Goal: Transaction & Acquisition: Book appointment/travel/reservation

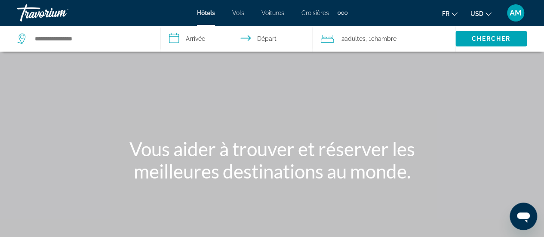
click at [480, 11] on span "USD" at bounding box center [476, 13] width 13 height 7
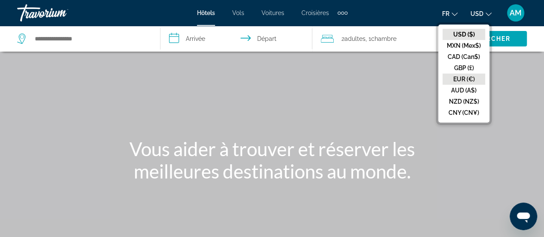
click at [469, 74] on button "EUR (€)" at bounding box center [463, 79] width 43 height 11
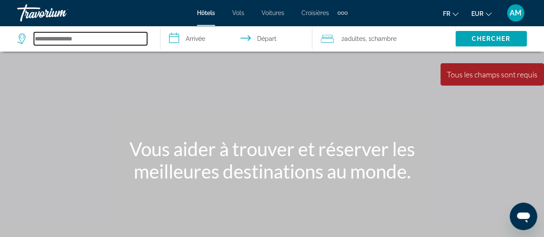
click at [108, 40] on input "Search hotel destination" at bounding box center [90, 38] width 113 height 13
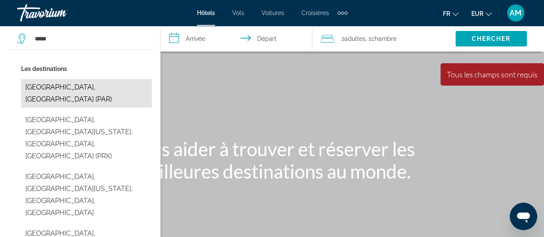
click at [90, 85] on button "[GEOGRAPHIC_DATA], [GEOGRAPHIC_DATA] (PAR)" at bounding box center [86, 93] width 131 height 28
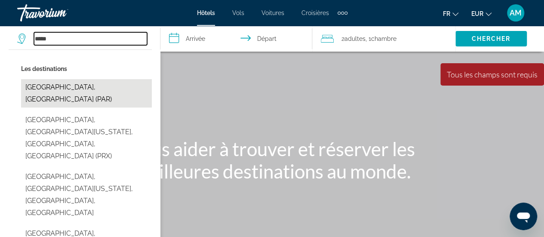
type input "**********"
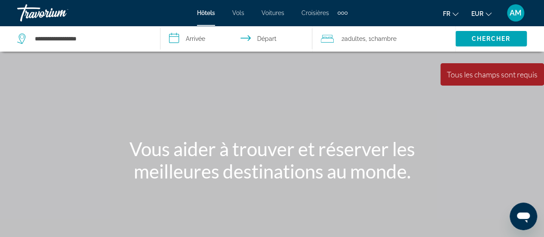
click at [203, 44] on input "**********" at bounding box center [237, 40] width 155 height 28
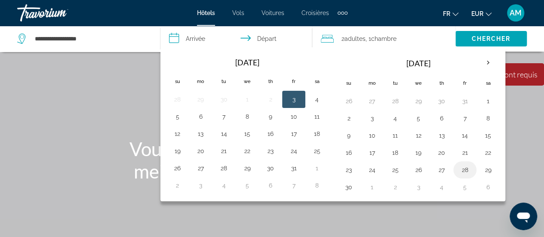
click at [461, 167] on button "28" at bounding box center [465, 170] width 14 height 12
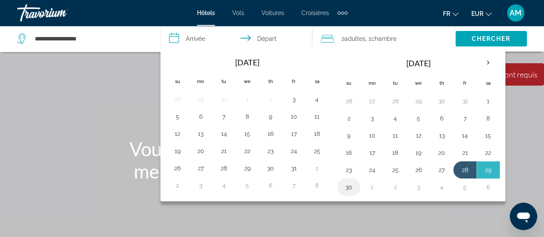
click at [347, 184] on button "30" at bounding box center [349, 187] width 14 height 12
type input "**********"
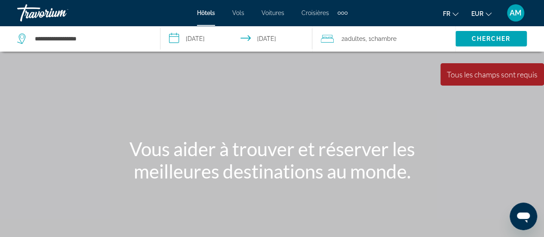
click at [379, 37] on span "Chambre" at bounding box center [383, 38] width 25 height 7
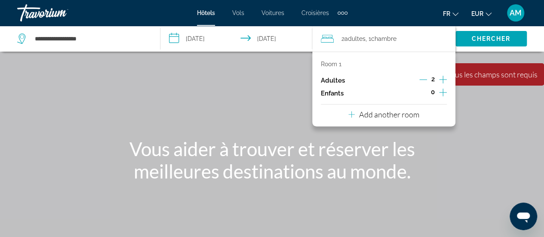
click at [426, 78] on icon "Decrement adults" at bounding box center [423, 80] width 8 height 8
click at [443, 93] on icon "Increment children" at bounding box center [443, 92] width 8 height 10
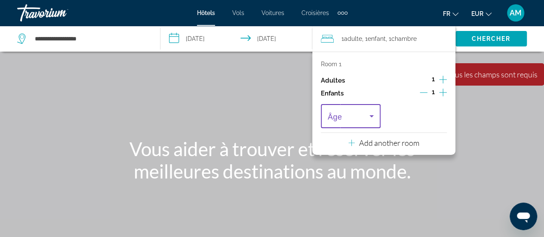
click at [344, 120] on span "Travelers: 1 adult, 1 child" at bounding box center [349, 116] width 42 height 10
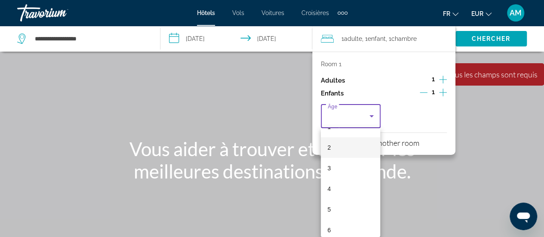
scroll to position [86, 0]
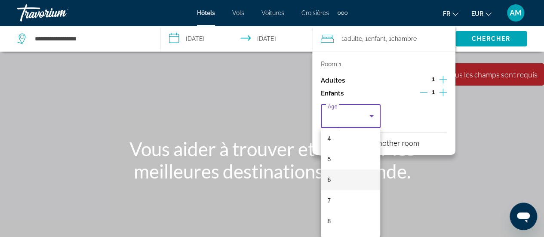
click at [346, 181] on mat-option "6" at bounding box center [351, 179] width 60 height 21
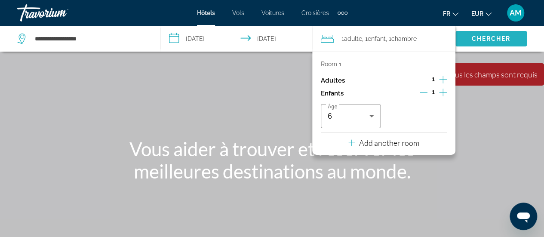
click at [478, 43] on span "Search" at bounding box center [490, 38] width 71 height 21
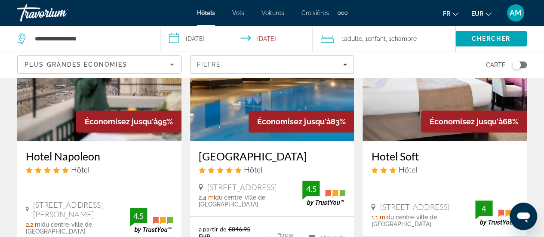
scroll to position [43, 0]
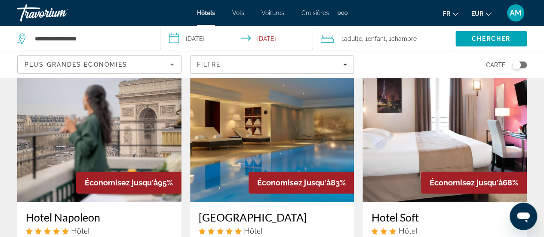
click at [73, 134] on img "Main content" at bounding box center [99, 133] width 164 height 138
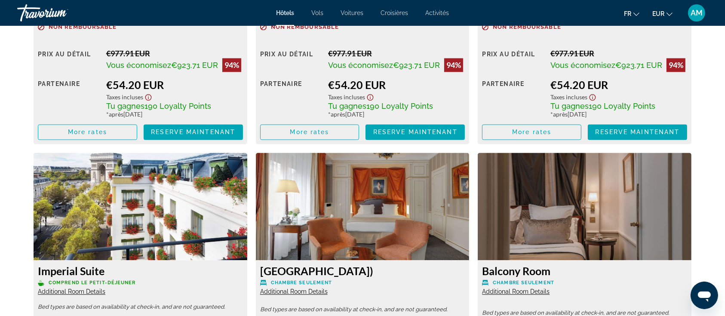
scroll to position [1826, 0]
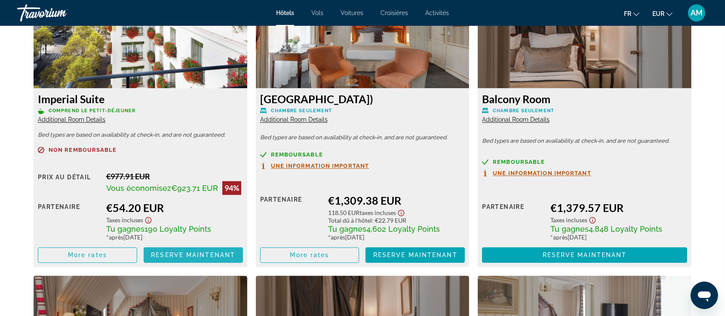
click at [191, 236] on span "Reserve maintenant" at bounding box center [193, 254] width 84 height 7
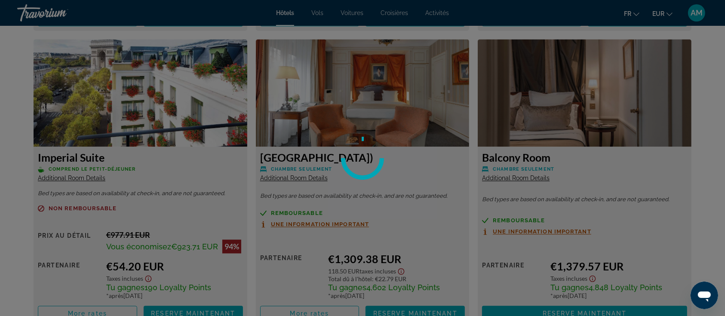
scroll to position [1769, 0]
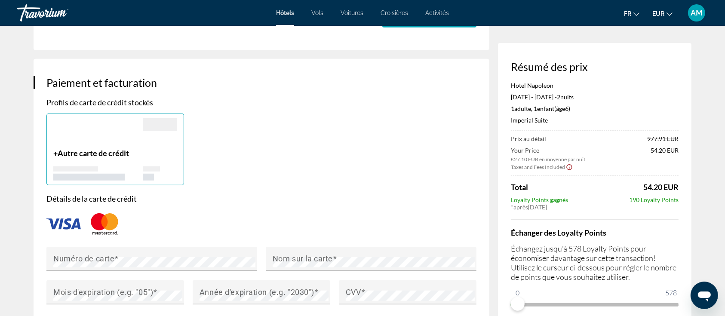
scroll to position [688, 0]
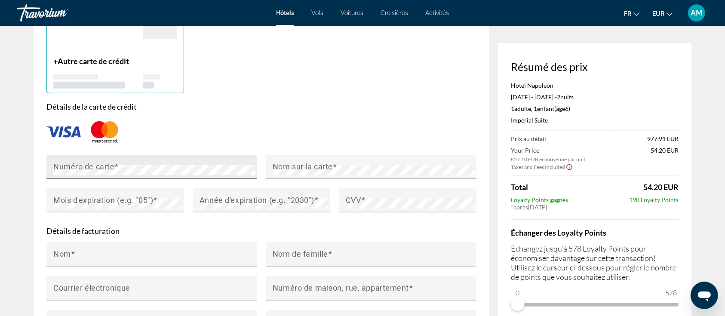
click at [113, 162] on mat-label "Numéro de carte" at bounding box center [83, 166] width 61 height 9
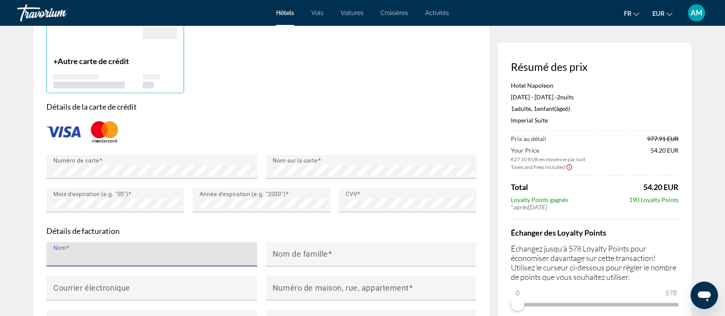
click at [126, 236] on input "Nom" at bounding box center [154, 258] width 202 height 10
type input "**********"
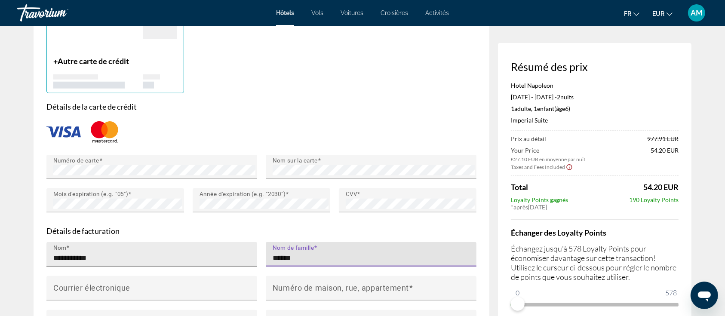
type input "******"
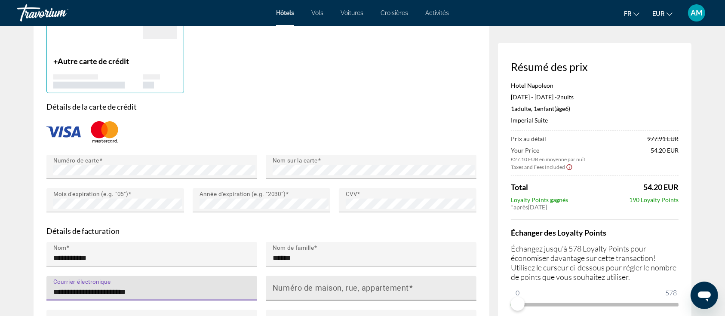
type input "**********"
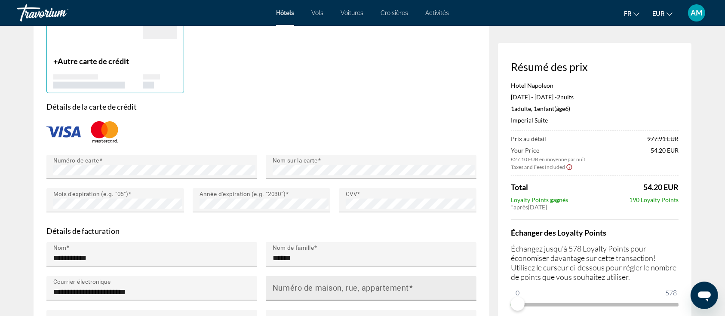
click at [301, 236] on mat-label "Numéro de maison, rue, appartement" at bounding box center [341, 287] width 136 height 9
click at [301, 236] on input "Numéro de maison, rue, appartement" at bounding box center [374, 292] width 202 height 10
type input "**********"
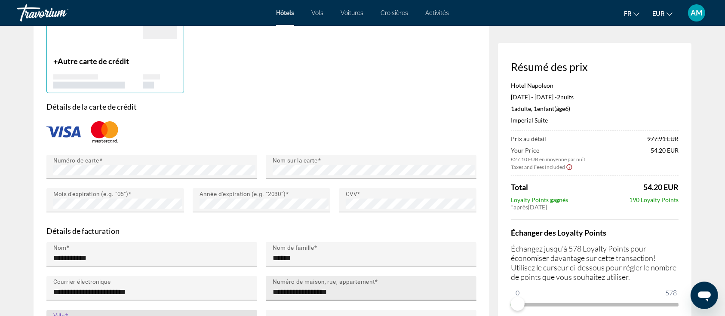
type input "**********"
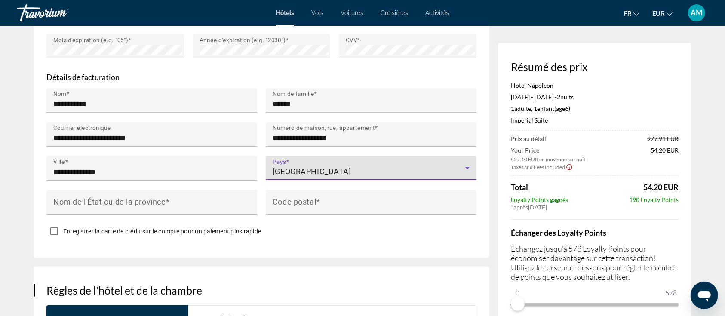
scroll to position [860, 0]
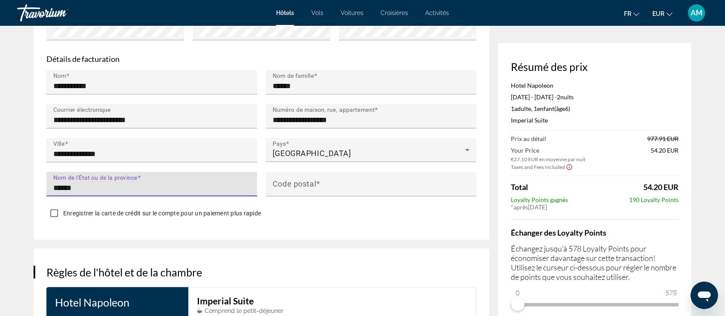
type input "******"
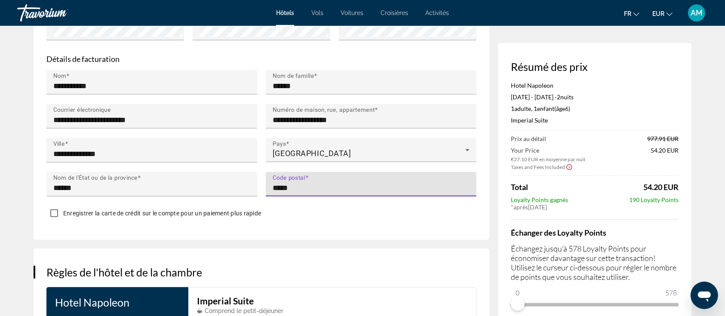
type input "*****"
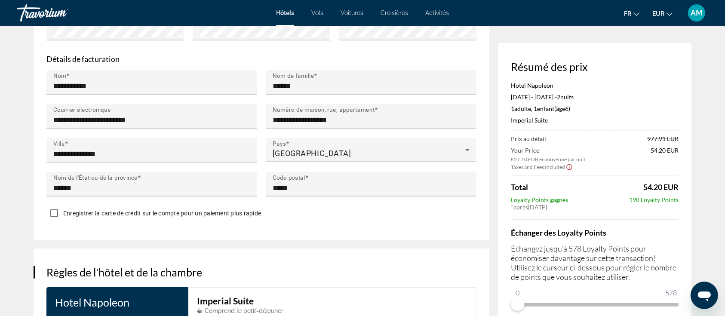
click at [200, 210] on span "Enregistrer la carte de crédit sur le compte pour un paiement plus rapide" at bounding box center [162, 213] width 198 height 7
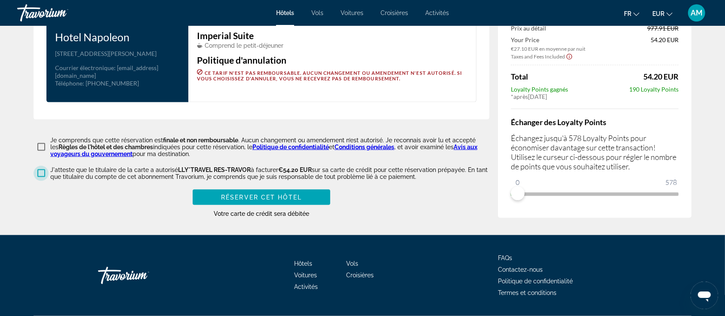
scroll to position [1126, 0]
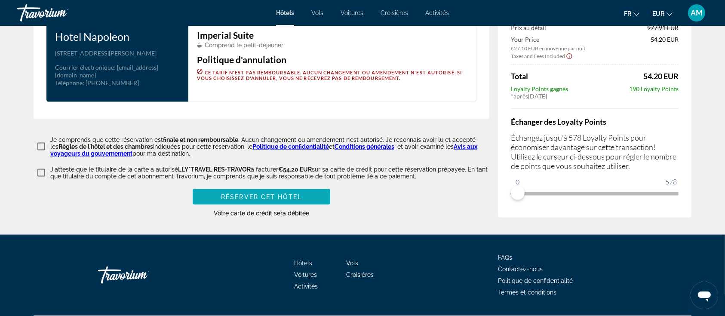
click at [280, 193] on span "Réserver cet hôtel" at bounding box center [261, 196] width 81 height 7
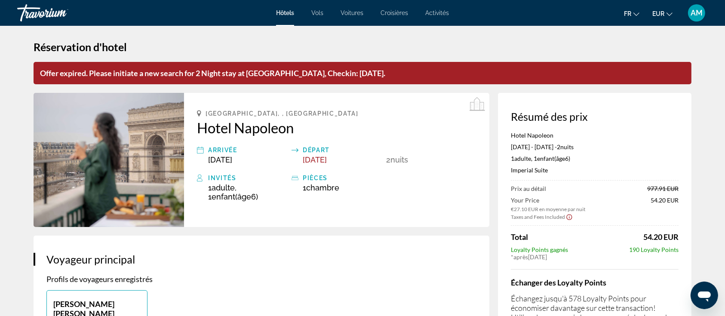
scroll to position [0, 0]
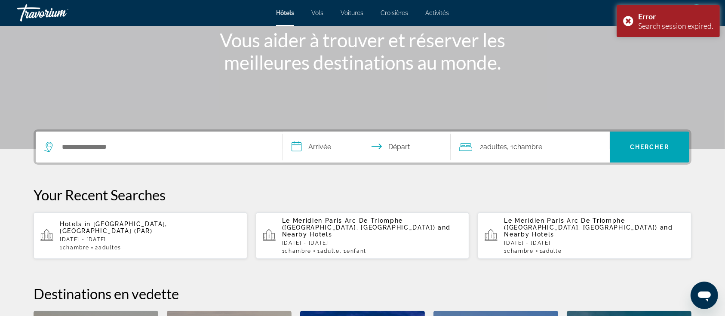
scroll to position [91, 0]
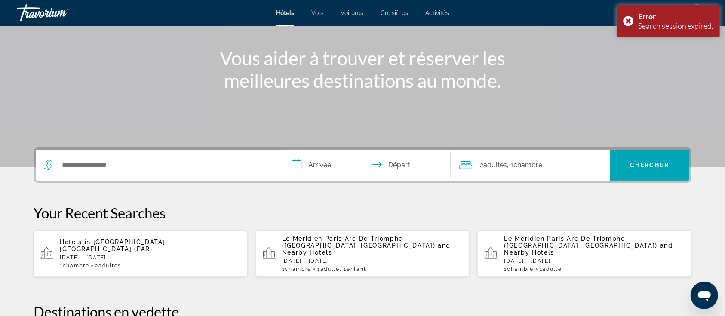
click at [160, 236] on p "Hotels in Paris, France (PAR)" at bounding box center [150, 246] width 181 height 14
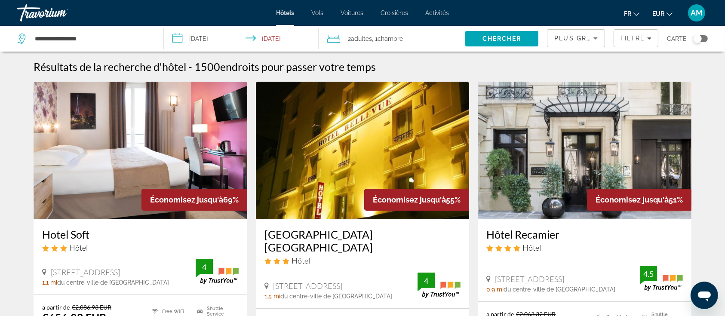
click at [550, 40] on span "Plus grandes économies" at bounding box center [605, 38] width 103 height 7
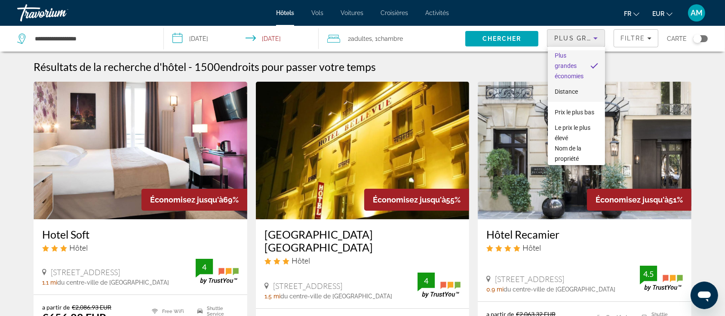
click at [550, 91] on span "Distance" at bounding box center [566, 91] width 23 height 7
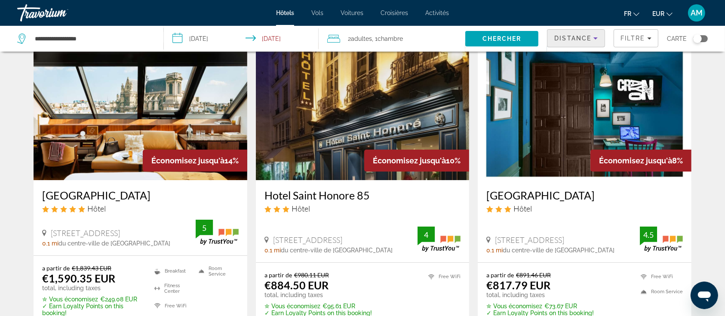
scroll to position [57, 0]
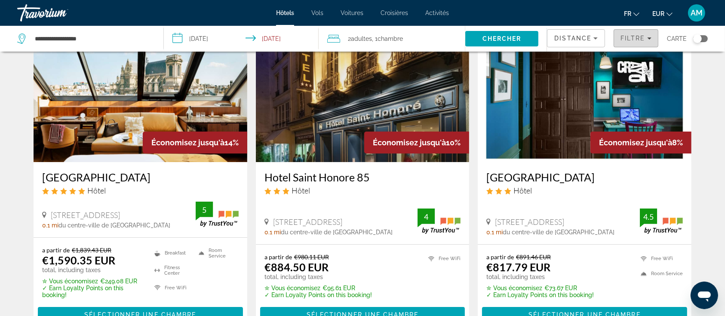
click at [550, 36] on span "Filtre" at bounding box center [632, 38] width 25 height 7
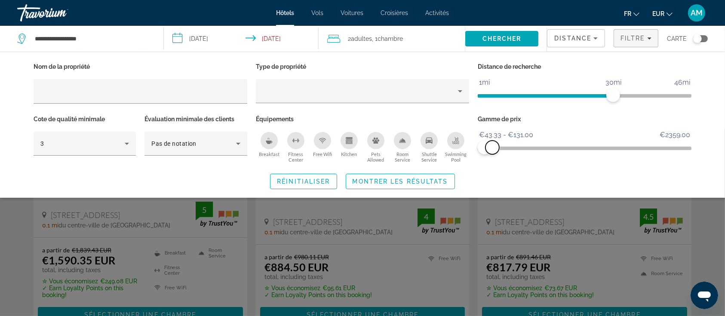
drag, startPoint x: 660, startPoint y: 149, endPoint x: 492, endPoint y: 151, distance: 167.7
click at [492, 151] on span "ngx-slider-max" at bounding box center [492, 148] width 14 height 14
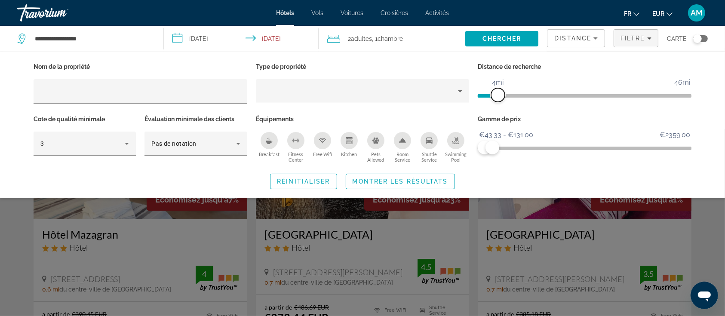
drag, startPoint x: 613, startPoint y: 95, endPoint x: 500, endPoint y: 103, distance: 112.9
click at [500, 103] on div "Distance de recherche 1mi 46mi 4mi" at bounding box center [584, 87] width 222 height 52
click at [267, 141] on icon "Breakfast" at bounding box center [269, 142] width 6 height 3
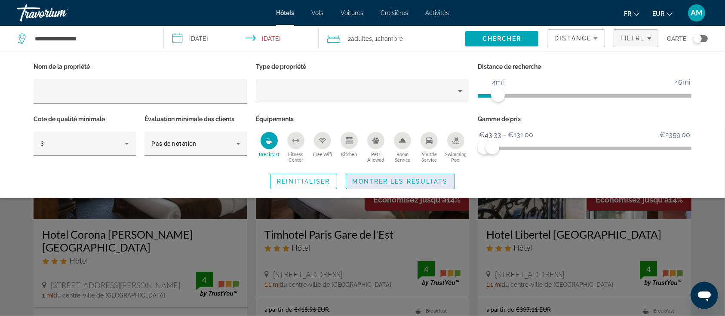
click at [376, 176] on span "Search widget" at bounding box center [400, 181] width 108 height 21
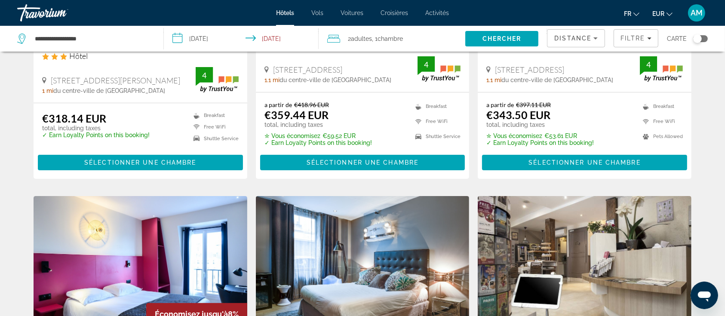
scroll to position [344, 0]
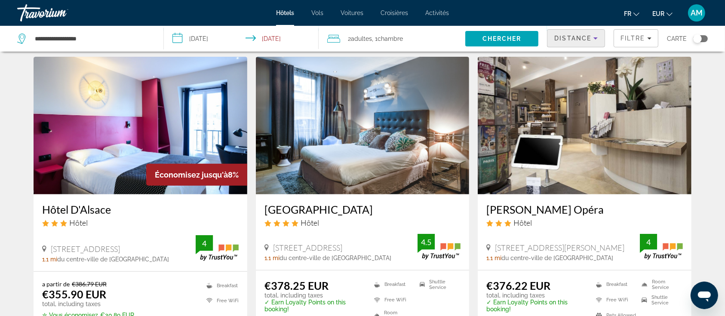
click at [550, 40] on span "Distance" at bounding box center [572, 38] width 37 height 7
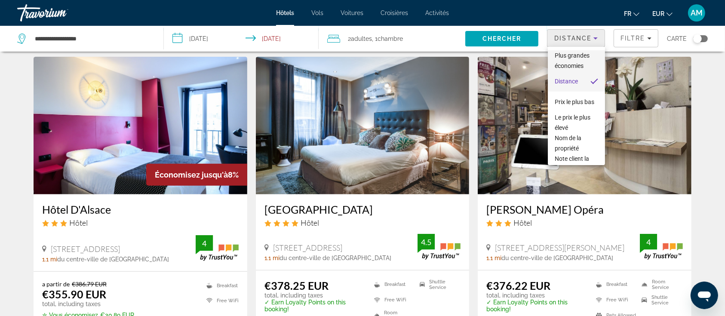
click at [550, 59] on span "Plus grandes économies" at bounding box center [576, 60] width 43 height 21
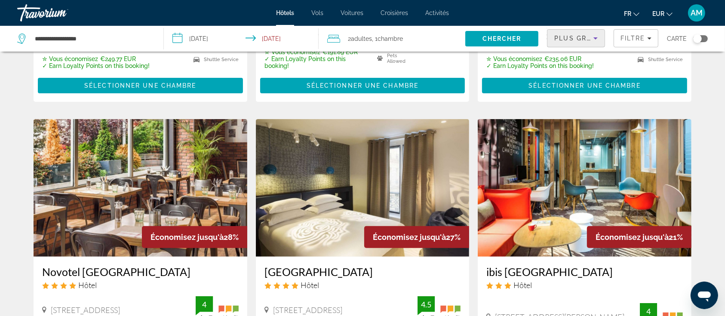
scroll to position [401, 0]
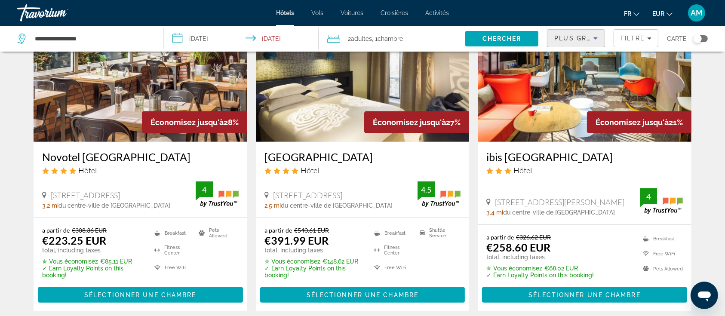
click at [376, 43] on span ", 1 Chambre pièces" at bounding box center [387, 39] width 31 height 12
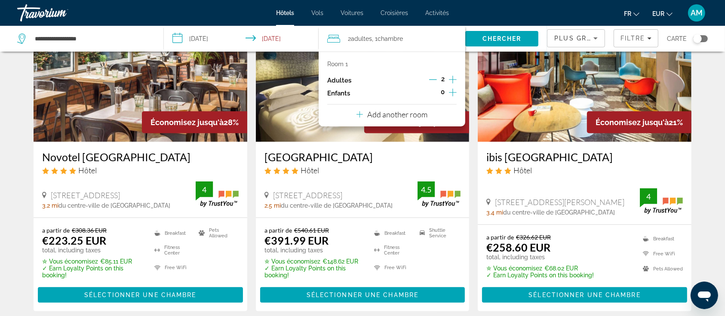
click at [451, 89] on icon "Increment children" at bounding box center [453, 92] width 8 height 10
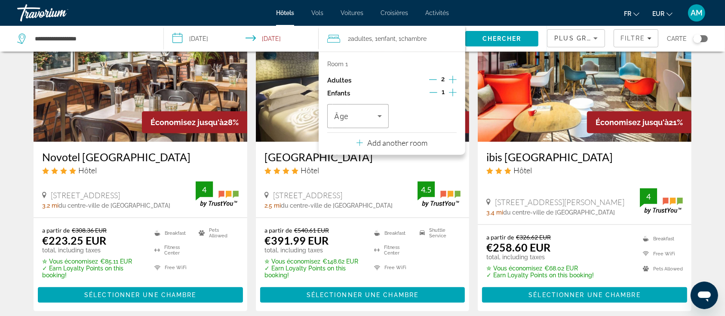
click at [449, 80] on icon "Increment adults" at bounding box center [453, 79] width 8 height 10
click at [434, 80] on icon "Decrement adults" at bounding box center [433, 80] width 8 height 8
click at [369, 115] on span "Travelers: 1 adult, 1 child" at bounding box center [355, 116] width 43 height 10
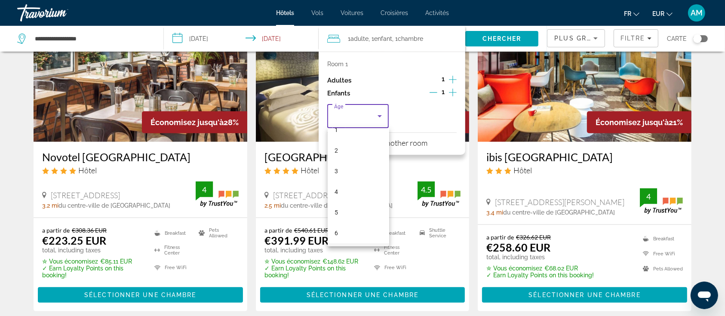
scroll to position [57, 0]
click at [344, 203] on mat-option "6" at bounding box center [358, 208] width 61 height 21
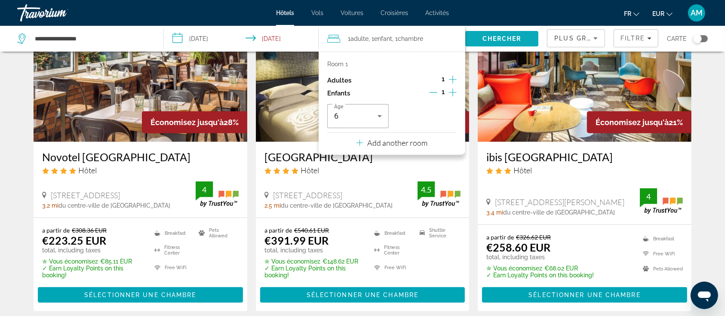
click at [498, 40] on span "Chercher" at bounding box center [501, 38] width 39 height 7
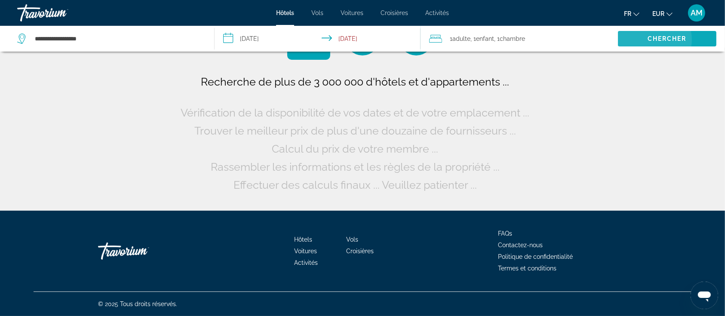
scroll to position [0, 0]
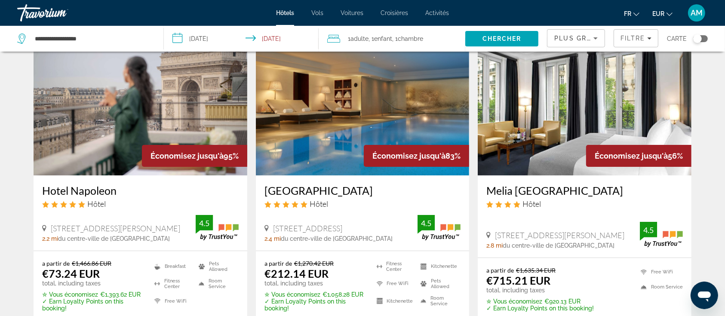
scroll to position [114, 0]
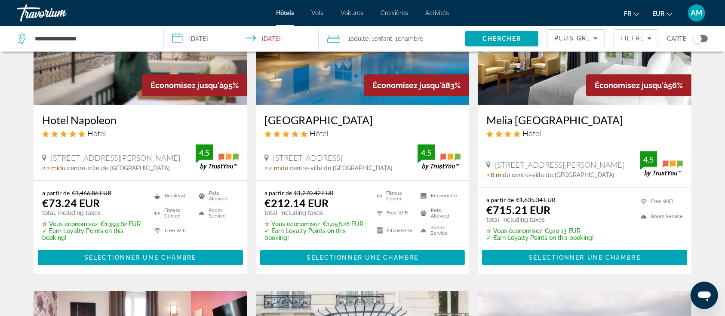
click at [103, 92] on img "Main content" at bounding box center [141, 36] width 214 height 138
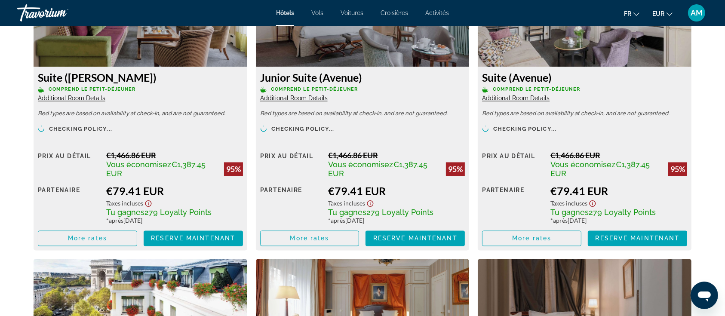
scroll to position [1490, 0]
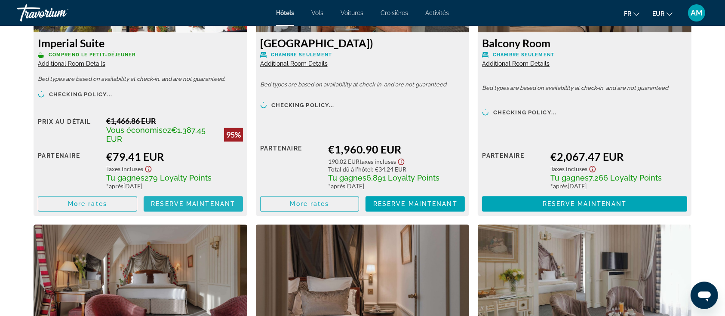
click at [185, 203] on span "Reserve maintenant" at bounding box center [193, 203] width 84 height 7
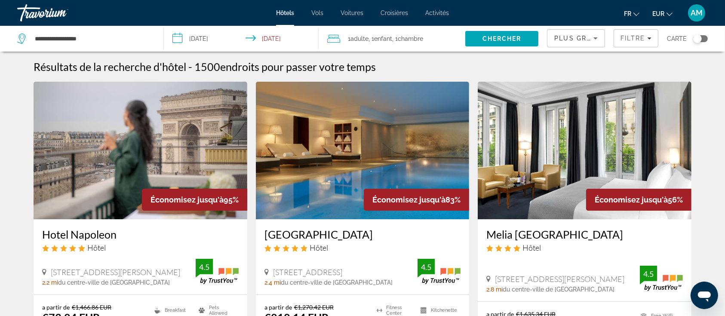
click at [202, 34] on input "**********" at bounding box center [243, 40] width 159 height 28
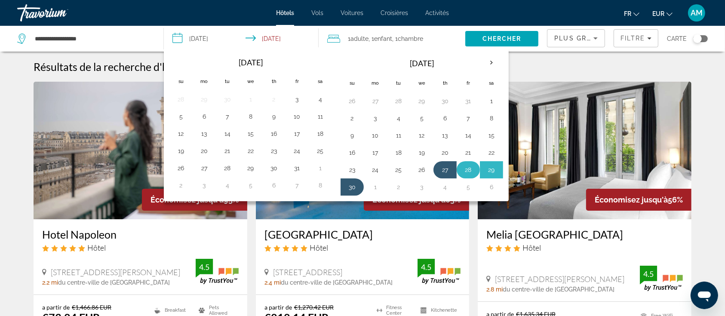
click at [465, 170] on button "28" at bounding box center [468, 170] width 14 height 12
click at [348, 185] on button "30" at bounding box center [352, 187] width 14 height 12
type input "**********"
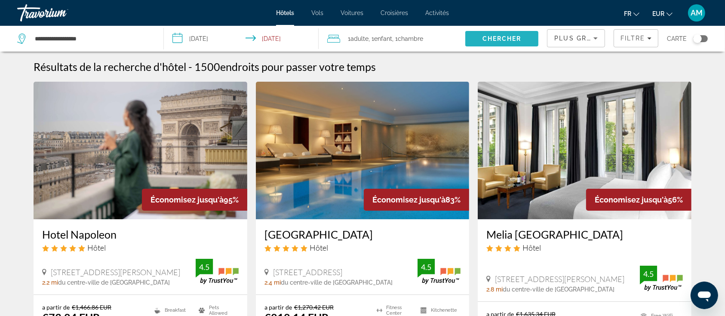
click at [496, 35] on span "Chercher" at bounding box center [501, 38] width 39 height 7
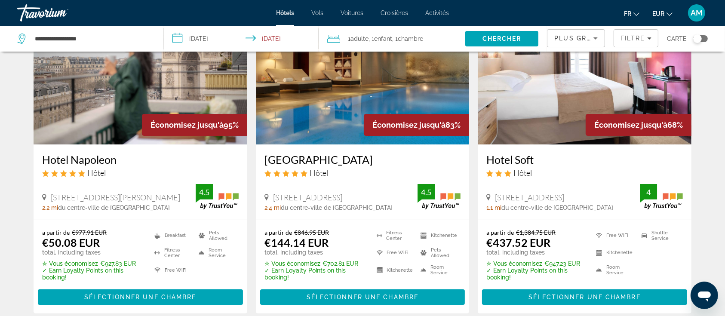
scroll to position [57, 0]
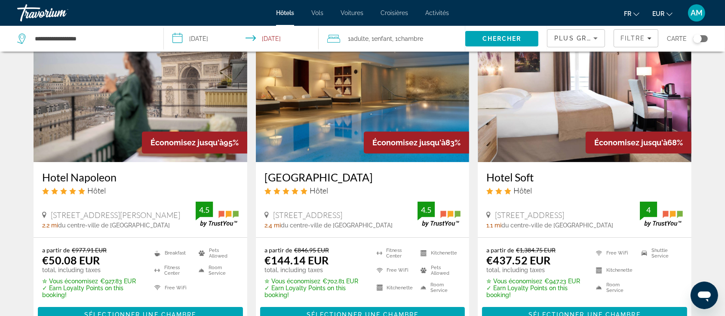
click at [303, 100] on img "Main content" at bounding box center [363, 94] width 214 height 138
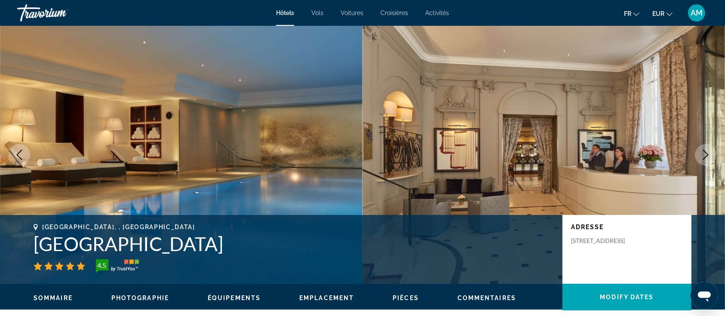
click at [550, 153] on icon "Next image" at bounding box center [705, 155] width 10 height 10
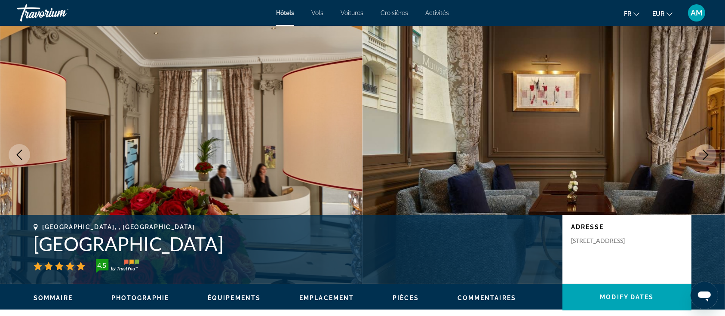
click at [550, 153] on icon "Next image" at bounding box center [705, 155] width 10 height 10
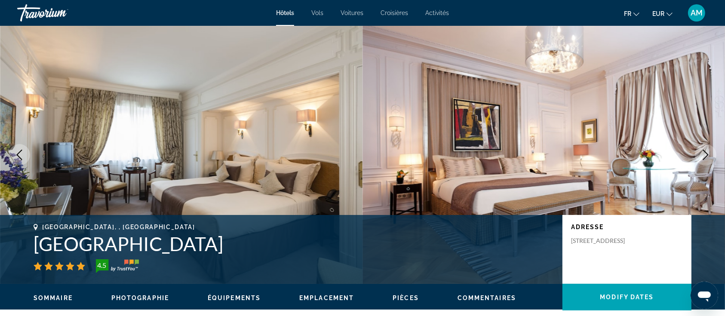
click at [550, 153] on icon "Next image" at bounding box center [705, 155] width 10 height 10
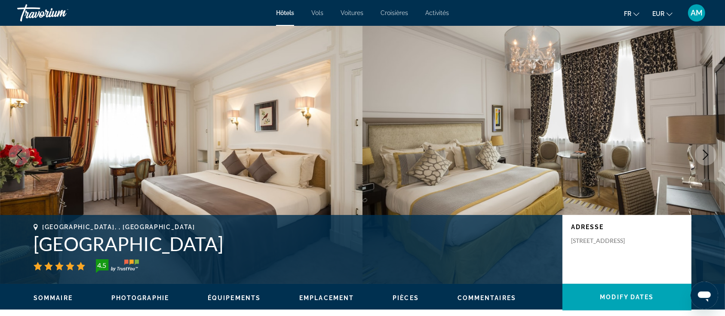
click at [550, 152] on icon "Next image" at bounding box center [705, 155] width 10 height 10
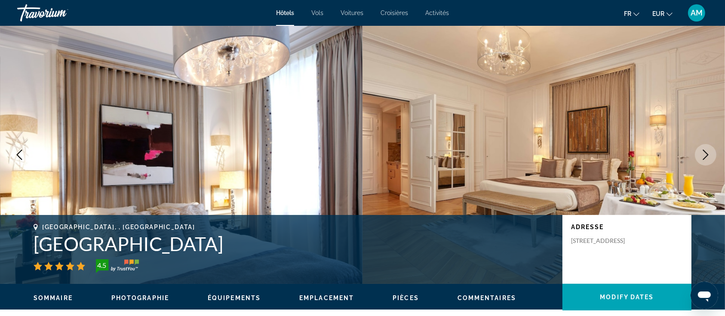
click at [550, 152] on icon "Next image" at bounding box center [705, 155] width 10 height 10
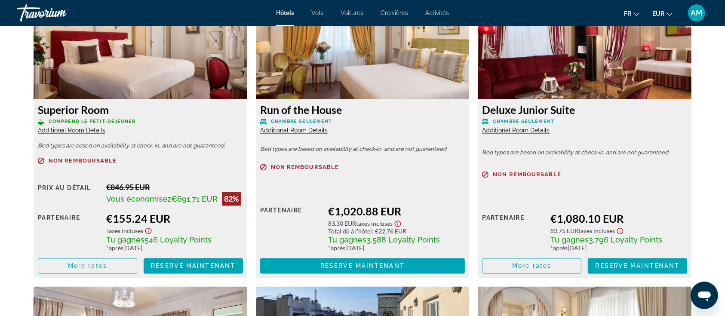
scroll to position [1548, 0]
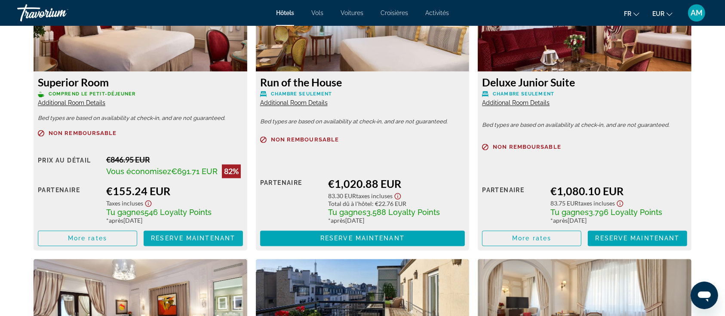
click at [181, 236] on span "Reserve maintenant" at bounding box center [193, 238] width 84 height 7
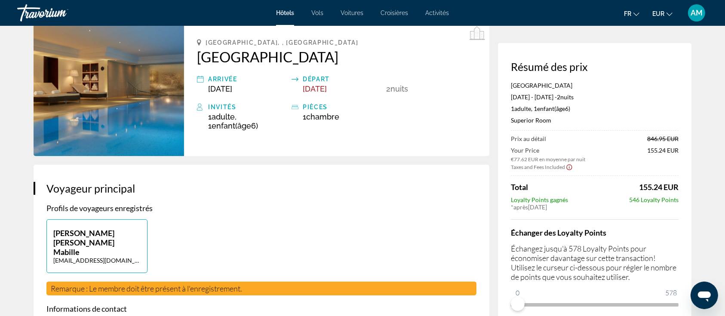
scroll to position [57, 0]
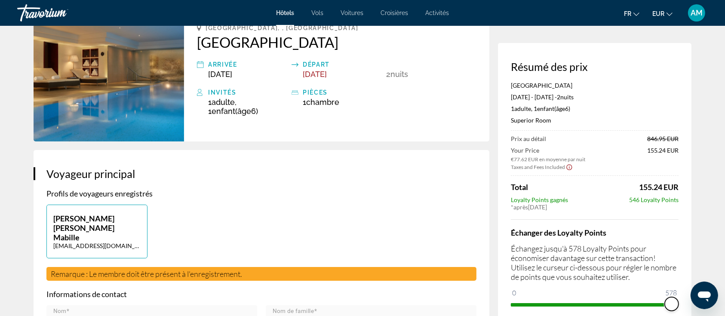
drag, startPoint x: 521, startPoint y: 303, endPoint x: 761, endPoint y: 310, distance: 240.0
click at [550, 236] on html "Passer au contenu principal Hôtels Vols Voitures Croisières Activités Hôtels Vo…" at bounding box center [362, 101] width 725 height 316
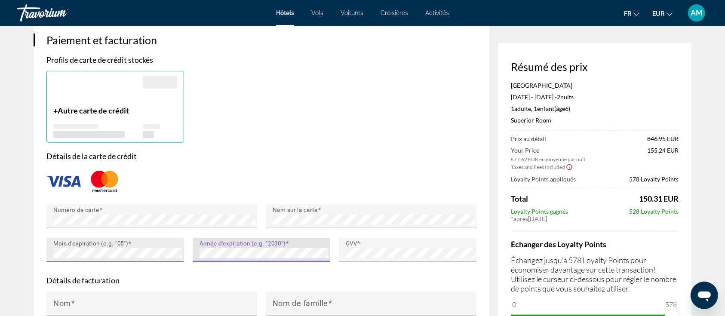
scroll to position [745, 0]
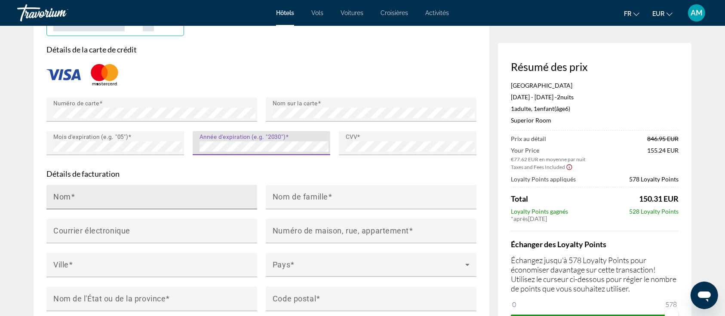
click at [181, 196] on input "Nom" at bounding box center [154, 201] width 202 height 10
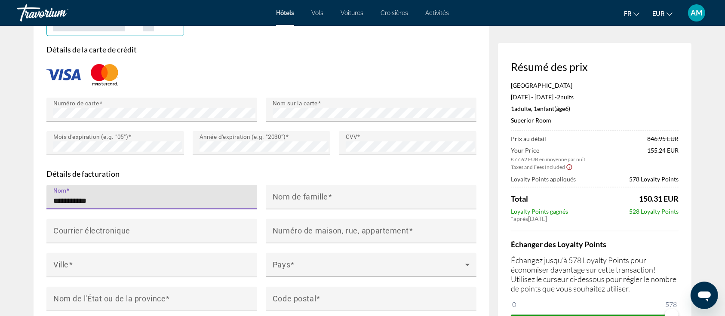
type input "**********"
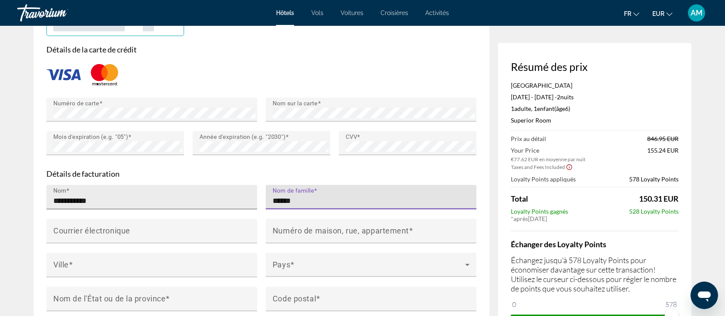
type input "******"
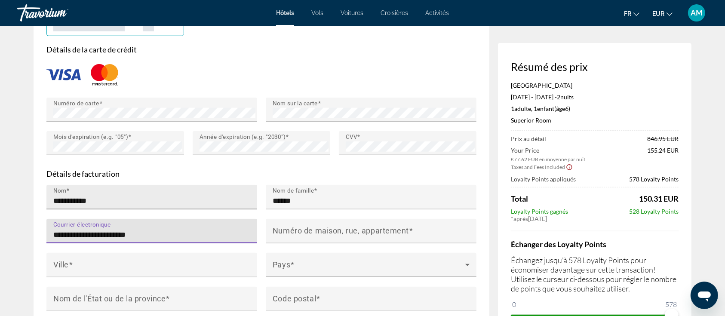
type input "**********"
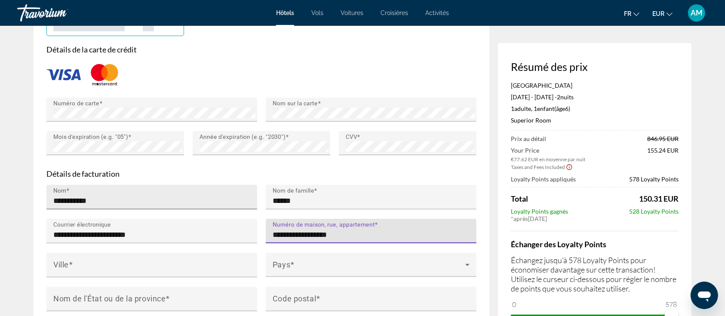
type input "**********"
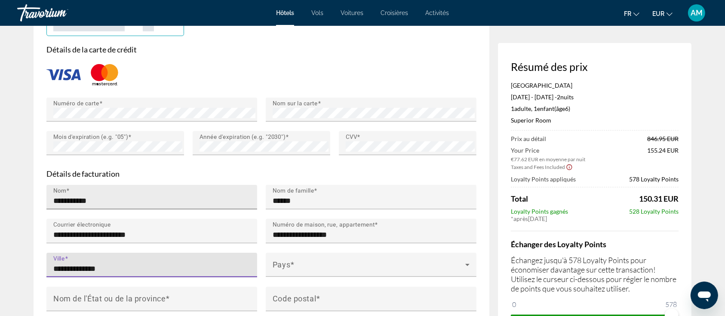
type input "**********"
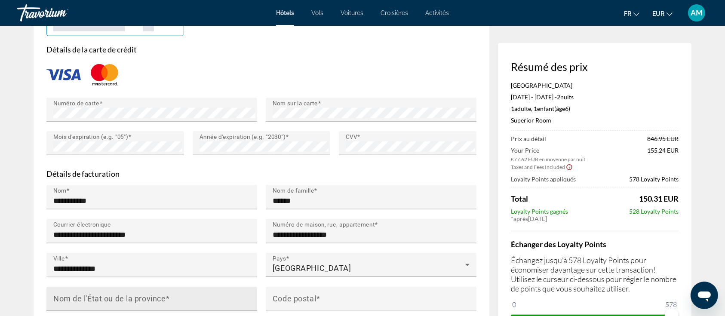
click at [86, 236] on mat-label "Nom de l'État ou de la province" at bounding box center [109, 298] width 112 height 9
click at [86, 236] on input "Nom de l'État ou de la province" at bounding box center [154, 302] width 202 height 10
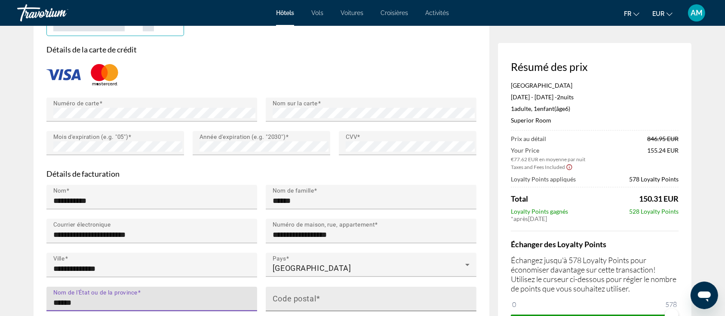
type input "******"
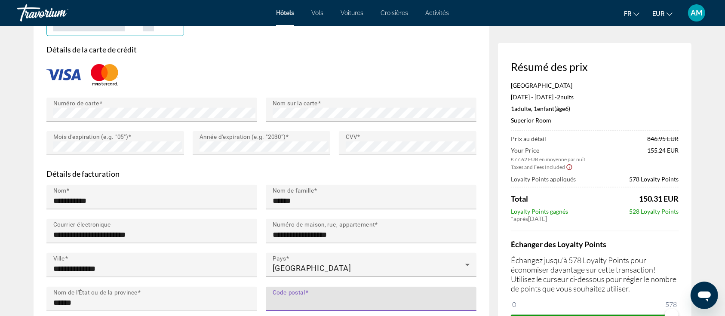
click at [337, 236] on input "Code postal" at bounding box center [374, 302] width 202 height 10
type input "*****"
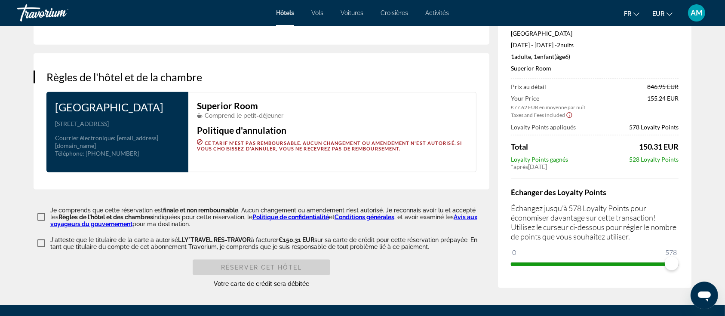
scroll to position [1089, 0]
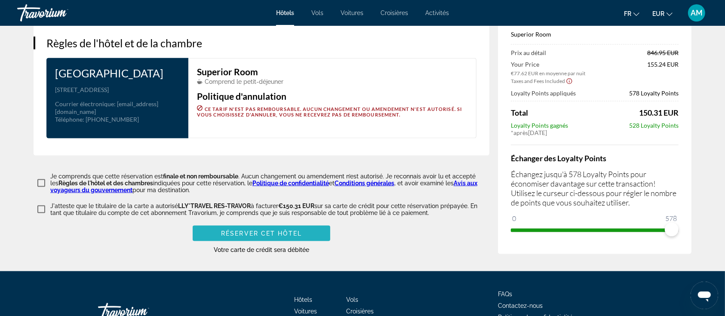
click at [236, 230] on span "Réserver cet hôtel" at bounding box center [261, 233] width 81 height 7
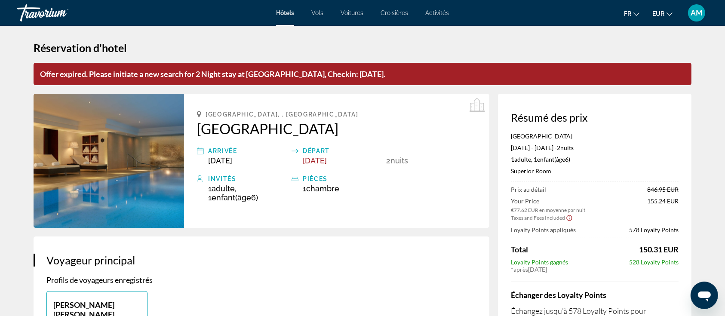
scroll to position [0, 0]
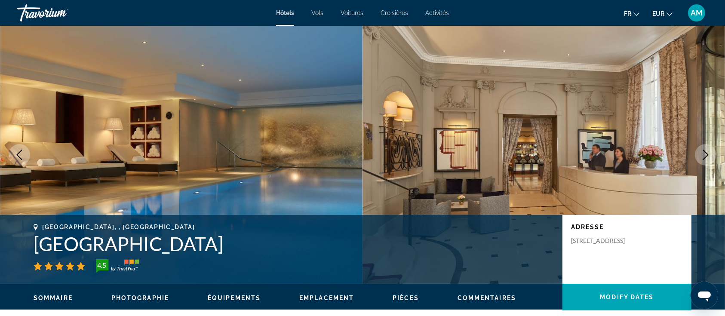
scroll to position [344, 0]
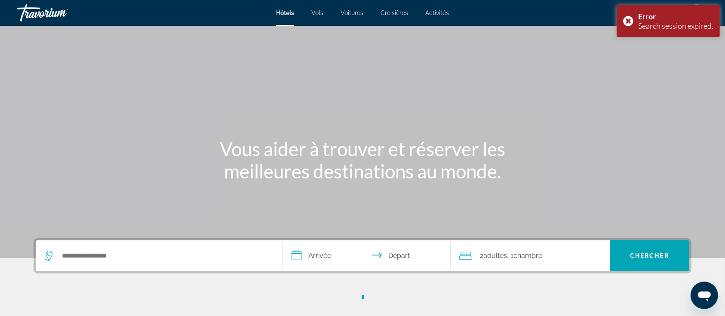
scroll to position [148, 0]
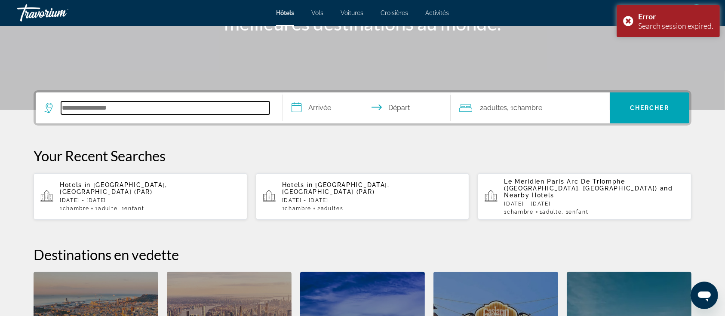
click at [230, 107] on input "Search hotel destination" at bounding box center [165, 107] width 209 height 13
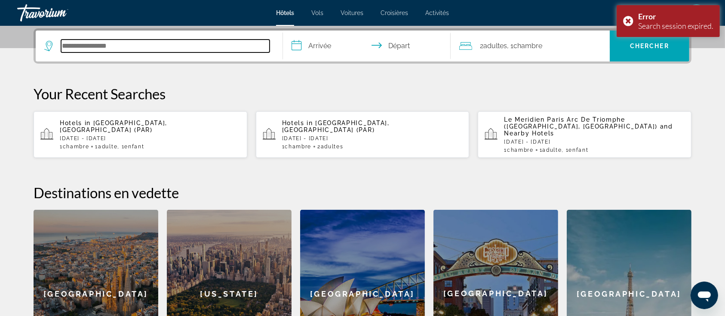
scroll to position [210, 0]
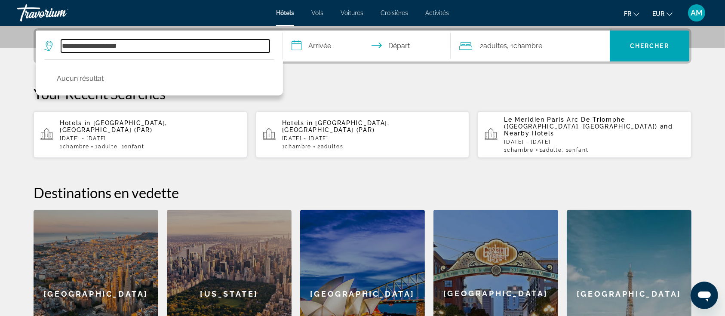
drag, startPoint x: 150, startPoint y: 45, endPoint x: 0, endPoint y: 58, distance: 150.6
click at [0, 58] on section "**********" at bounding box center [362, 83] width 725 height 587
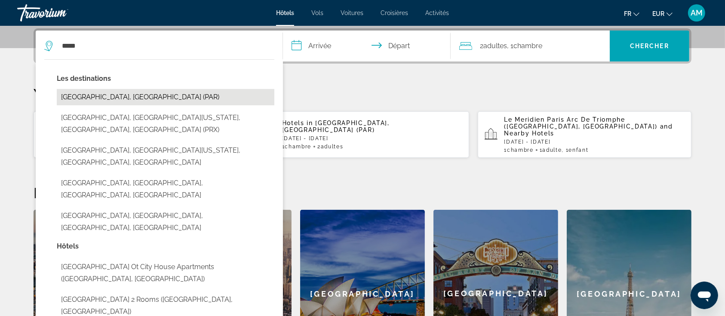
click at [77, 93] on button "[GEOGRAPHIC_DATA], [GEOGRAPHIC_DATA] (PAR)" at bounding box center [166, 97] width 218 height 16
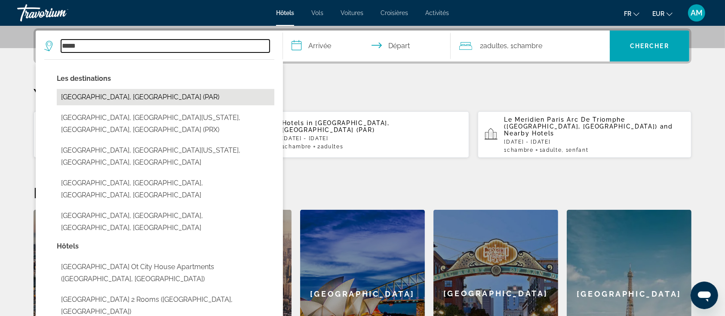
type input "**********"
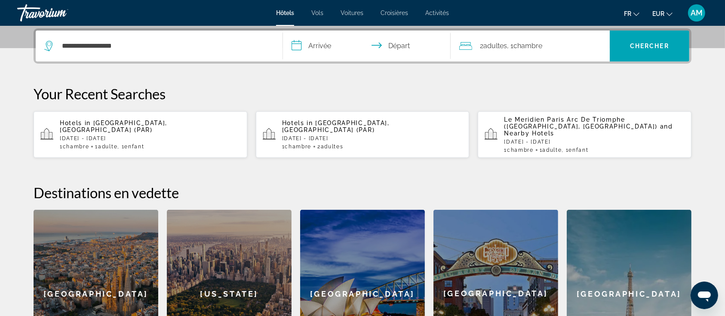
click at [320, 43] on input "**********" at bounding box center [368, 48] width 171 height 34
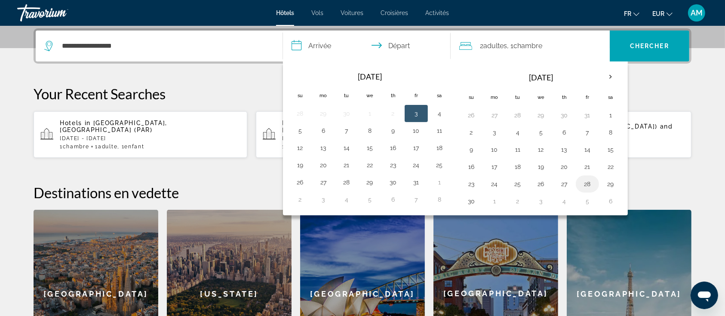
click at [550, 183] on button "28" at bounding box center [587, 184] width 14 height 12
click at [472, 197] on button "30" at bounding box center [471, 201] width 14 height 12
type input "**********"
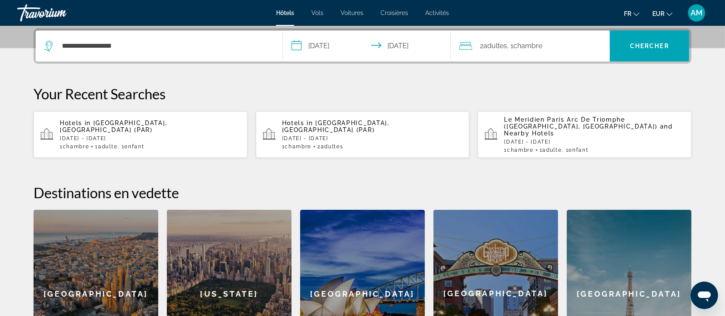
click at [533, 47] on span "Chambre" at bounding box center [527, 46] width 29 height 8
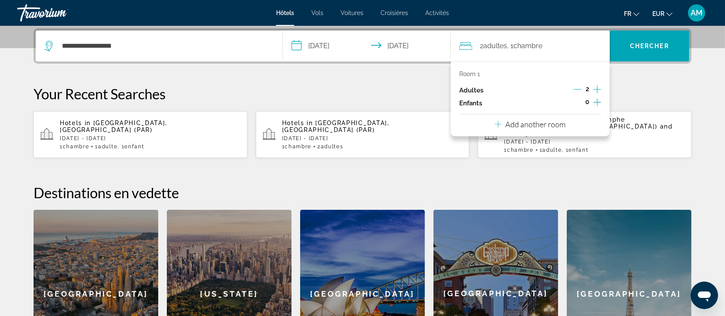
click at [550, 101] on icon "Increment children" at bounding box center [597, 102] width 8 height 8
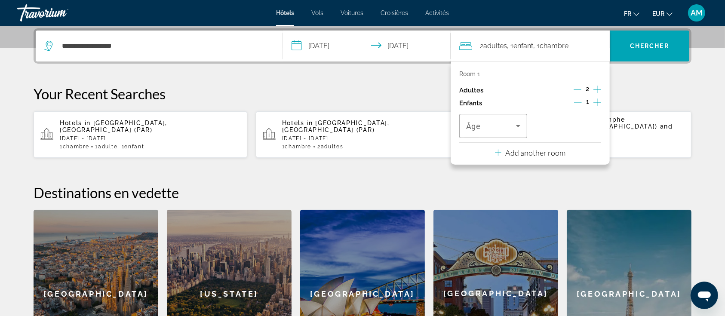
click at [550, 89] on icon "Decrement adults" at bounding box center [578, 90] width 8 height 8
click at [515, 129] on icon "Travelers: 1 adult, 1 child" at bounding box center [518, 126] width 10 height 10
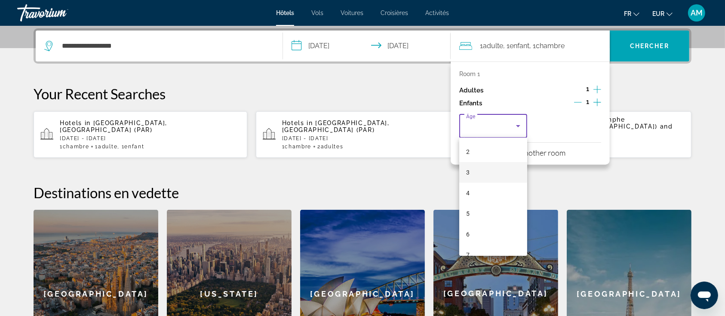
scroll to position [57, 0]
click at [475, 208] on mat-option "6" at bounding box center [493, 218] width 68 height 21
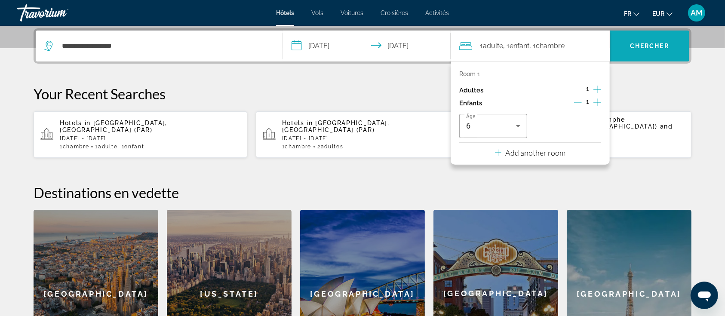
click at [550, 46] on span "Chercher" at bounding box center [649, 46] width 39 height 7
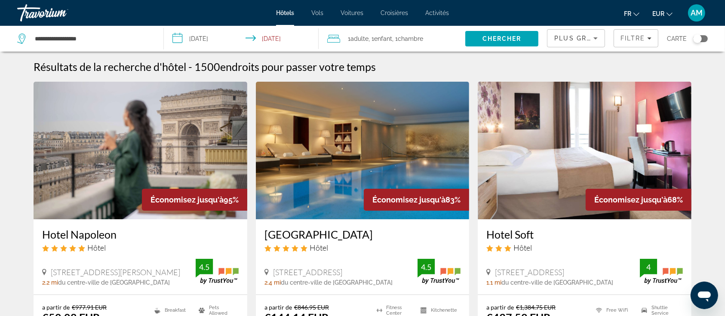
scroll to position [57, 0]
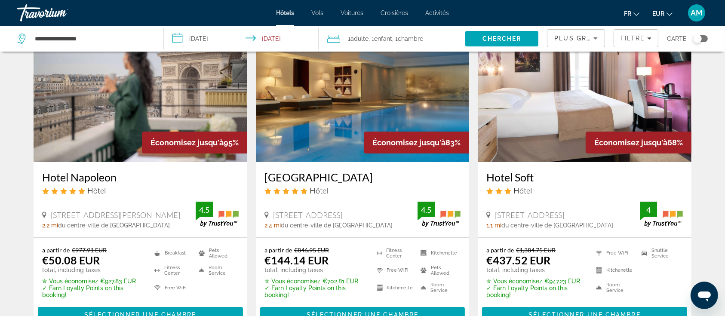
click at [170, 103] on img "Main content" at bounding box center [141, 94] width 214 height 138
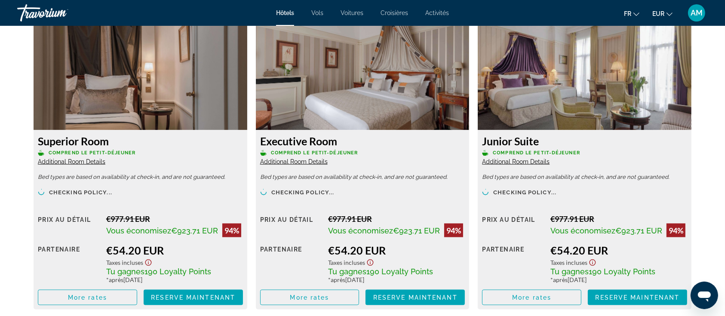
scroll to position [1204, 0]
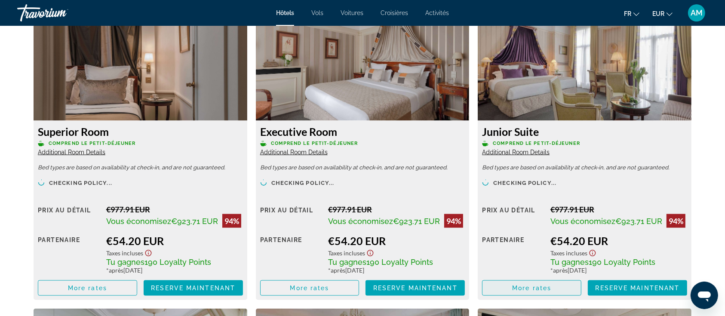
click at [523, 236] on span "More rates" at bounding box center [531, 288] width 39 height 7
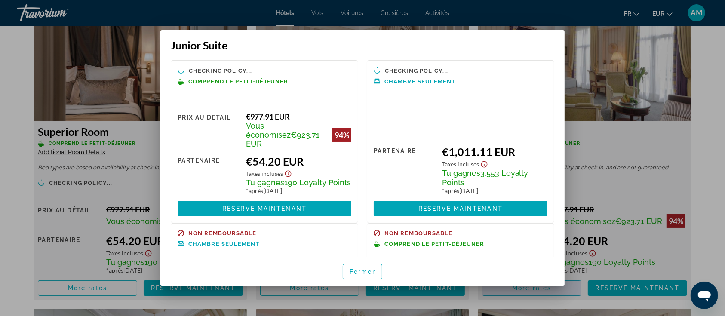
scroll to position [0, 0]
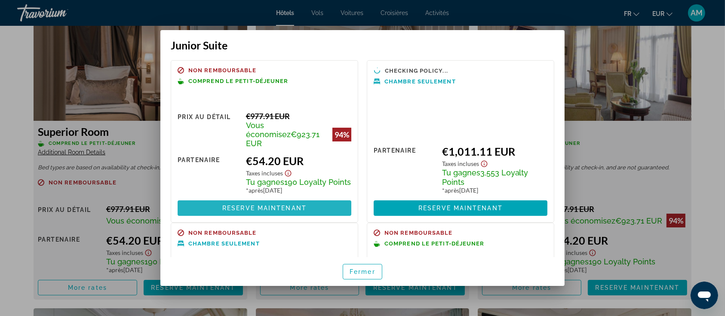
click at [279, 207] on span "Reserve maintenant" at bounding box center [264, 208] width 84 height 7
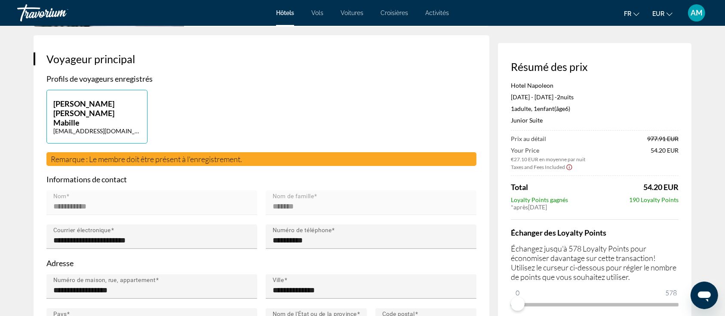
scroll to position [286, 0]
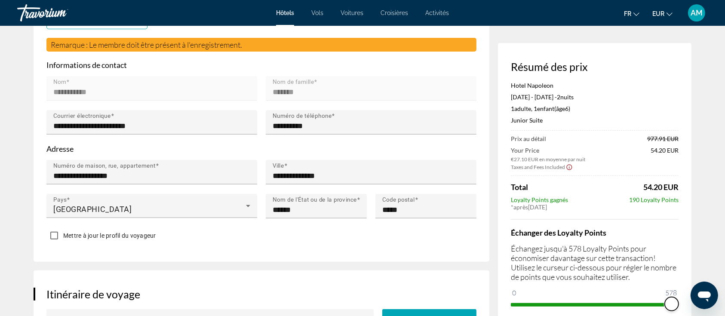
drag, startPoint x: 518, startPoint y: 301, endPoint x: 733, endPoint y: 301, distance: 215.0
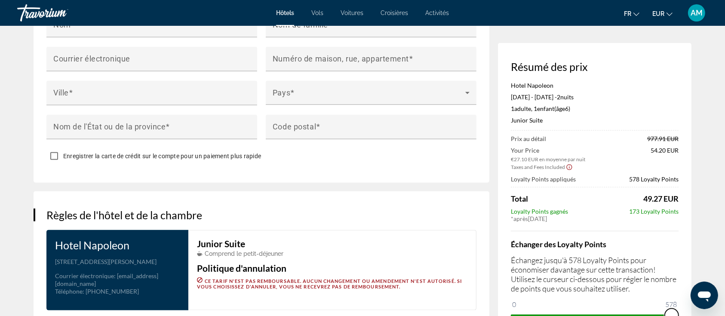
scroll to position [1126, 0]
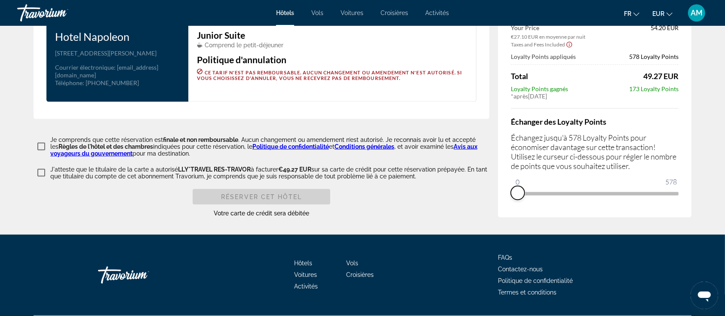
drag, startPoint x: 672, startPoint y: 171, endPoint x: 424, endPoint y: 177, distance: 247.3
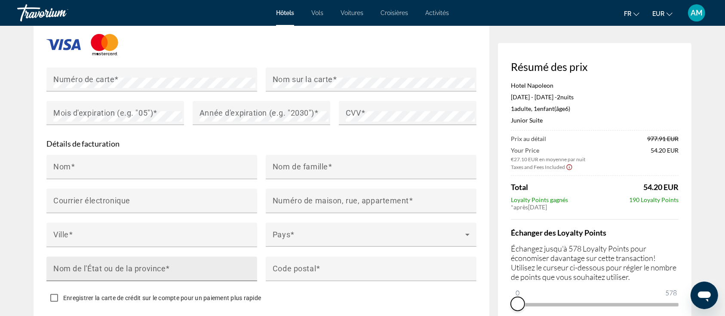
scroll to position [802, 0]
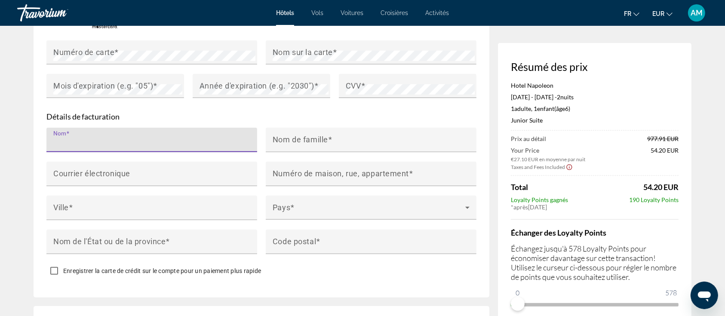
click at [131, 138] on input "Nom" at bounding box center [154, 143] width 202 height 10
type input "**********"
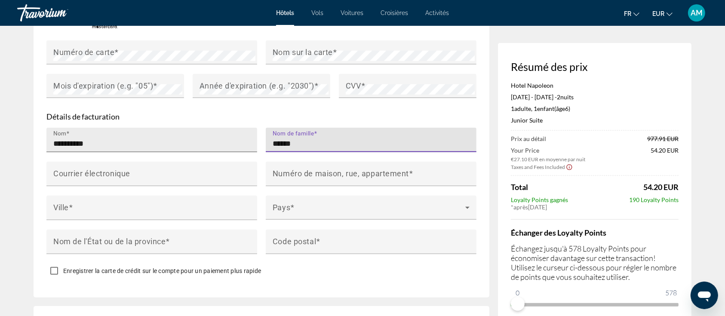
type input "******"
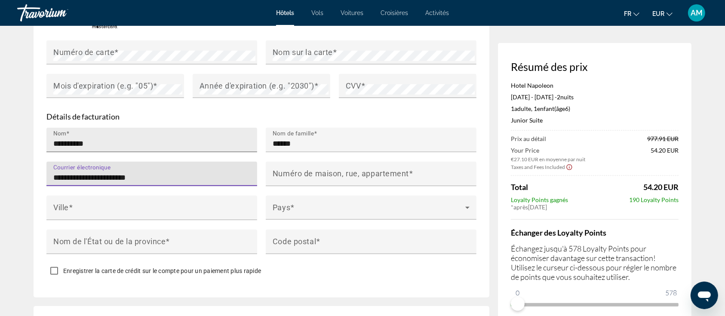
type input "**********"
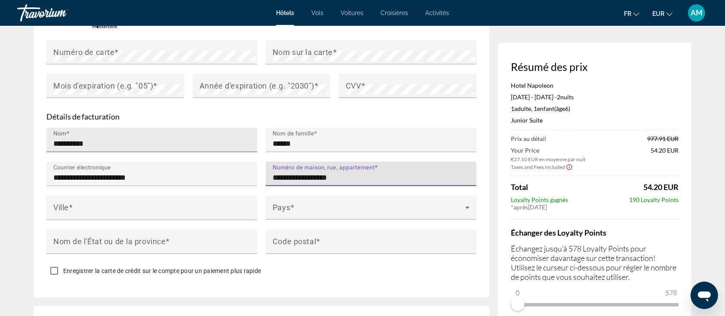
type input "**********"
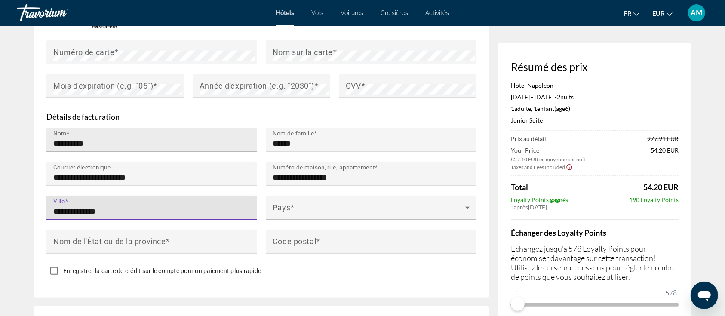
type input "**********"
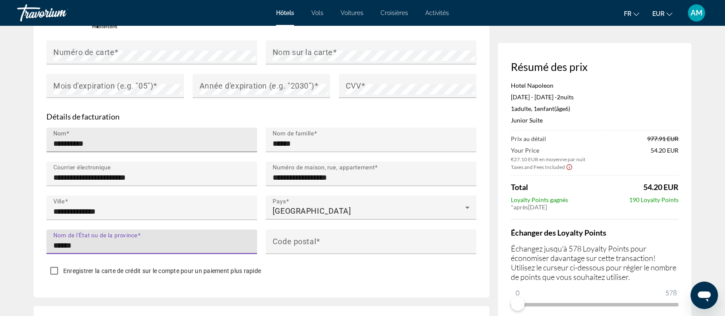
type input "******"
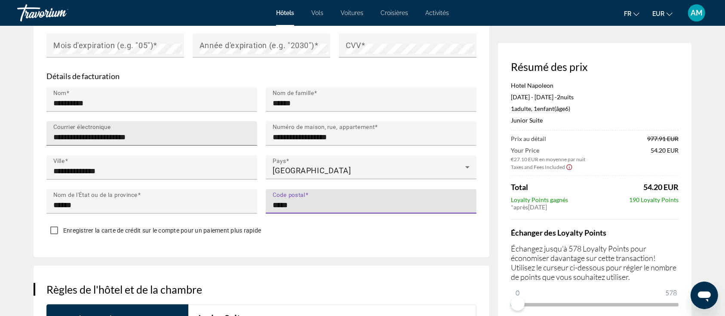
scroll to position [917, 0]
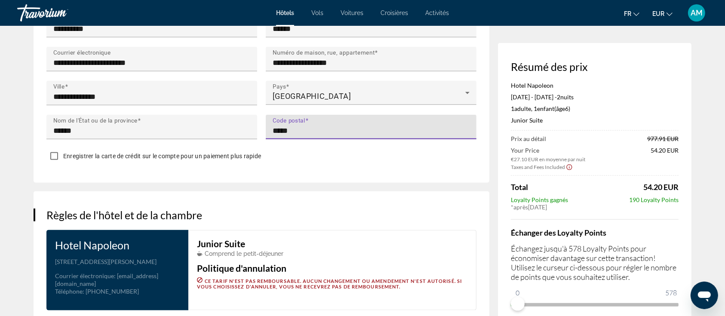
type input "*****"
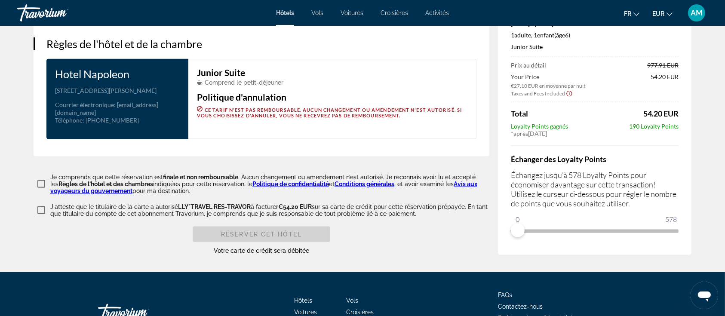
scroll to position [1089, 0]
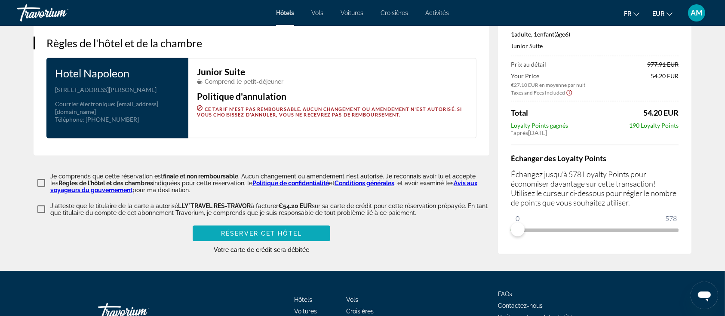
click at [221, 230] on span "Réserver cet hôtel" at bounding box center [261, 233] width 81 height 7
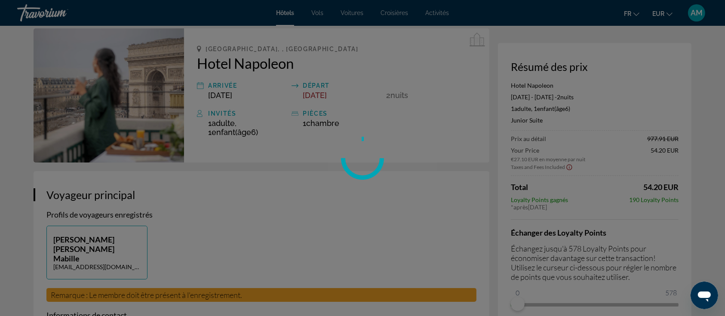
scroll to position [0, 0]
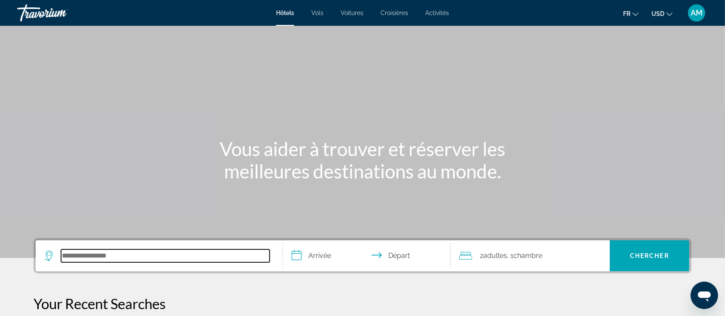
click at [113, 257] on input "Search hotel destination" at bounding box center [165, 255] width 209 height 13
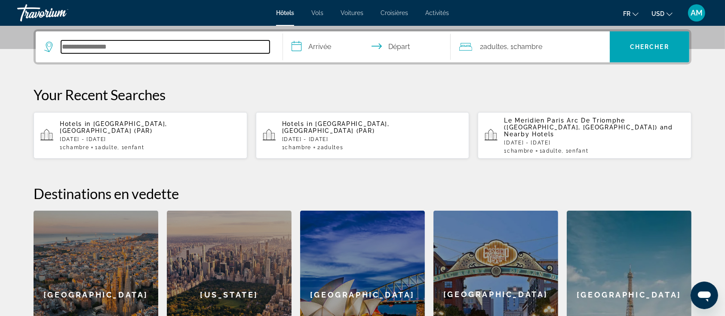
scroll to position [210, 0]
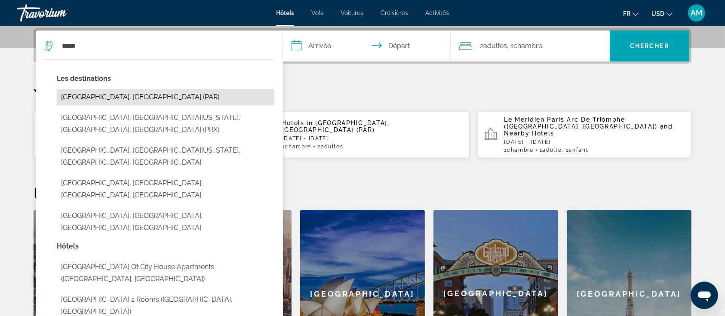
click at [102, 95] on button "[GEOGRAPHIC_DATA], [GEOGRAPHIC_DATA] (PAR)" at bounding box center [166, 97] width 218 height 16
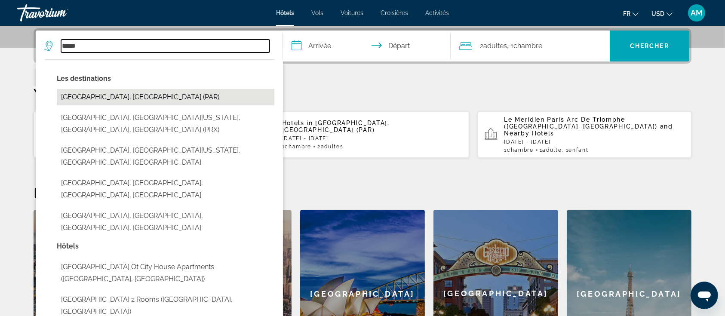
type input "**********"
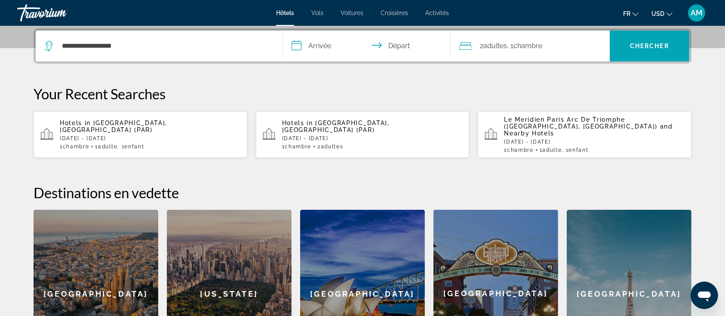
click at [331, 42] on input "**********" at bounding box center [368, 48] width 171 height 34
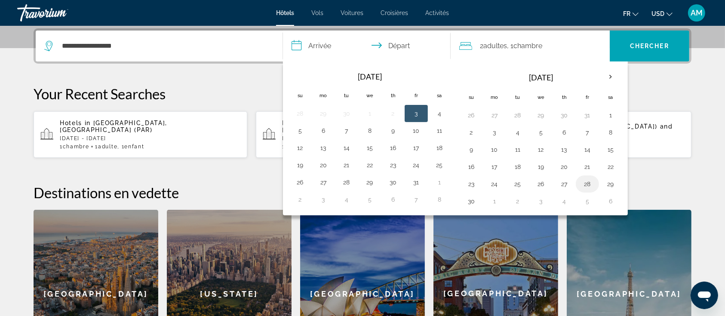
click at [589, 179] on button "28" at bounding box center [587, 184] width 14 height 12
click at [476, 202] on button "30" at bounding box center [471, 201] width 14 height 12
type input "**********"
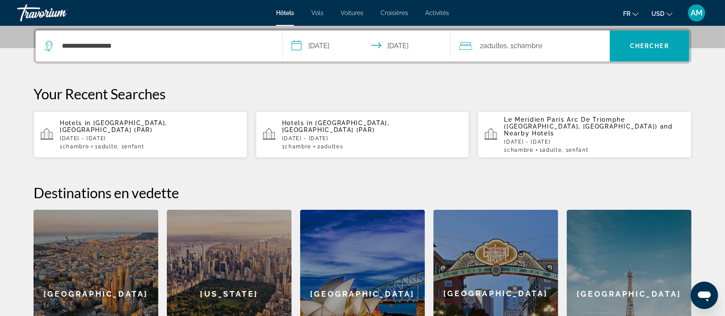
click at [530, 43] on span "Chambre" at bounding box center [527, 46] width 29 height 8
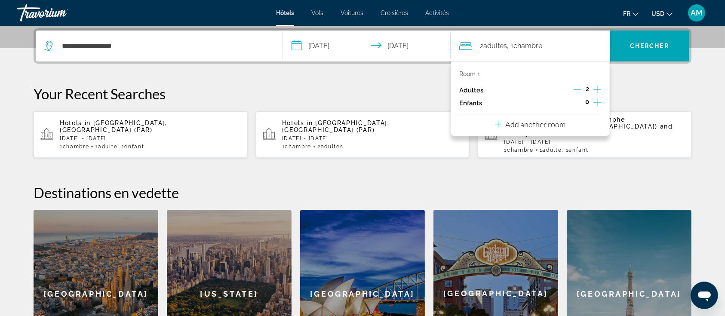
click at [595, 101] on icon "Increment children" at bounding box center [597, 102] width 8 height 10
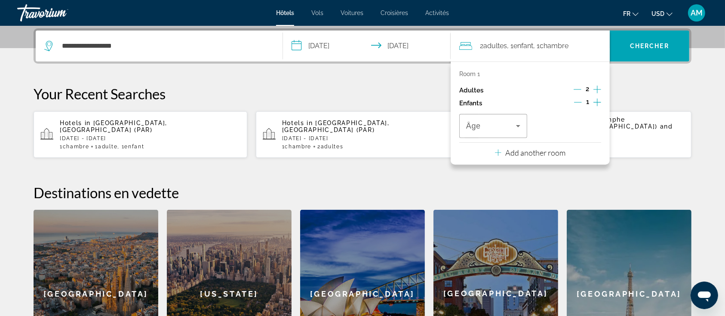
click at [575, 89] on icon "Decrement adults" at bounding box center [578, 90] width 8 height 8
click at [500, 123] on span "Travelers: 1 adult, 1 child" at bounding box center [491, 126] width 50 height 10
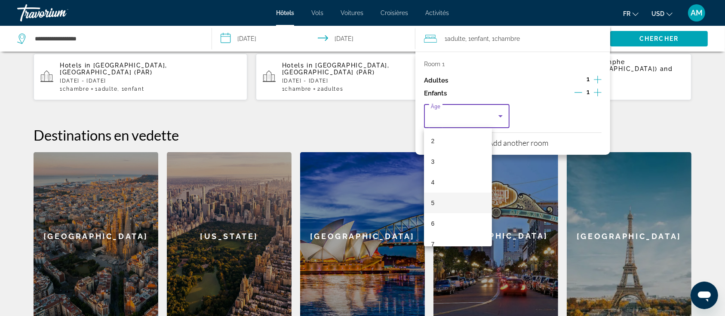
scroll to position [57, 0]
click at [434, 204] on span "6" at bounding box center [432, 208] width 3 height 10
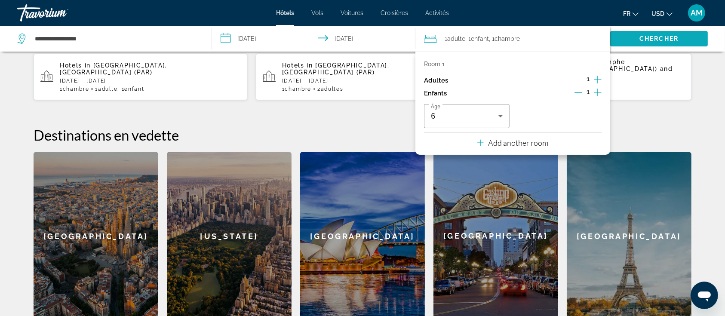
click at [652, 35] on span "Chercher" at bounding box center [658, 38] width 39 height 7
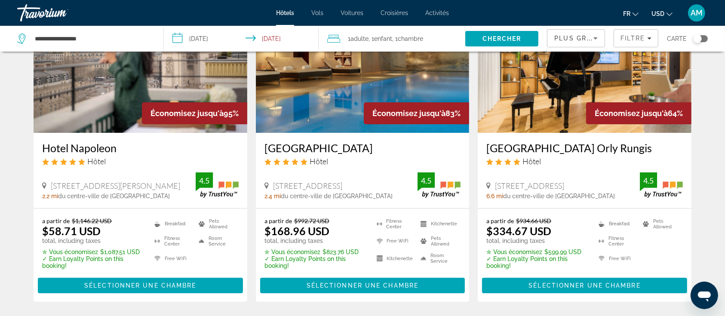
scroll to position [172, 0]
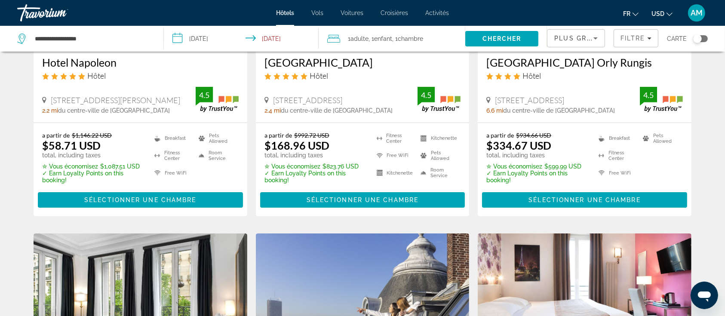
click at [666, 14] on button "USD USD ($) MXN (Mex$) CAD (Can$) GBP (£) EUR (€) AUD (A$) NZD (NZ$) CNY (CN¥)" at bounding box center [661, 13] width 21 height 12
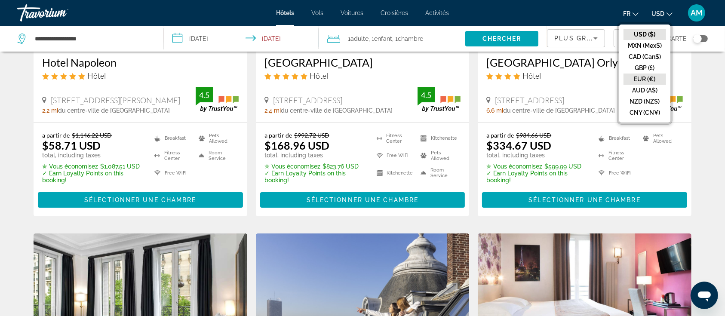
click at [643, 75] on button "EUR (€)" at bounding box center [644, 79] width 43 height 11
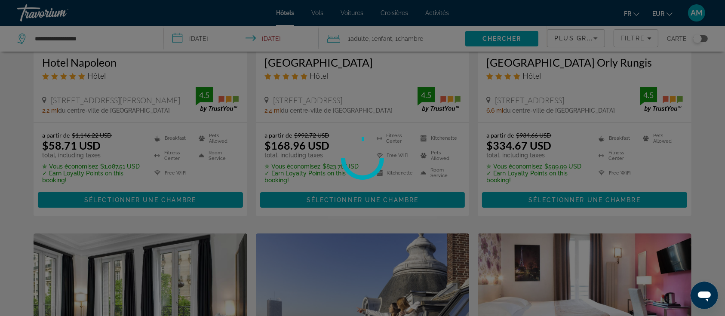
scroll to position [0, 0]
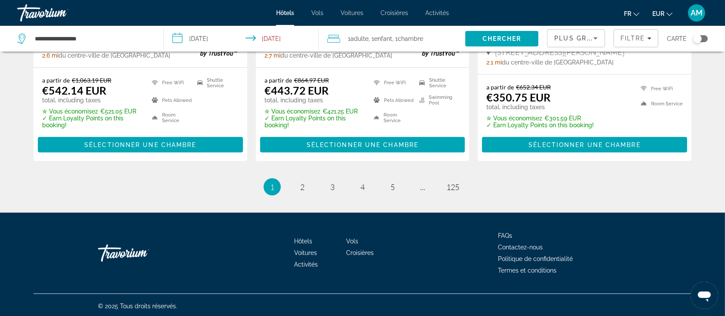
scroll to position [1214, 0]
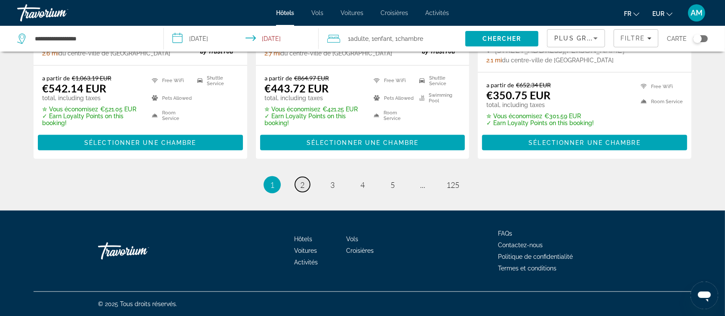
click at [309, 183] on link "page 2" at bounding box center [302, 184] width 15 height 15
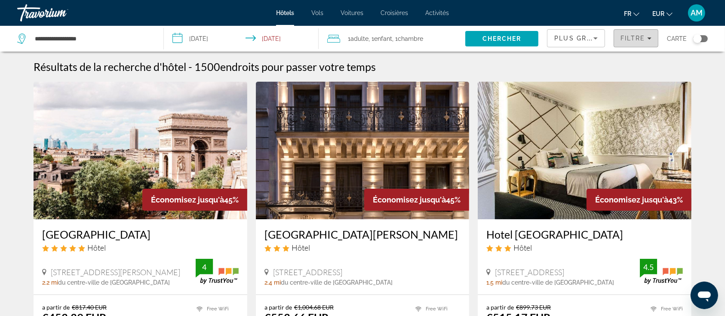
click at [643, 40] on span "Filtre" at bounding box center [632, 38] width 25 height 7
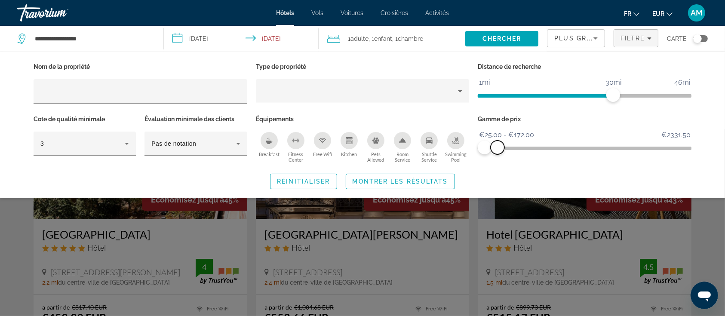
drag, startPoint x: 679, startPoint y: 146, endPoint x: 495, endPoint y: 155, distance: 183.8
click at [496, 155] on div "Gamme de prix €25.00 €2331.50 €25.00 €172.00 €25.00 - €172.00" at bounding box center [584, 139] width 222 height 52
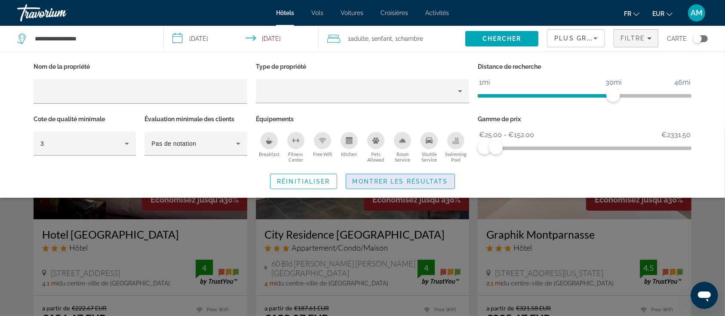
click at [439, 177] on span "Search widget" at bounding box center [400, 181] width 108 height 21
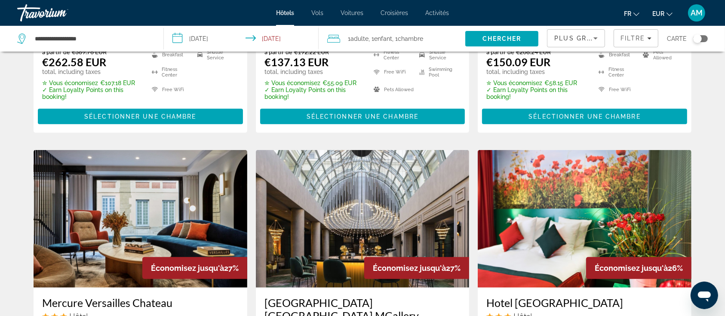
scroll to position [630, 0]
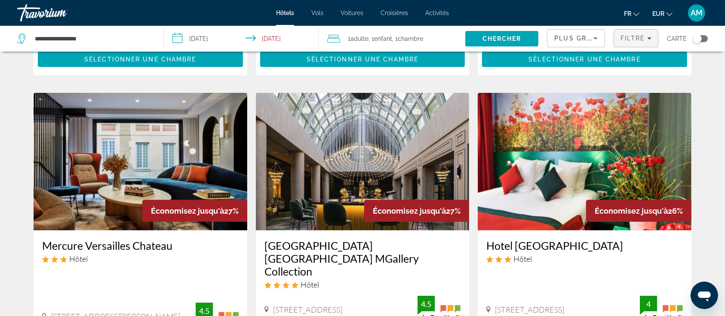
click at [645, 40] on div "Filtre" at bounding box center [635, 38] width 31 height 7
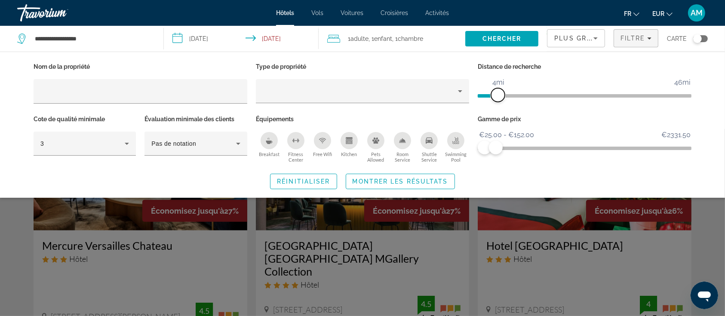
drag, startPoint x: 612, startPoint y: 94, endPoint x: 494, endPoint y: 102, distance: 118.5
click at [497, 101] on div "Distance de recherche 1mi 46mi 4mi" at bounding box center [584, 87] width 222 height 52
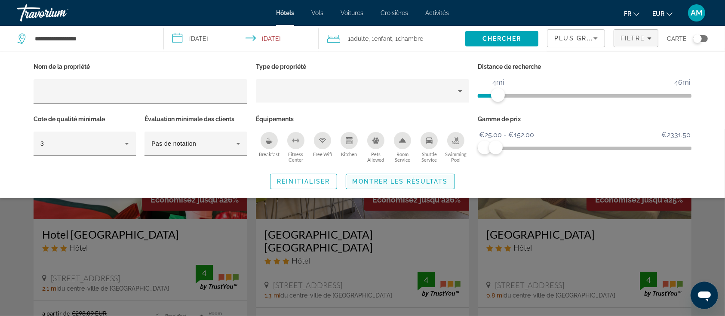
click at [413, 187] on span "Search widget" at bounding box center [400, 181] width 108 height 21
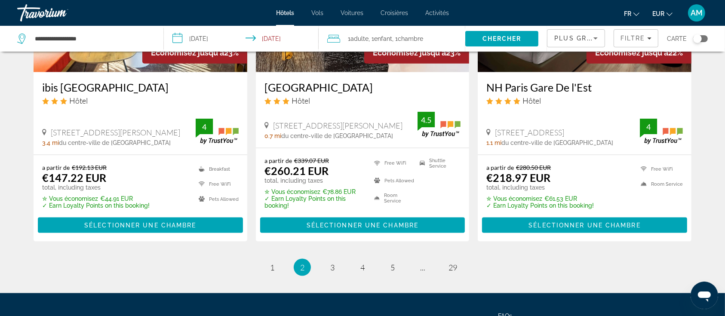
scroll to position [1146, 0]
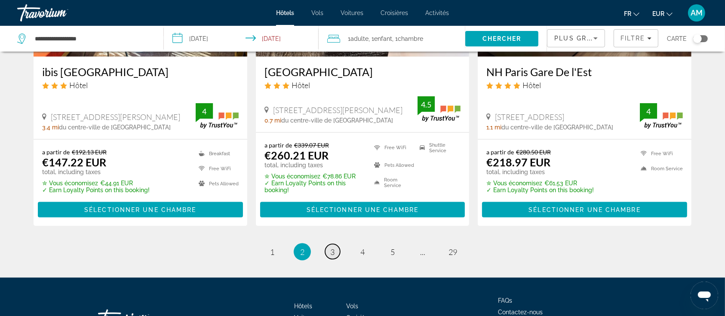
click at [330, 247] on span "3" at bounding box center [332, 251] width 4 height 9
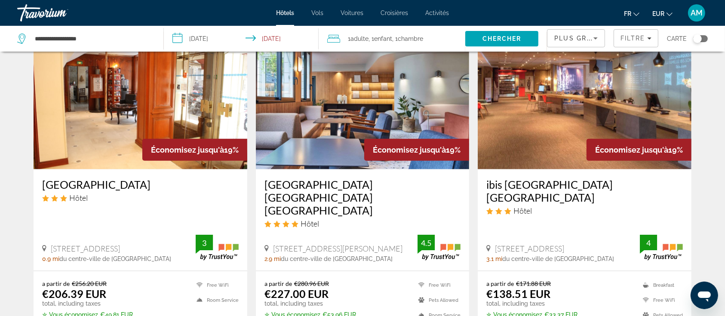
scroll to position [1089, 0]
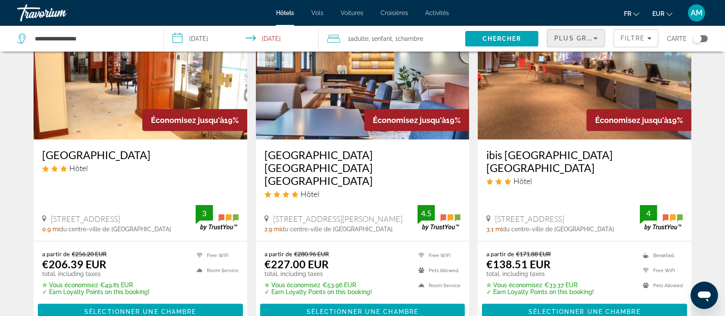
click at [567, 34] on div "Plus grandes économies" at bounding box center [573, 38] width 39 height 10
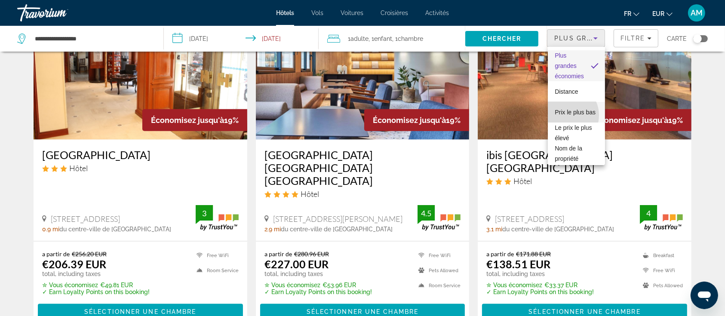
click at [565, 115] on span "Prix le plus bas" at bounding box center [575, 112] width 41 height 10
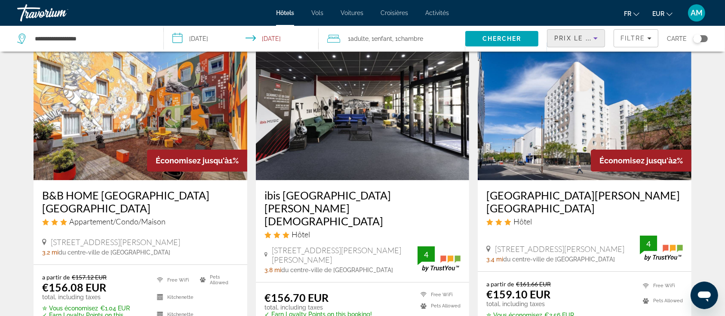
scroll to position [57, 0]
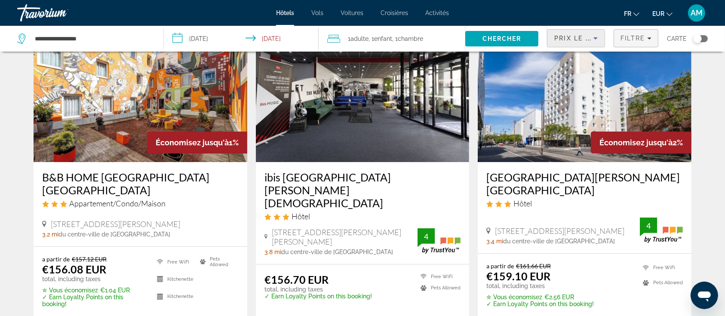
click at [629, 36] on span "Filtre" at bounding box center [632, 38] width 25 height 7
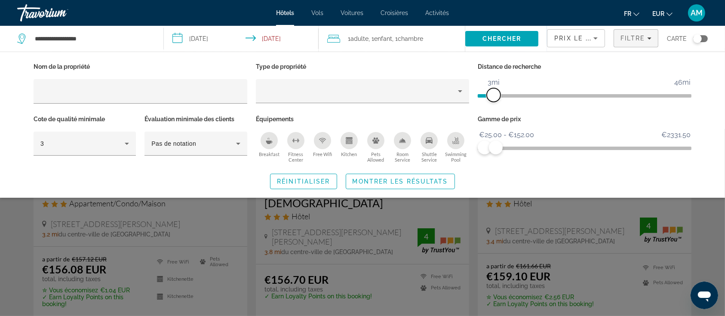
drag, startPoint x: 498, startPoint y: 98, endPoint x: 483, endPoint y: 105, distance: 16.3
click at [492, 99] on span "ngx-slider" at bounding box center [494, 95] width 14 height 14
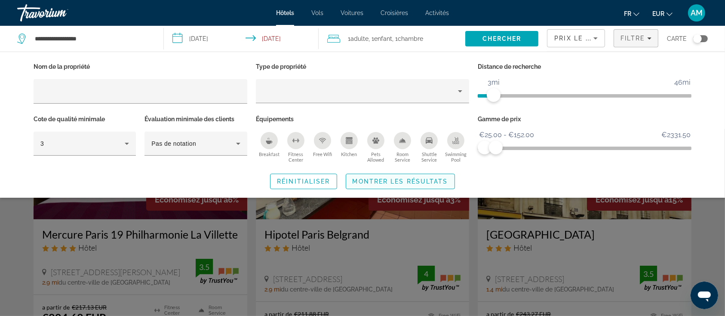
click at [421, 180] on span "Montrer les résultats" at bounding box center [400, 181] width 95 height 7
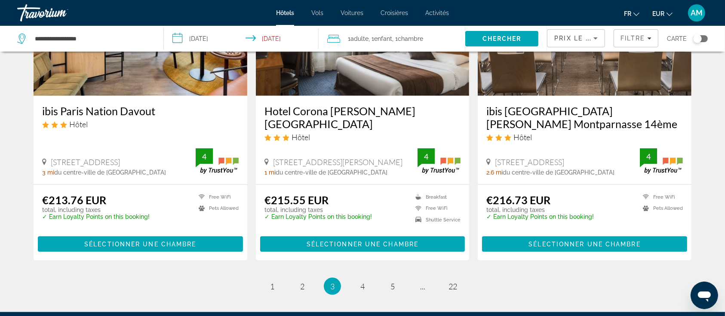
scroll to position [1176, 0]
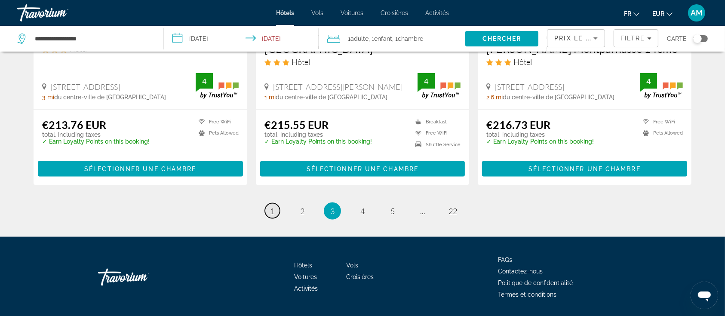
click at [269, 203] on link "page 1" at bounding box center [272, 210] width 15 height 15
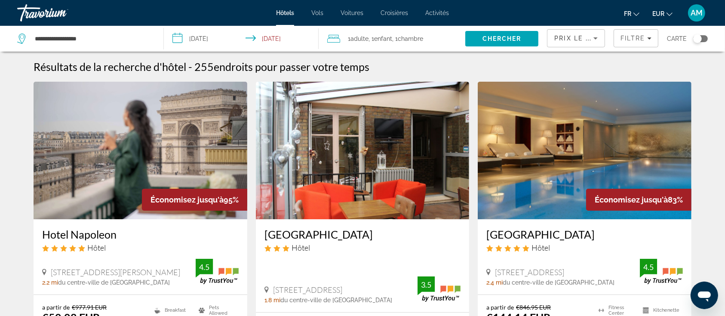
click at [184, 174] on img "Main content" at bounding box center [141, 151] width 214 height 138
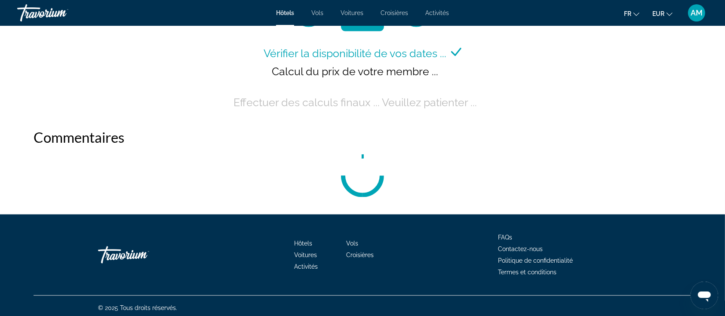
scroll to position [946, 0]
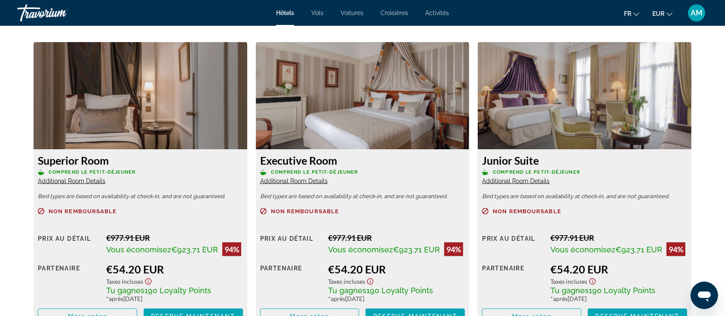
scroll to position [1232, 0]
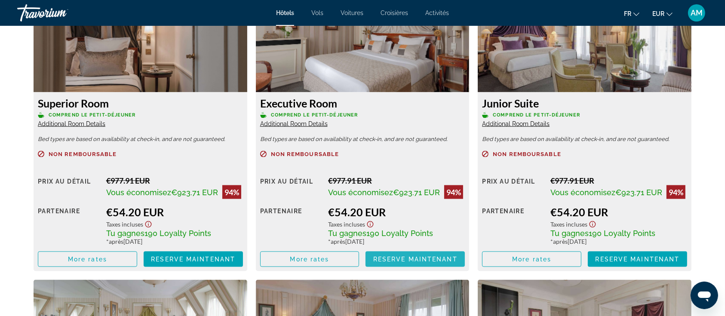
click at [389, 260] on span "Reserve maintenant" at bounding box center [415, 259] width 84 height 7
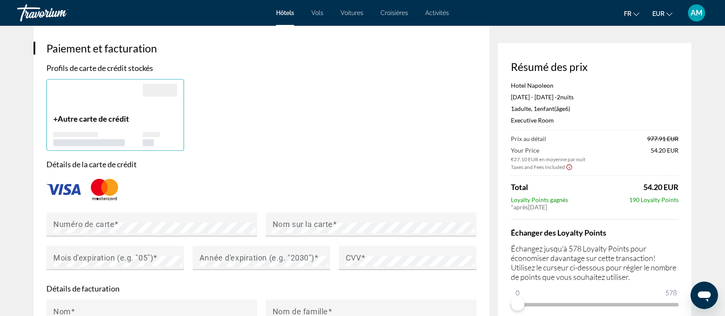
scroll to position [802, 0]
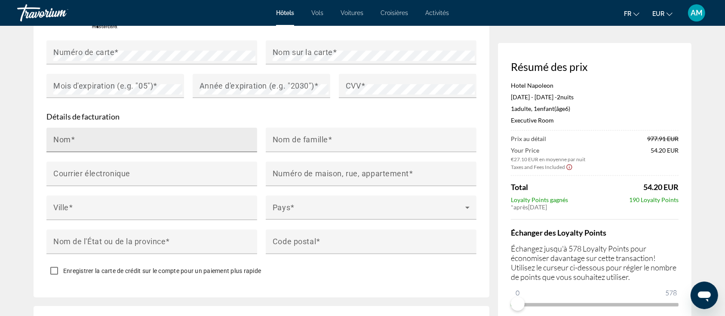
click at [94, 138] on input "Nom" at bounding box center [154, 143] width 202 height 10
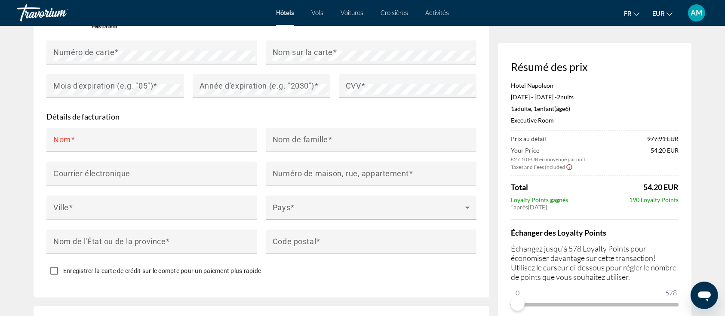
type input "**********"
type input "*******"
type input "**********"
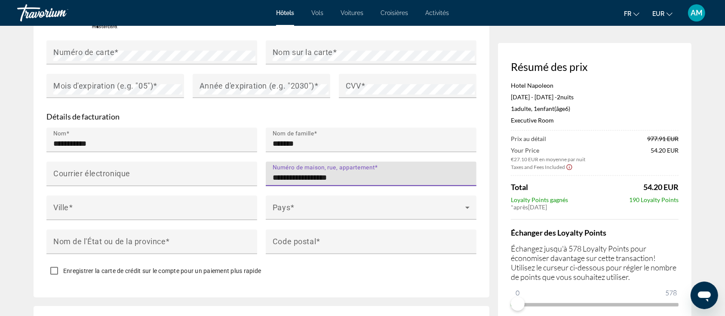
type input "**********"
type input "*****"
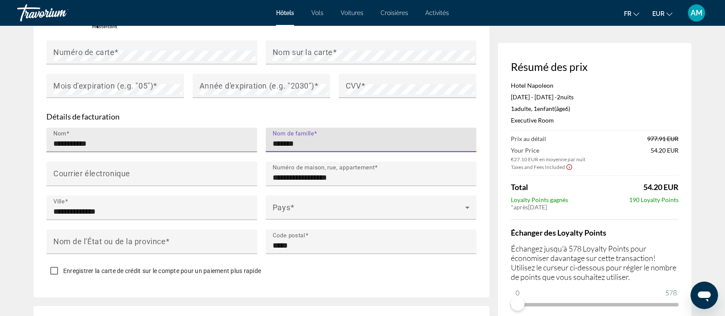
drag, startPoint x: 325, startPoint y: 118, endPoint x: 209, endPoint y: 119, distance: 115.6
click at [209, 128] on div "**********" at bounding box center [261, 196] width 439 height 136
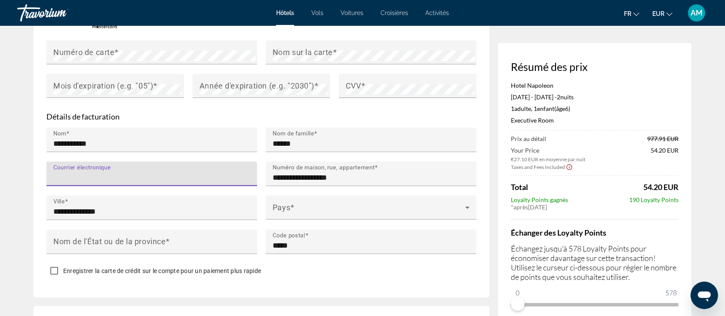
click at [144, 172] on input "Courrier électronique" at bounding box center [154, 177] width 202 height 10
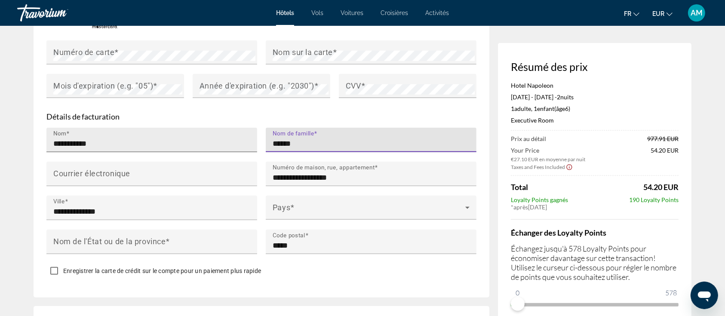
drag, startPoint x: 327, startPoint y: 120, endPoint x: 224, endPoint y: 120, distance: 102.3
click at [224, 128] on div "**********" at bounding box center [261, 196] width 439 height 136
type input "*******"
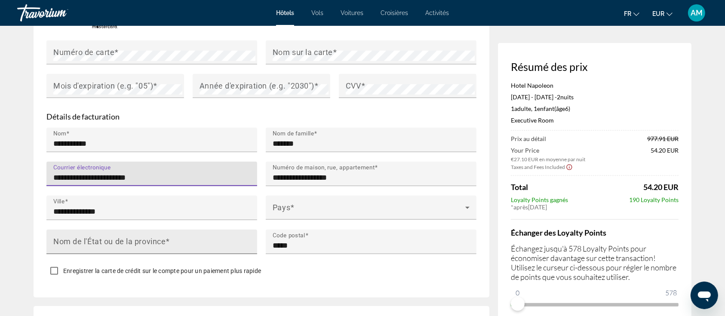
type input "**********"
click at [214, 240] on input "Nom de l'État ou de la province" at bounding box center [154, 245] width 202 height 10
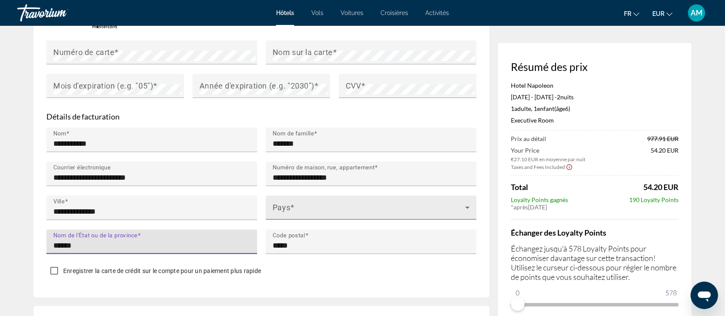
type input "******"
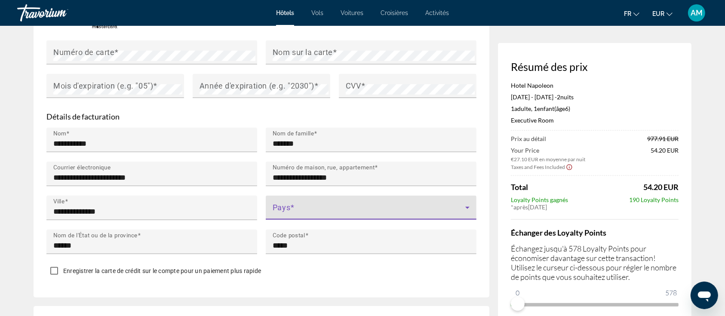
click at [310, 206] on span "Main content" at bounding box center [369, 211] width 193 height 10
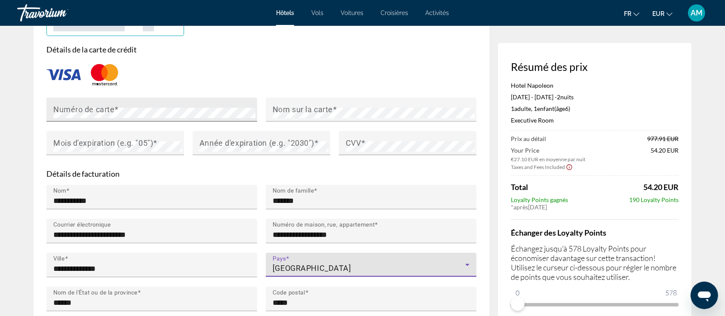
click at [165, 98] on div "Numéro de carte" at bounding box center [154, 110] width 202 height 24
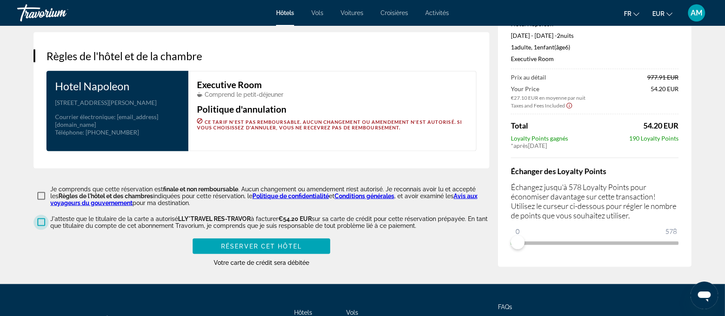
scroll to position [1089, 0]
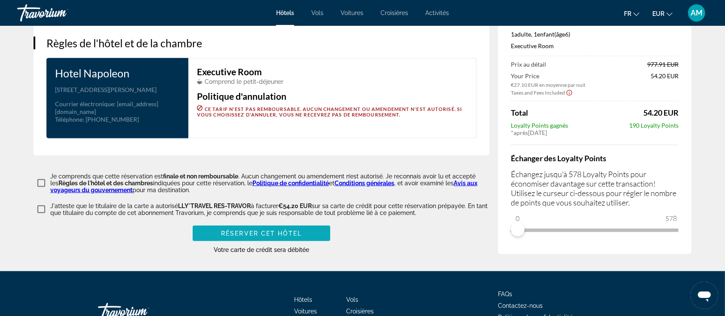
click at [281, 230] on span "Réserver cet hôtel" at bounding box center [261, 233] width 81 height 7
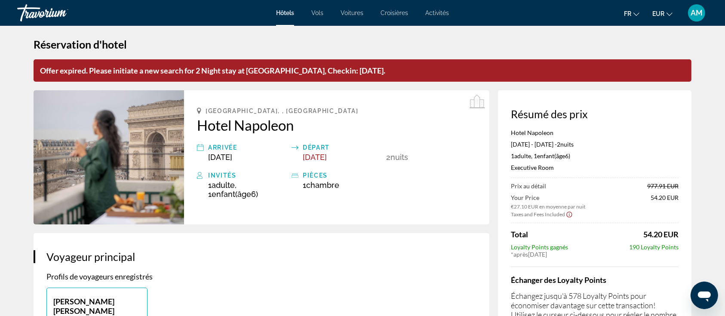
scroll to position [0, 0]
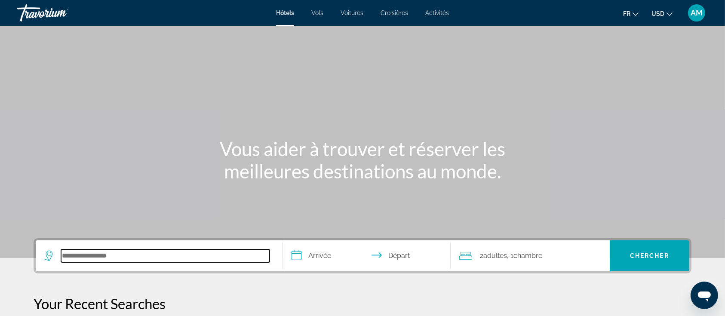
click at [168, 258] on input "Search hotel destination" at bounding box center [165, 255] width 209 height 13
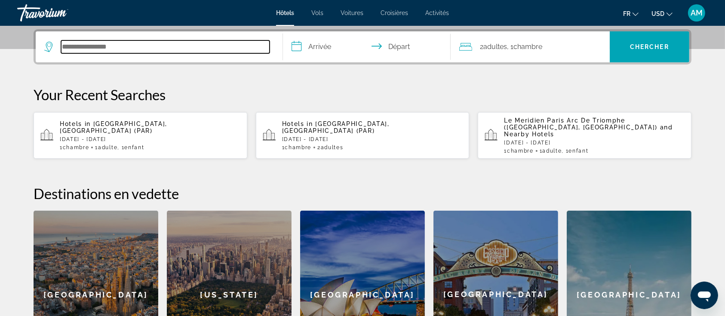
scroll to position [210, 0]
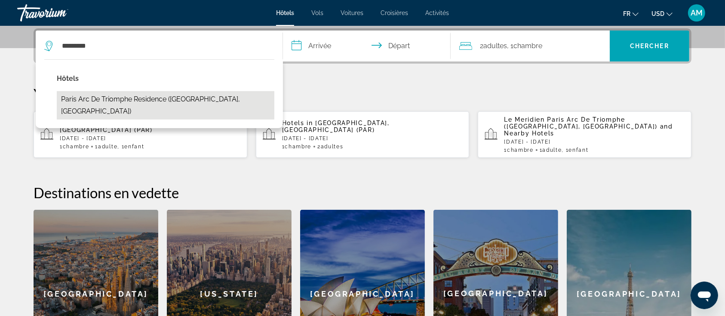
click at [148, 102] on button "Paris Arc de Triomphe Residence (Paris, FR)" at bounding box center [166, 105] width 218 height 28
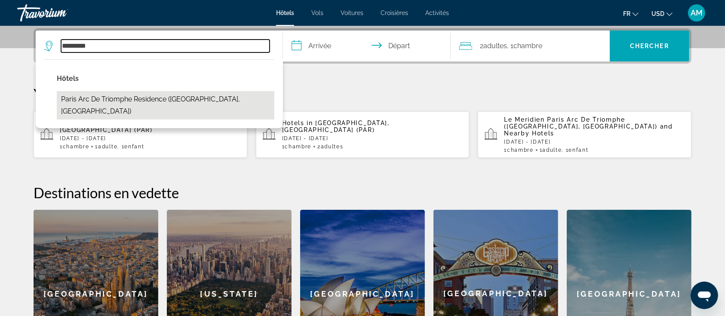
type input "**********"
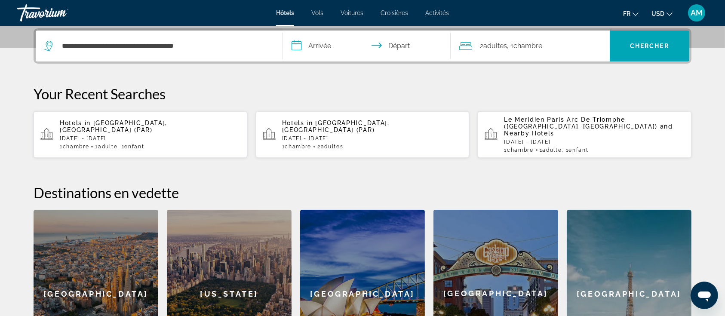
click at [319, 51] on input "**********" at bounding box center [368, 48] width 171 height 34
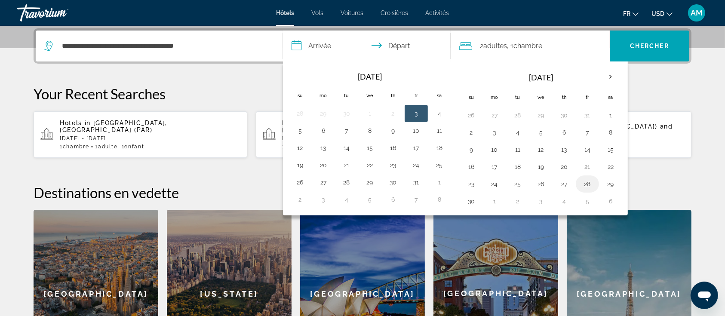
click at [587, 180] on button "28" at bounding box center [587, 184] width 14 height 12
click at [469, 198] on button "30" at bounding box center [471, 201] width 14 height 12
type input "**********"
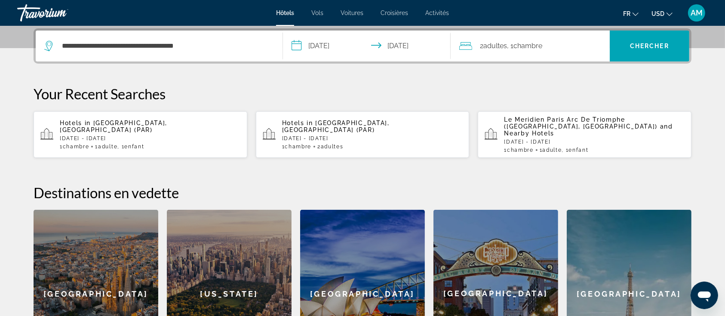
click at [567, 46] on div "2 Adulte Adultes , 1 Chambre pièces" at bounding box center [534, 46] width 150 height 12
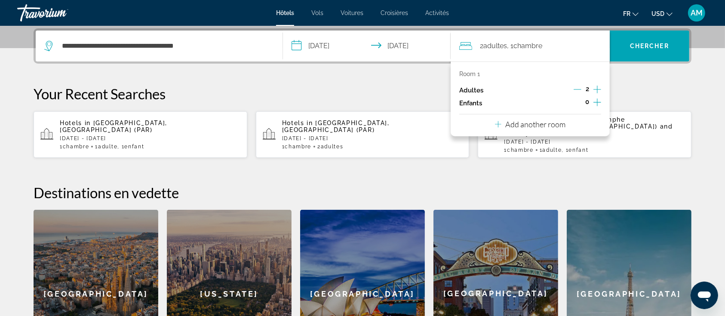
click at [598, 98] on icon "Increment children" at bounding box center [597, 102] width 8 height 10
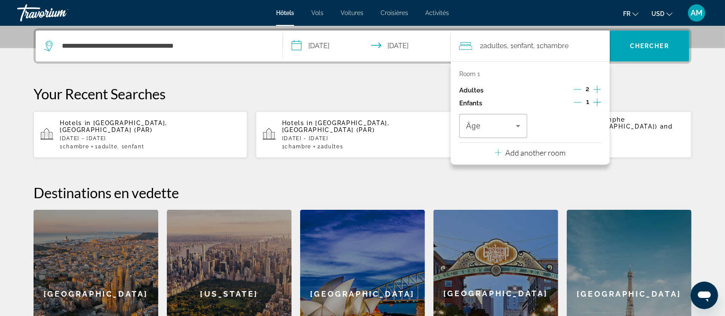
click at [576, 86] on icon "Decrement adults" at bounding box center [578, 90] width 8 height 8
click at [508, 123] on span "Travelers: 1 adult, 1 child" at bounding box center [491, 126] width 50 height 10
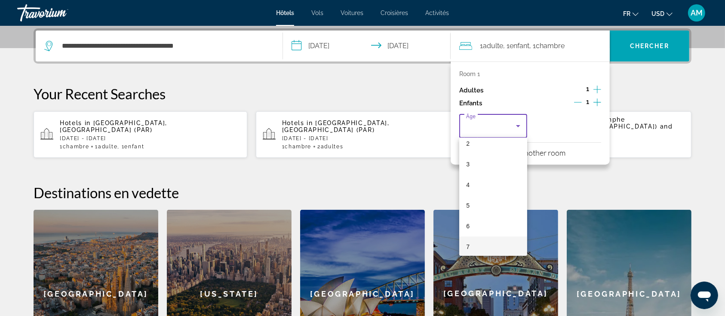
scroll to position [114, 0]
click at [480, 165] on mat-option "6" at bounding box center [493, 160] width 68 height 21
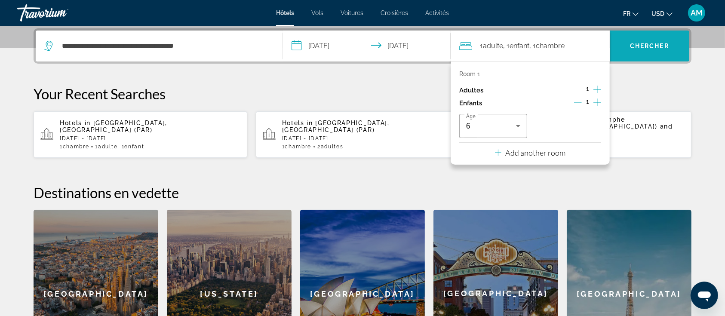
click at [650, 53] on span "Search" at bounding box center [650, 46] width 80 height 21
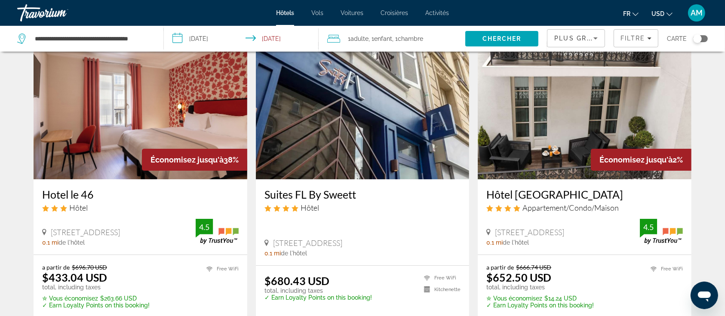
scroll to position [57, 0]
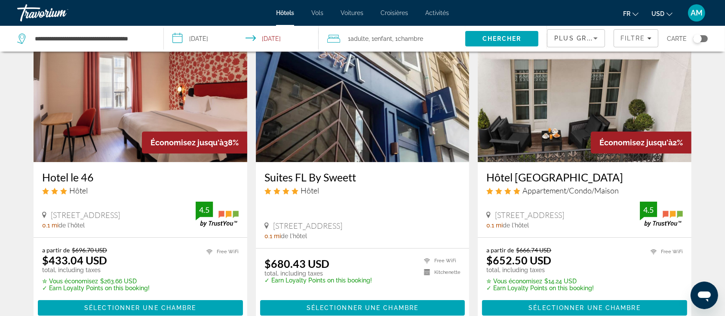
click at [655, 13] on span "USD" at bounding box center [657, 13] width 13 height 7
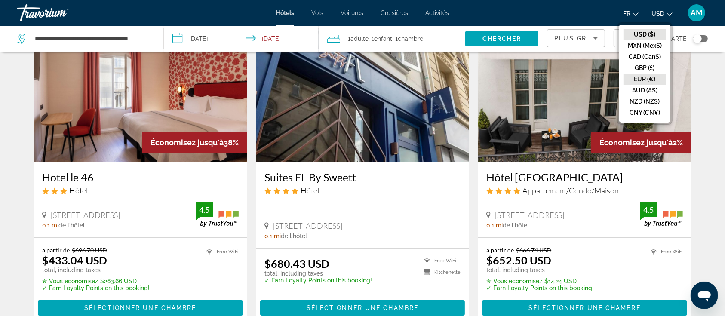
click at [641, 79] on button "EUR (€)" at bounding box center [644, 79] width 43 height 11
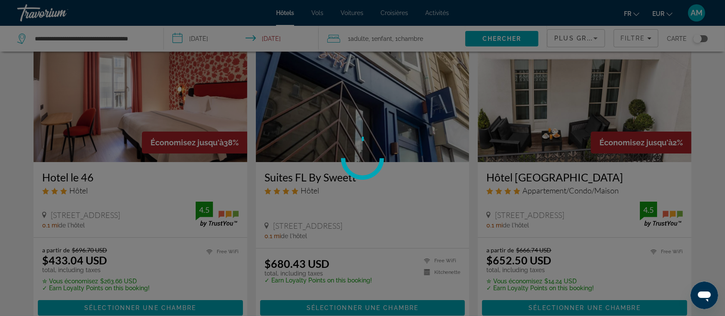
scroll to position [0, 0]
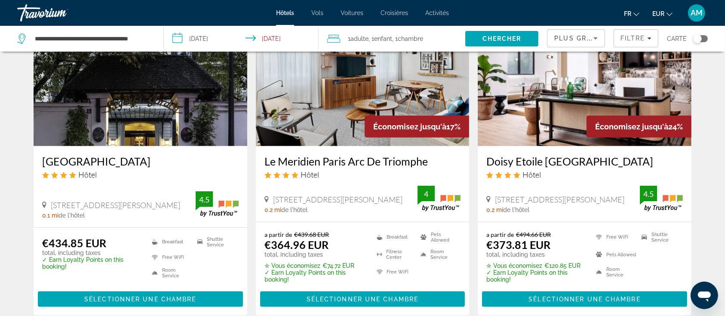
scroll to position [896, 0]
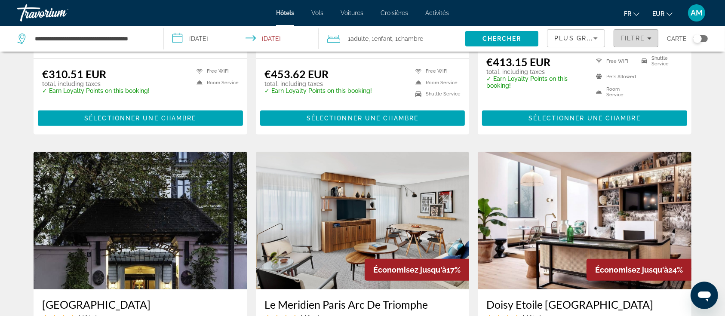
click at [643, 43] on span "Filters" at bounding box center [636, 38] width 44 height 21
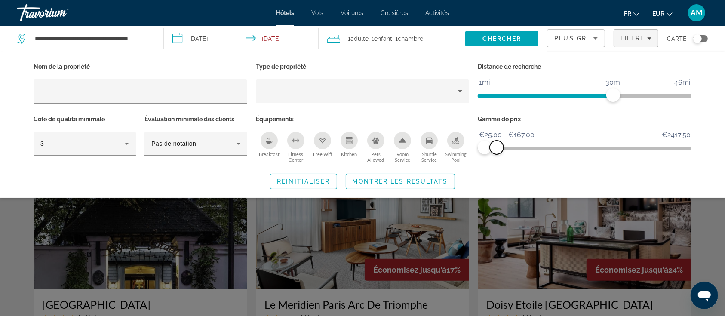
drag, startPoint x: 680, startPoint y: 147, endPoint x: 497, endPoint y: 158, distance: 183.5
click at [497, 158] on div "Gamme de prix €25.00 €2417.50 €25.00 €167.00 €25.00 - €167.00" at bounding box center [584, 139] width 222 height 52
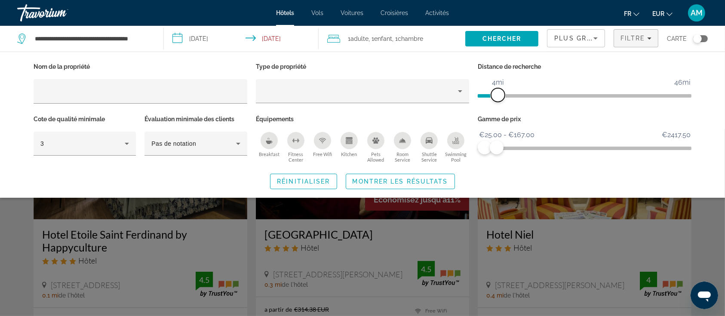
drag, startPoint x: 613, startPoint y: 97, endPoint x: 498, endPoint y: 112, distance: 115.8
click at [498, 112] on div "Distance de recherche 1mi 46mi 4mi" at bounding box center [584, 87] width 222 height 52
click at [404, 181] on span "Montrer les résultats" at bounding box center [400, 181] width 95 height 7
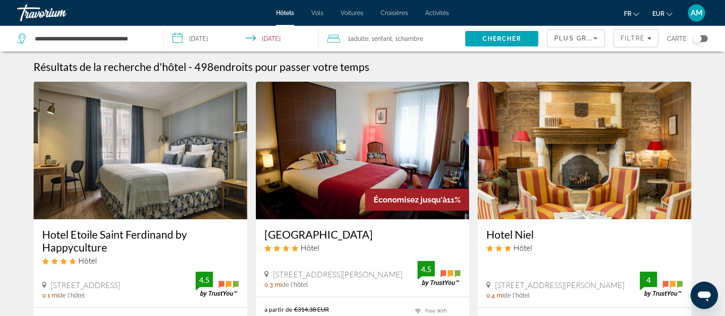
click at [578, 36] on span "Plus grandes économies" at bounding box center [605, 38] width 103 height 7
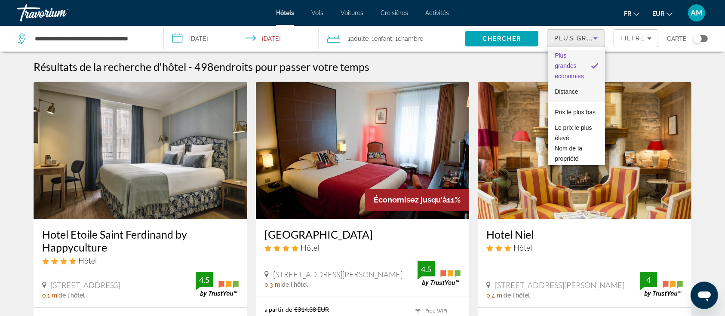
click at [564, 88] on span "Distance" at bounding box center [566, 91] width 23 height 7
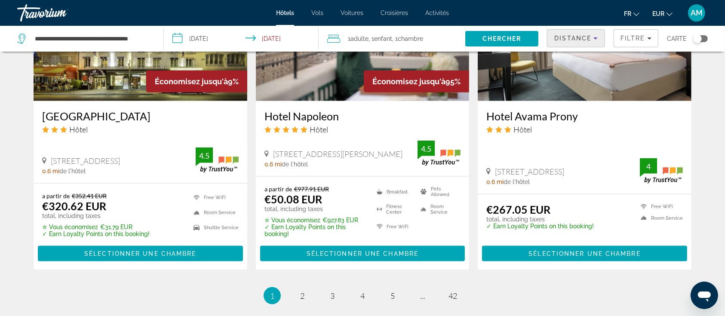
scroll to position [1089, 0]
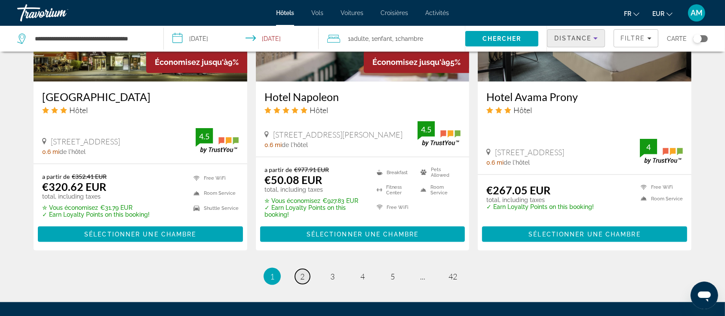
click at [301, 279] on span "2" at bounding box center [302, 276] width 4 height 9
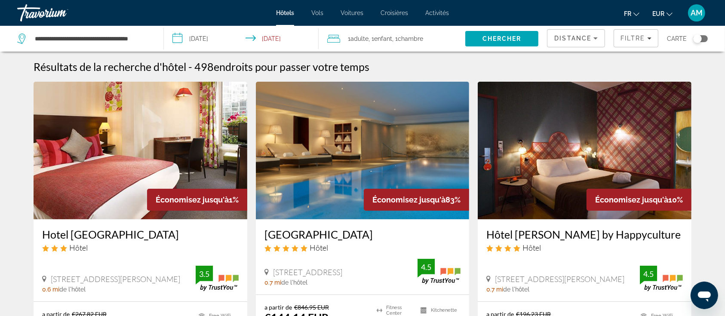
scroll to position [57, 0]
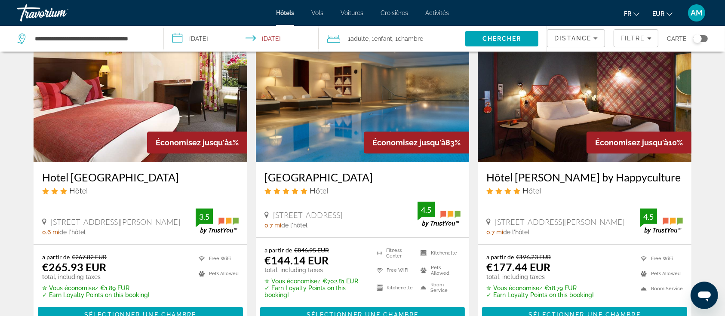
click at [316, 117] on img "Main content" at bounding box center [363, 94] width 214 height 138
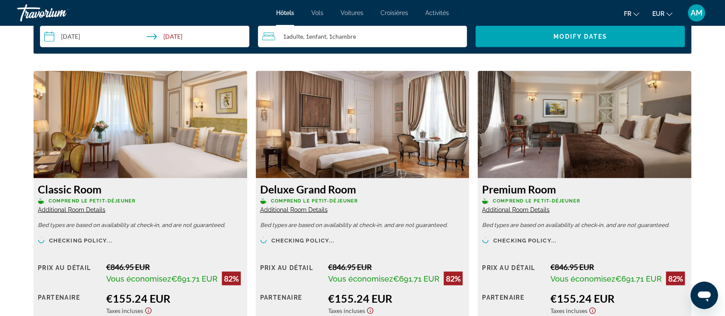
scroll to position [1204, 0]
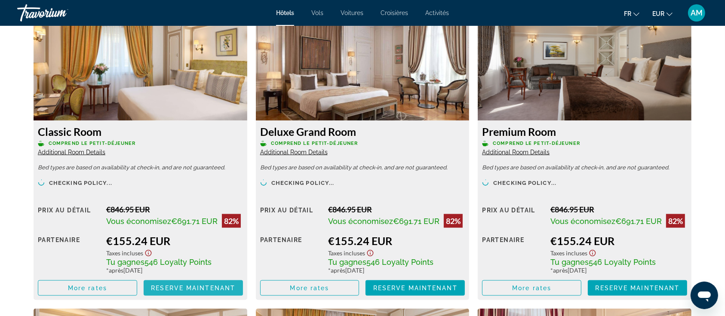
click at [221, 286] on span "Reserve maintenant" at bounding box center [193, 288] width 84 height 7
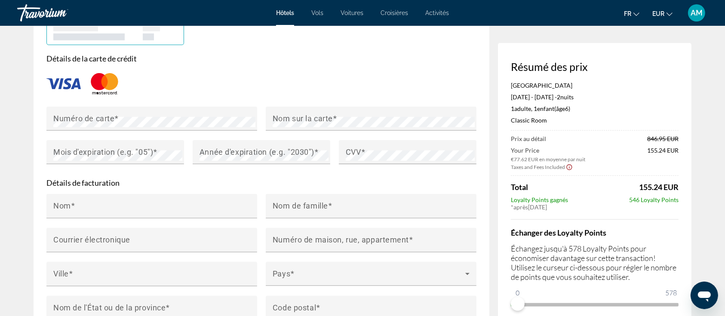
scroll to position [745, 0]
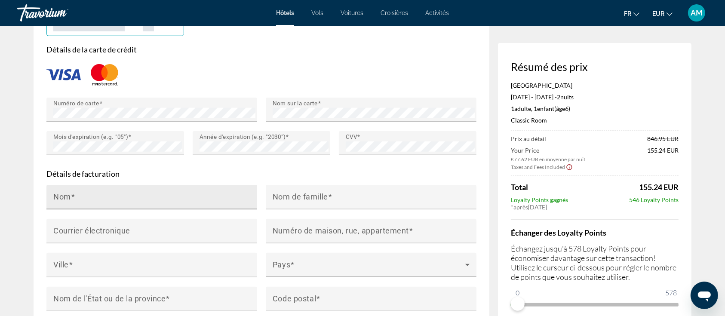
click at [100, 185] on div "Nom" at bounding box center [154, 197] width 202 height 25
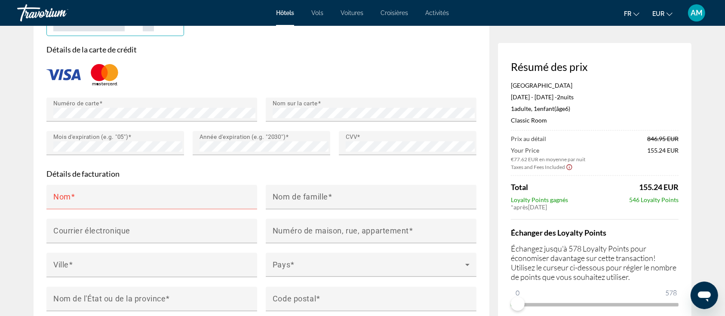
type input "**********"
type input "*******"
type input "**********"
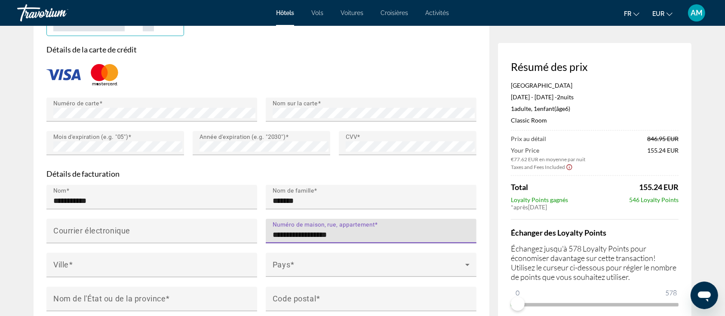
type input "**********"
type input "*****"
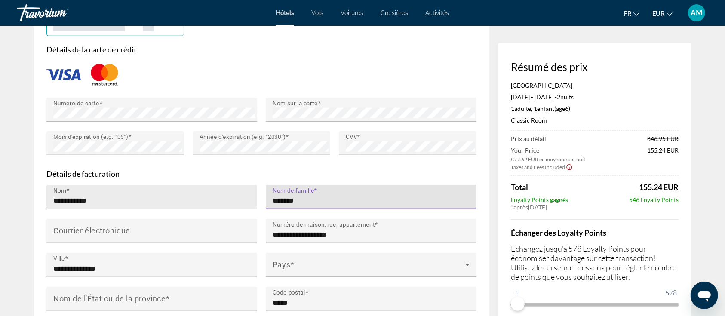
drag, startPoint x: 321, startPoint y: 178, endPoint x: 244, endPoint y: 177, distance: 77.0
click at [244, 185] on div "**********" at bounding box center [261, 253] width 439 height 136
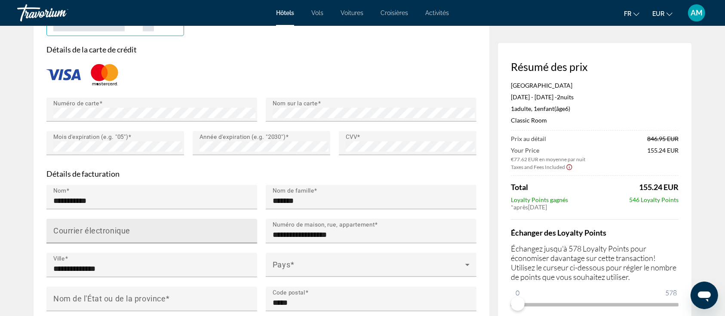
click at [181, 219] on div "Courrier électronique" at bounding box center [154, 231] width 202 height 25
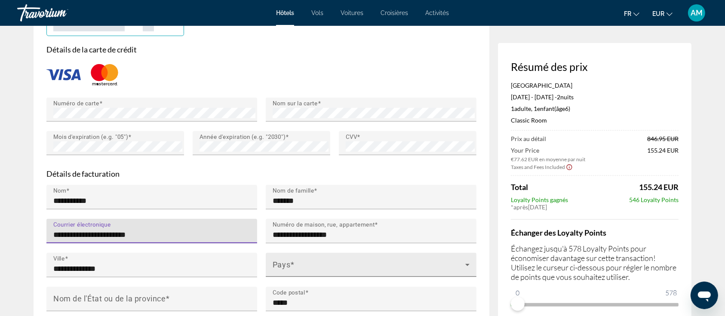
type input "**********"
click at [325, 263] on span "Main content" at bounding box center [369, 268] width 193 height 10
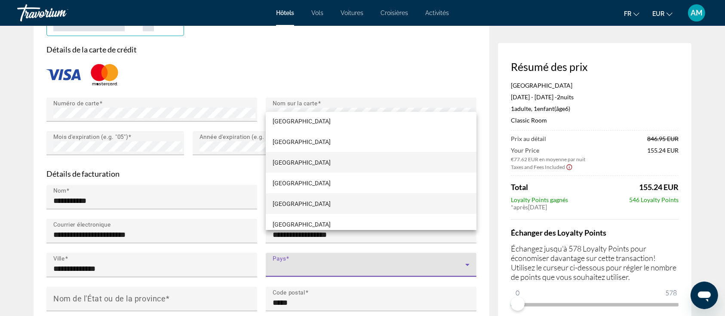
scroll to position [1527, 0]
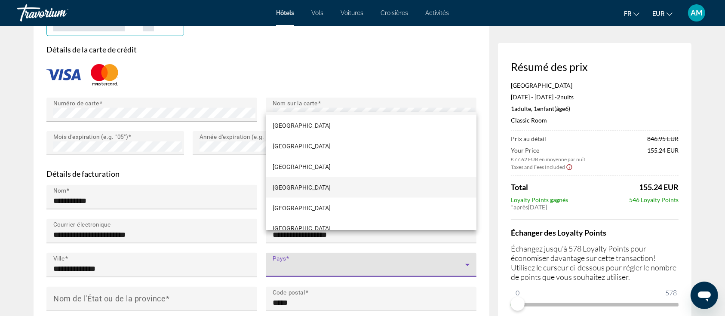
click at [301, 185] on mat-option "[GEOGRAPHIC_DATA]" at bounding box center [371, 187] width 211 height 21
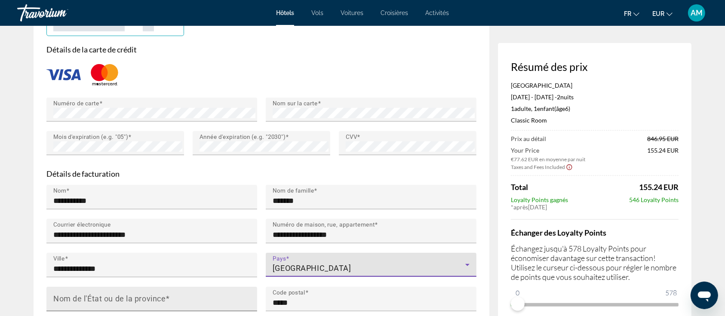
click at [170, 294] on span "Main content" at bounding box center [168, 298] width 4 height 9
click at [171, 297] on input "Nom de l'État ou de la province" at bounding box center [154, 302] width 202 height 10
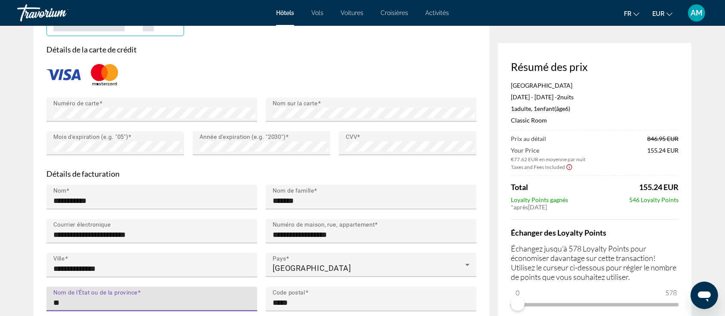
type input "*"
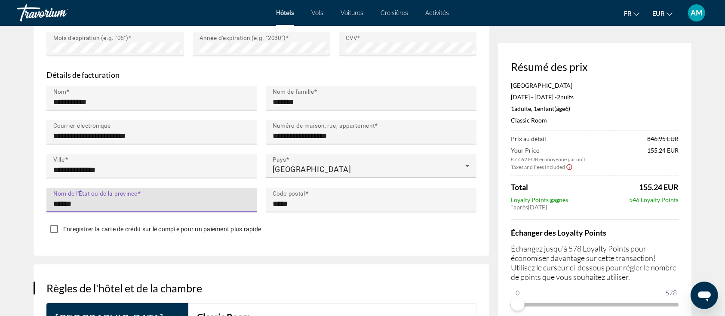
scroll to position [860, 0]
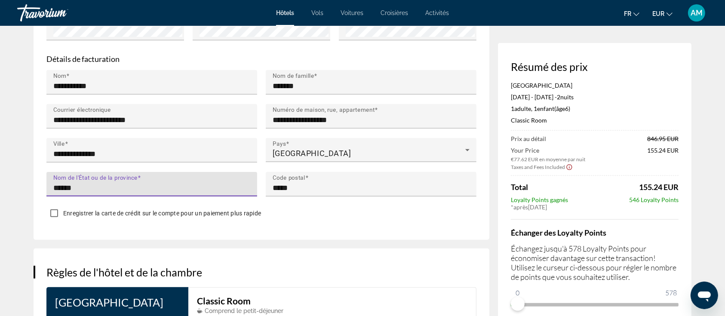
type input "******"
click at [194, 209] on label "Enregistrer la carte de crédit sur le compte pour un paiement plus rapide" at bounding box center [160, 213] width 199 height 9
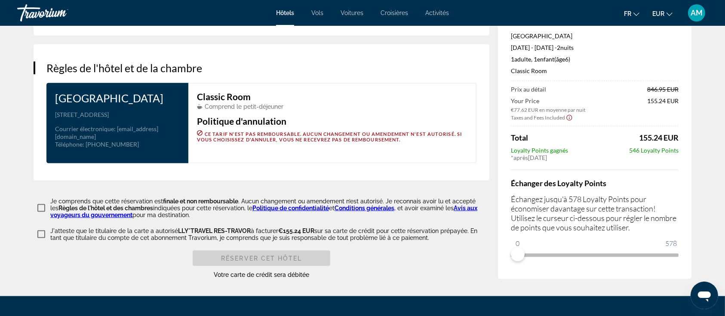
scroll to position [1089, 0]
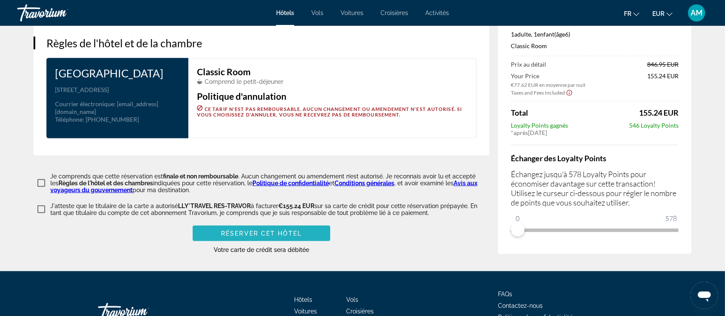
click at [279, 230] on span "Réserver cet hôtel" at bounding box center [261, 233] width 81 height 7
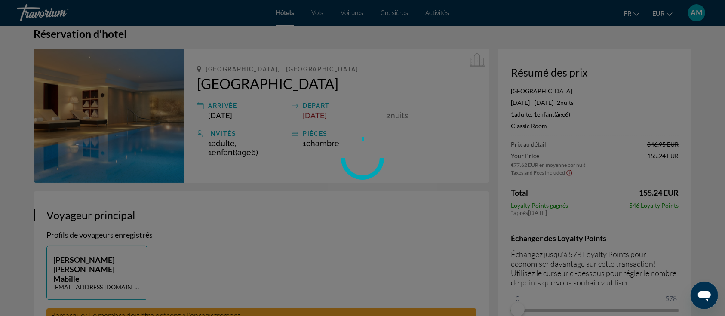
scroll to position [0, 0]
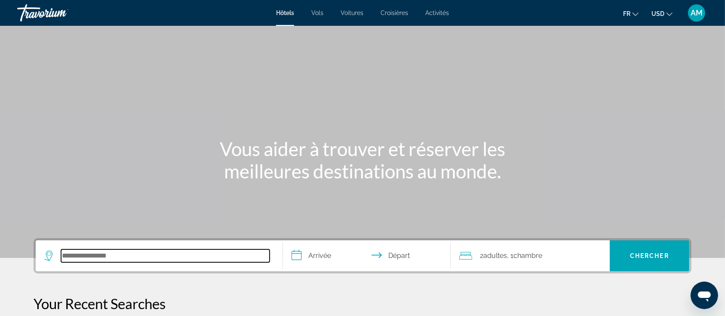
click at [190, 252] on input "Search hotel destination" at bounding box center [165, 255] width 209 height 13
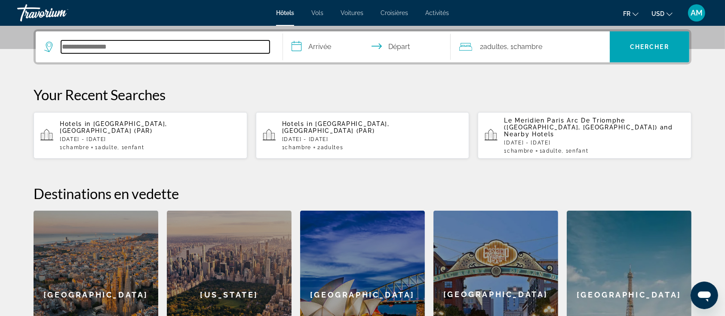
scroll to position [210, 0]
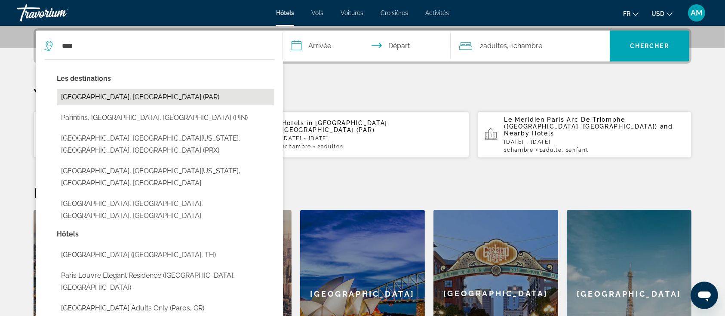
click at [100, 97] on button "[GEOGRAPHIC_DATA], [GEOGRAPHIC_DATA] (PAR)" at bounding box center [166, 97] width 218 height 16
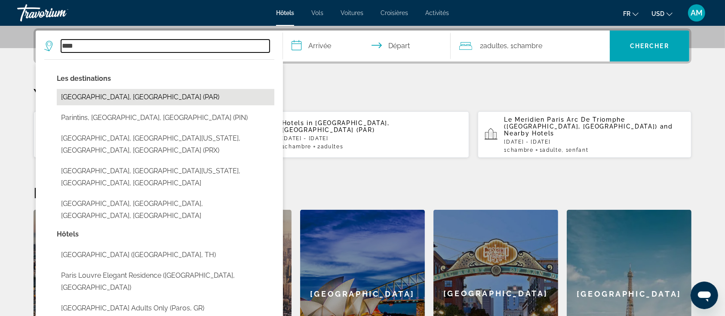
type input "**********"
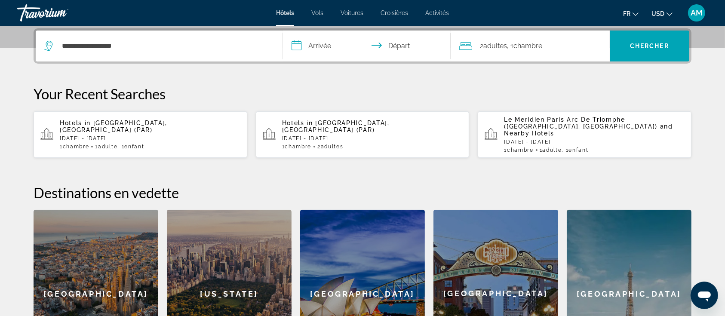
click at [322, 46] on input "**********" at bounding box center [368, 48] width 171 height 34
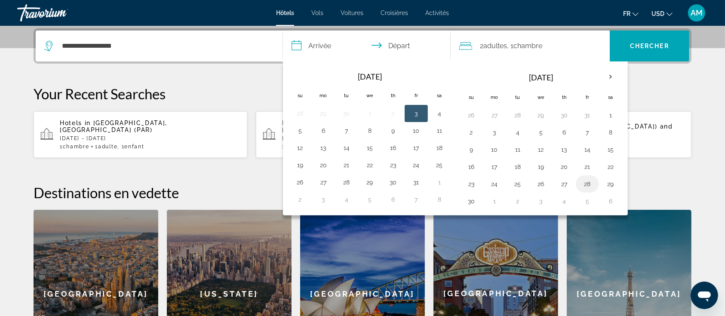
click at [583, 184] on button "28" at bounding box center [587, 184] width 14 height 12
click at [471, 202] on button "30" at bounding box center [471, 201] width 14 height 12
type input "**********"
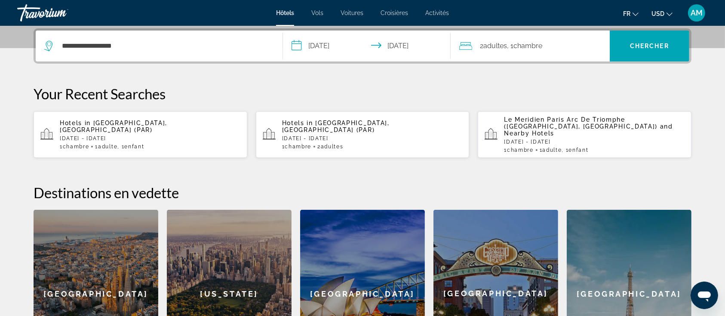
click at [497, 44] on span "Adultes" at bounding box center [495, 46] width 24 height 8
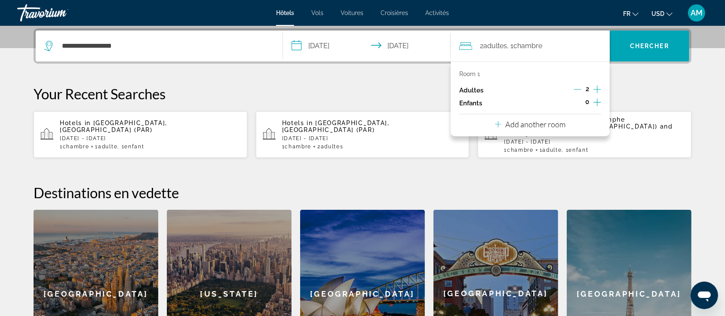
click at [595, 103] on icon "Increment children" at bounding box center [597, 102] width 8 height 10
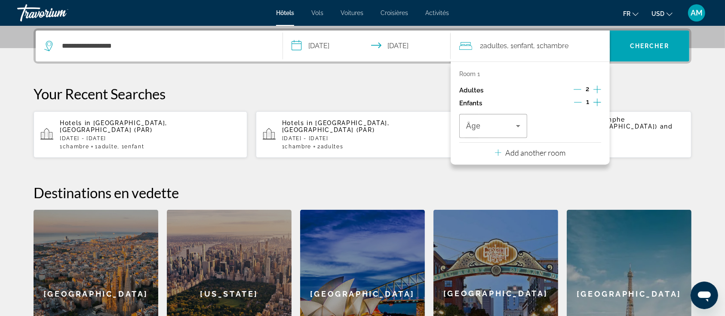
click at [577, 92] on icon "Decrement adults" at bounding box center [578, 90] width 8 height 8
click at [501, 128] on span "Travelers: 1 adult, 1 child" at bounding box center [491, 126] width 50 height 10
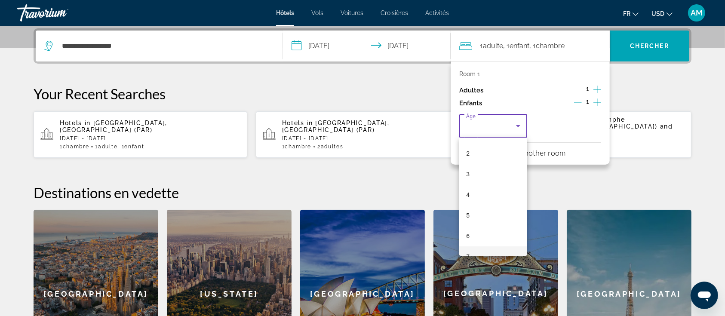
scroll to position [57, 0]
click at [478, 221] on mat-option "6" at bounding box center [493, 218] width 68 height 21
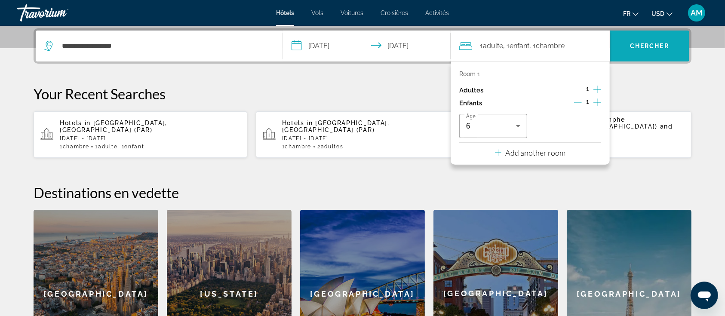
click at [653, 43] on span "Chercher" at bounding box center [649, 46] width 39 height 7
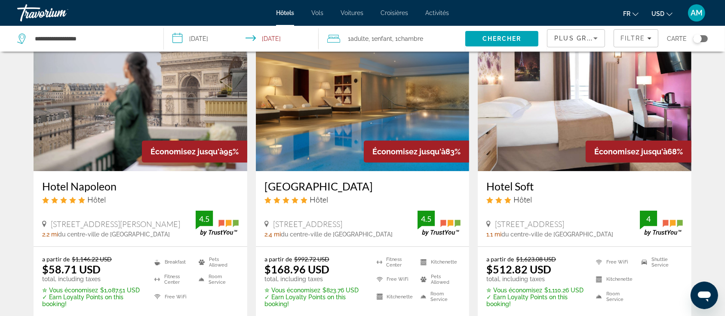
scroll to position [114, 0]
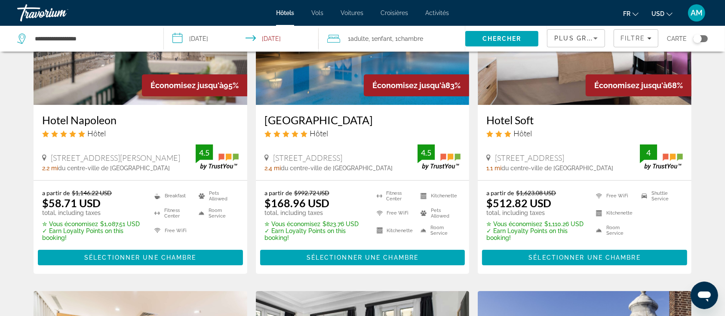
click at [663, 15] on span "USD" at bounding box center [657, 13] width 13 height 7
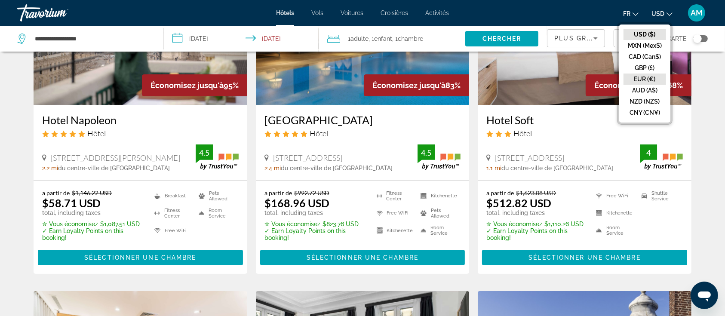
click at [634, 79] on button "EUR (€)" at bounding box center [644, 79] width 43 height 11
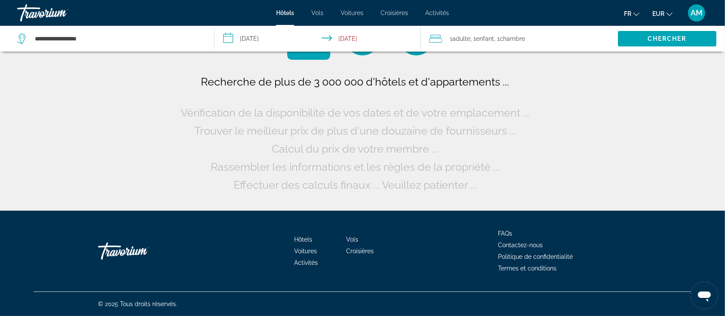
scroll to position [0, 0]
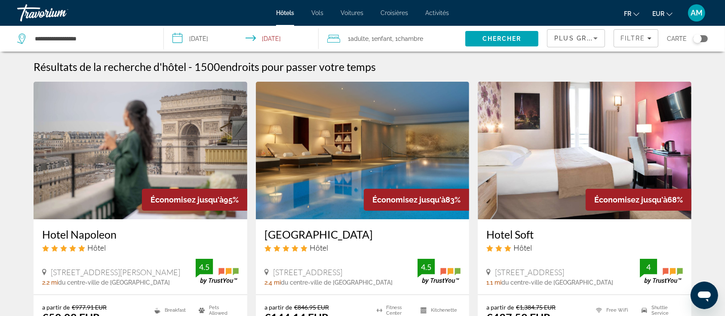
scroll to position [57, 0]
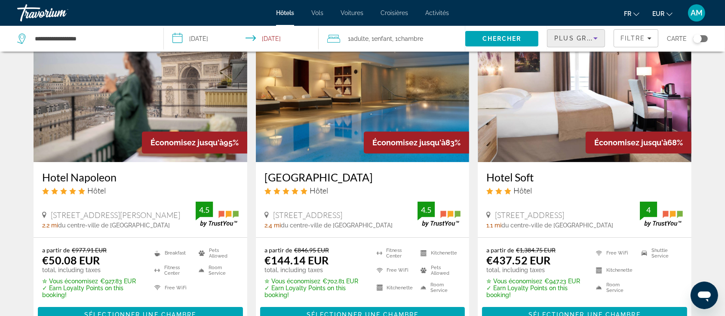
click at [585, 38] on span "Plus grandes économies" at bounding box center [605, 38] width 103 height 7
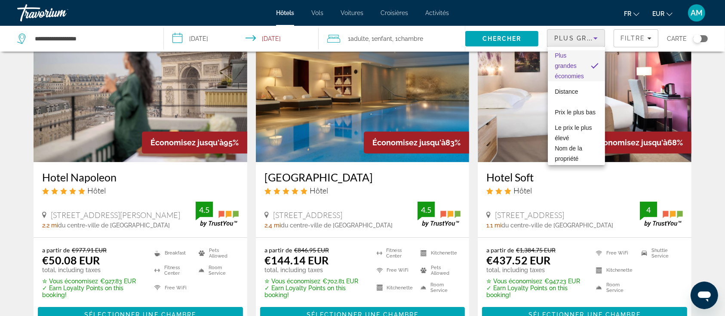
click at [711, 134] on div at bounding box center [362, 158] width 725 height 316
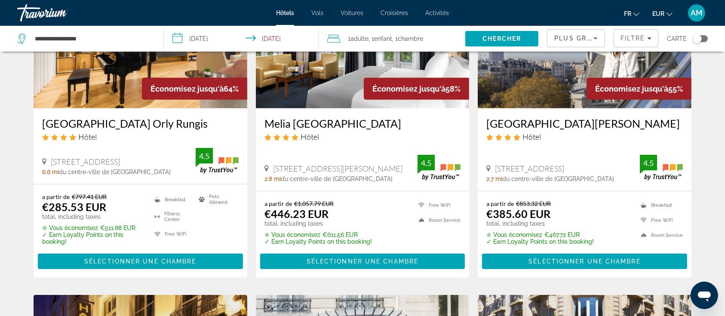
scroll to position [458, 0]
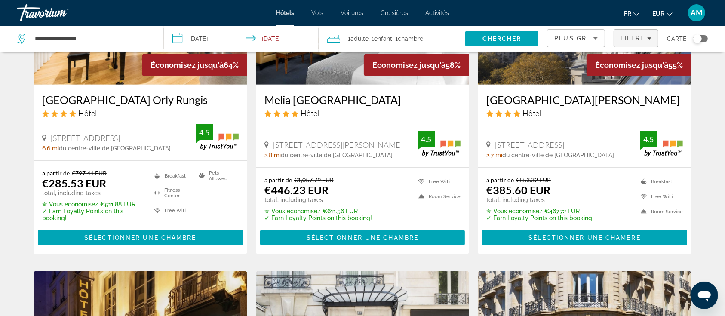
click at [635, 40] on span "Filtre" at bounding box center [632, 38] width 25 height 7
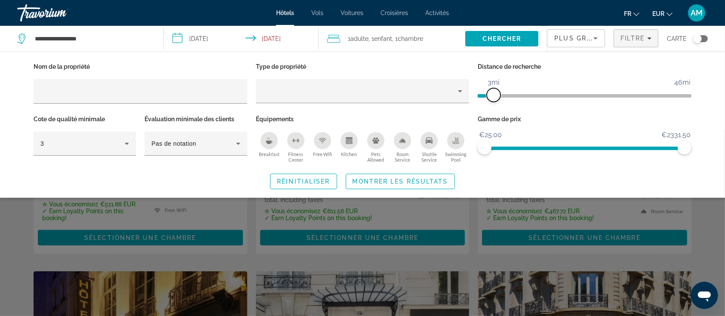
drag, startPoint x: 560, startPoint y: 96, endPoint x: 494, endPoint y: 101, distance: 65.5
click at [494, 101] on span "ngx-slider" at bounding box center [494, 95] width 14 height 14
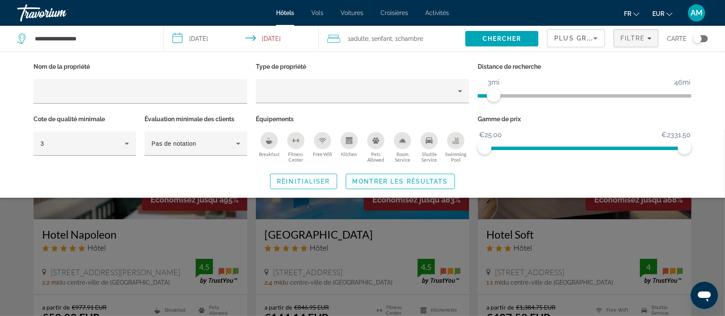
click at [415, 181] on span "Montrer les résultats" at bounding box center [400, 181] width 95 height 7
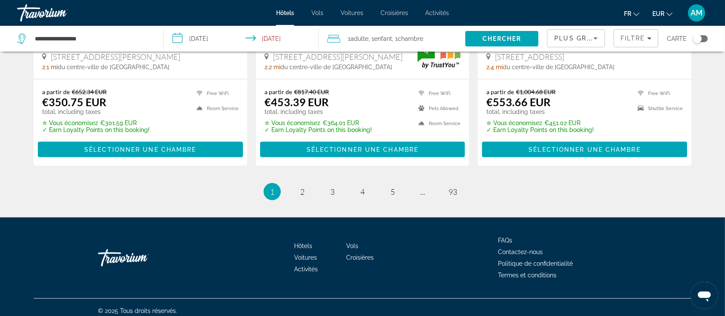
scroll to position [1200, 0]
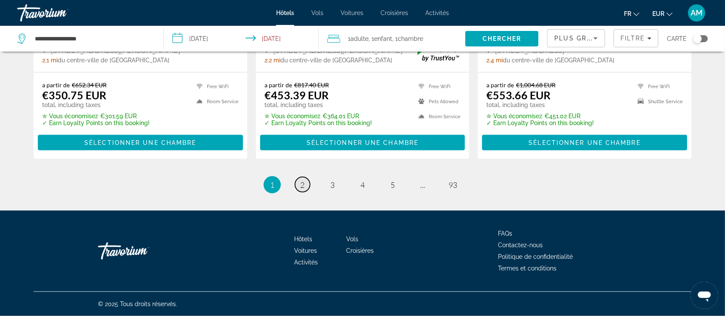
click at [304, 182] on link "page 2" at bounding box center [302, 184] width 15 height 15
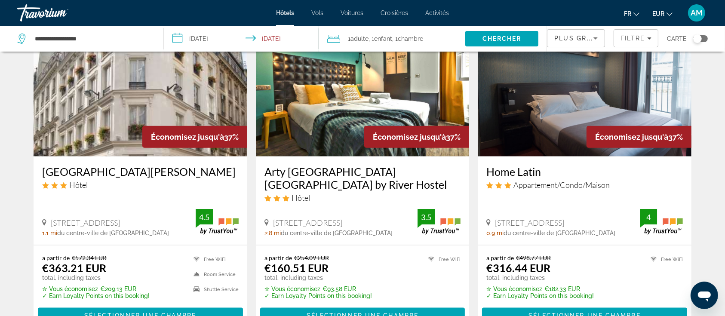
scroll to position [1032, 0]
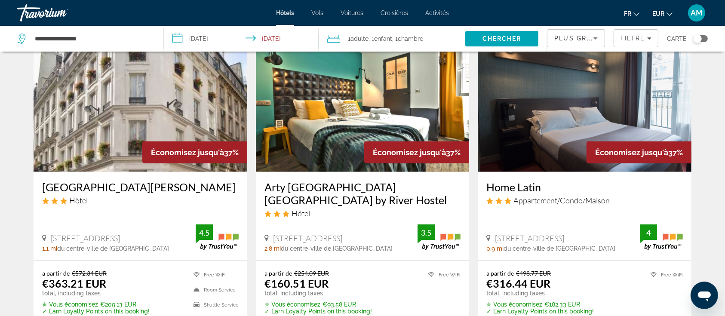
click at [320, 134] on img "Main content" at bounding box center [363, 103] width 214 height 138
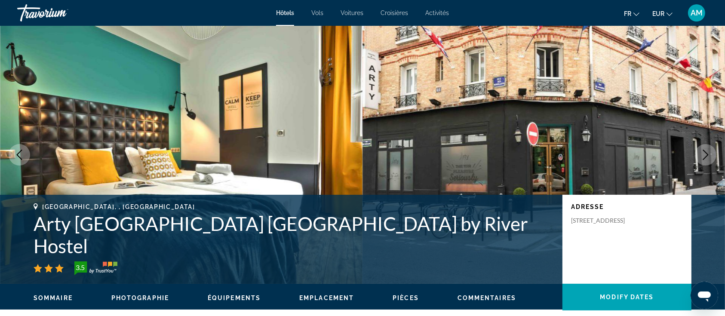
click at [705, 151] on icon "Next image" at bounding box center [705, 155] width 10 height 10
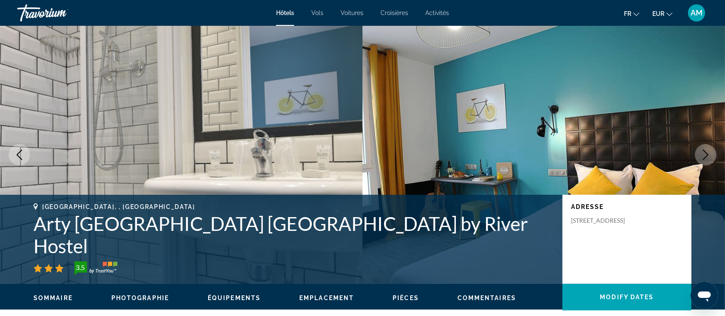
click at [705, 151] on icon "Next image" at bounding box center [705, 155] width 10 height 10
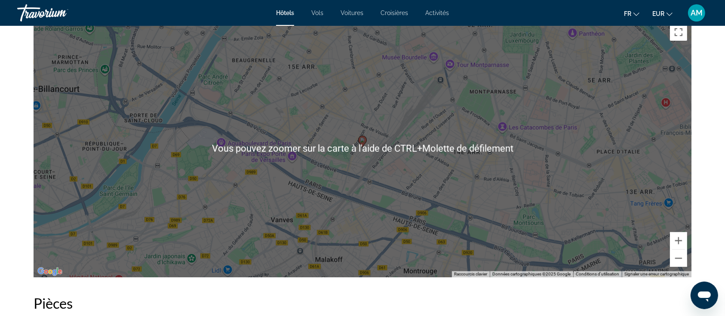
scroll to position [802, 0]
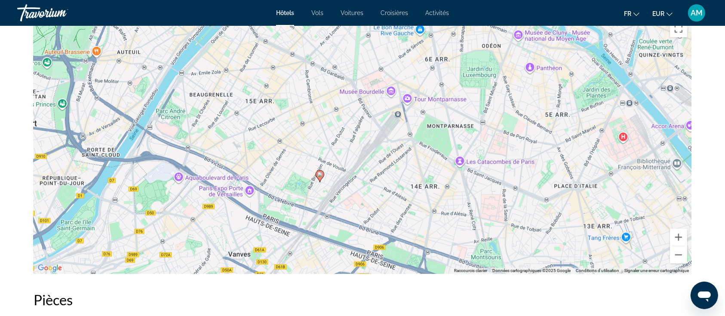
drag, startPoint x: 580, startPoint y: 143, endPoint x: 537, endPoint y: 181, distance: 57.6
click at [537, 181] on div "Pour activer le glissement avec le clavier, appuyez sur Alt+Entrée. Une fois ce…" at bounding box center [363, 145] width 658 height 258
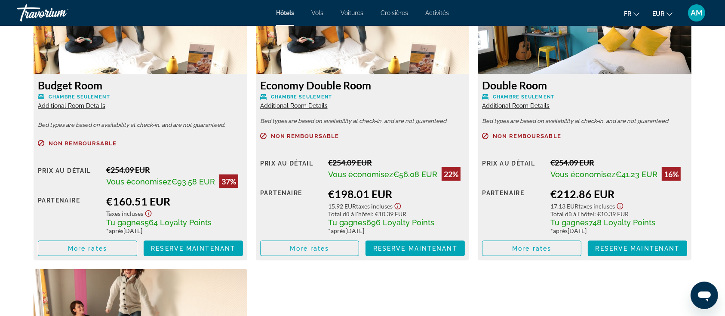
scroll to position [1146, 0]
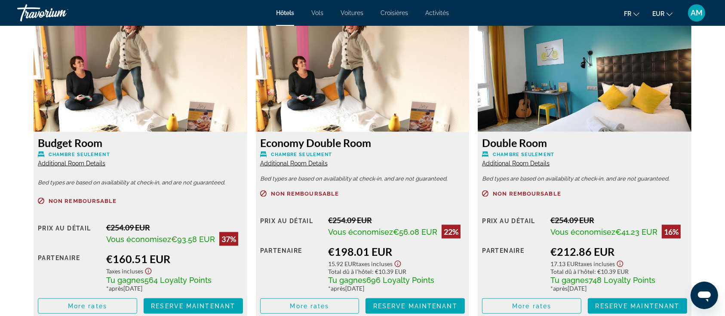
click at [64, 162] on span "Additional Room Details" at bounding box center [71, 163] width 67 height 7
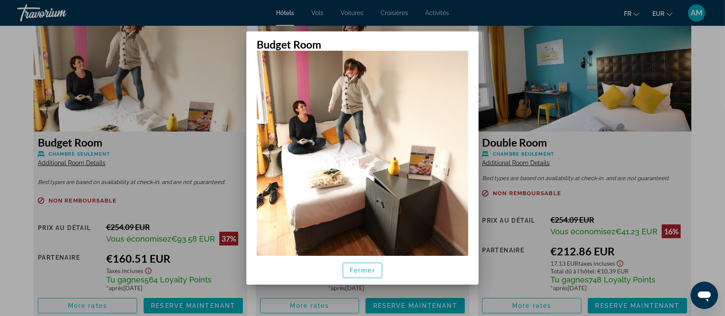
scroll to position [134, 0]
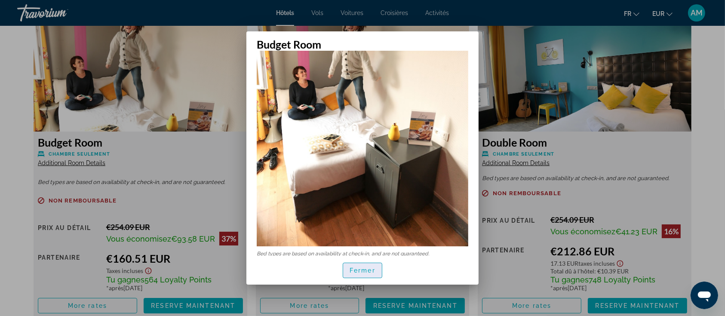
drag, startPoint x: 359, startPoint y: 270, endPoint x: 361, endPoint y: 250, distance: 19.8
click at [360, 269] on span "Fermer" at bounding box center [363, 270] width 26 height 7
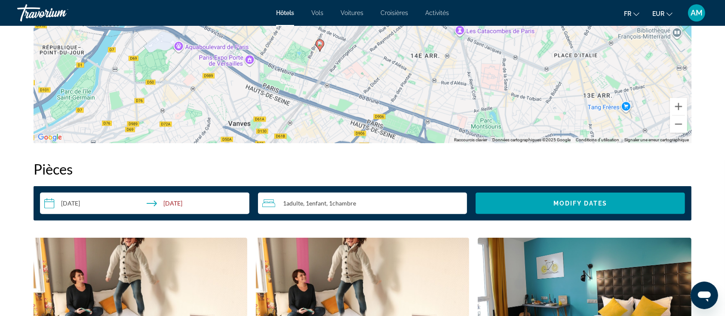
scroll to position [917, 0]
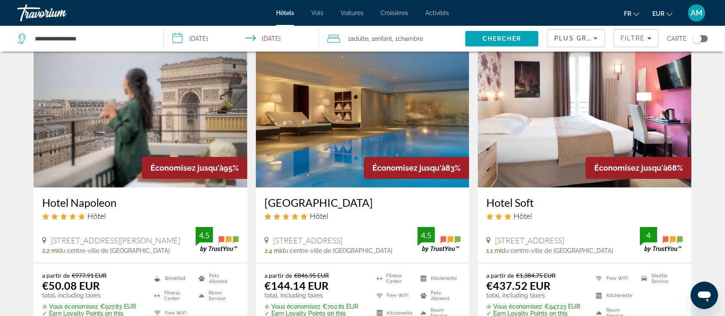
scroll to position [57, 0]
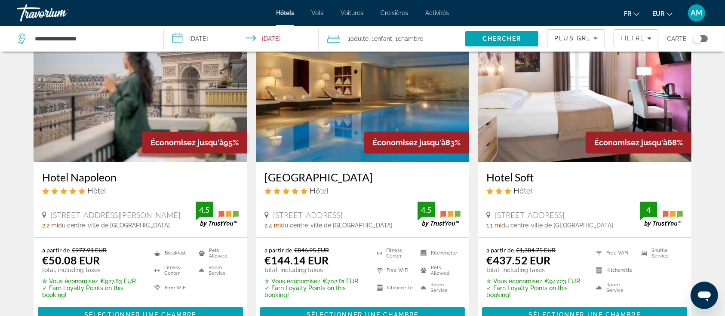
click at [118, 97] on img "Main content" at bounding box center [141, 94] width 214 height 138
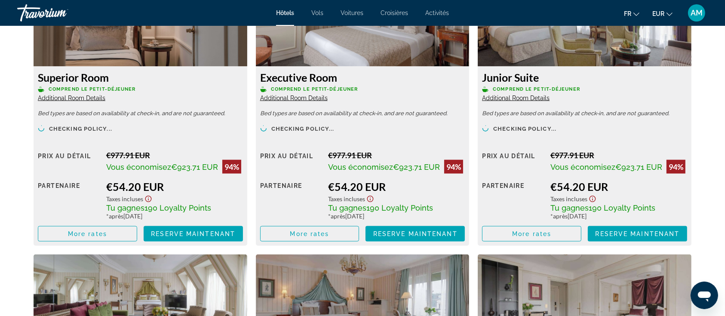
scroll to position [1261, 0]
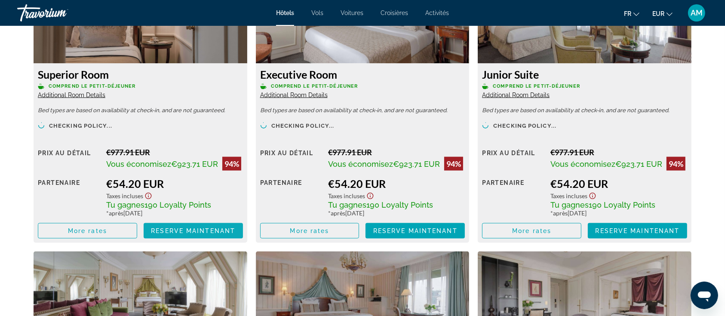
click at [175, 227] on span "Reserve maintenant" at bounding box center [193, 230] width 84 height 7
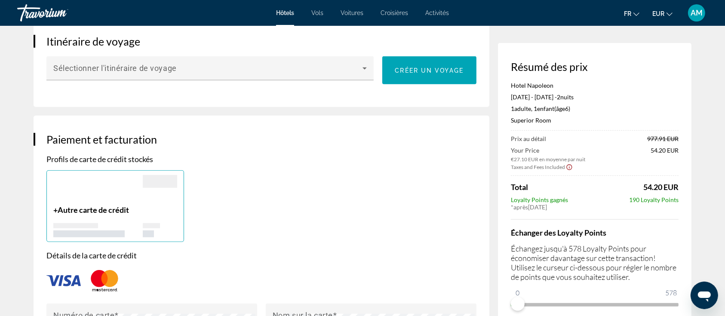
scroll to position [745, 0]
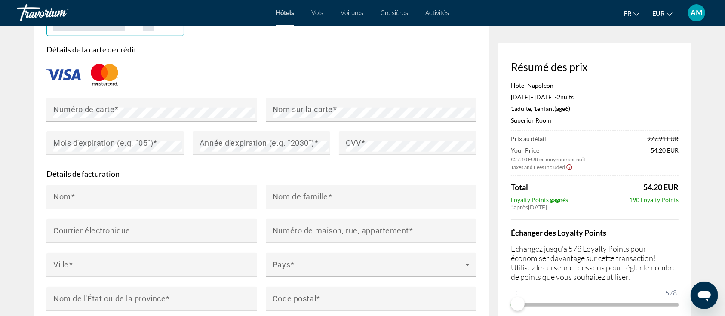
click at [116, 74] on div "Détails de la carte de crédit Numéro de carte Nom sur la carte Mois d'expiratio…" at bounding box center [261, 105] width 430 height 120
click at [110, 105] on mat-label "Numéro de carte" at bounding box center [83, 109] width 61 height 9
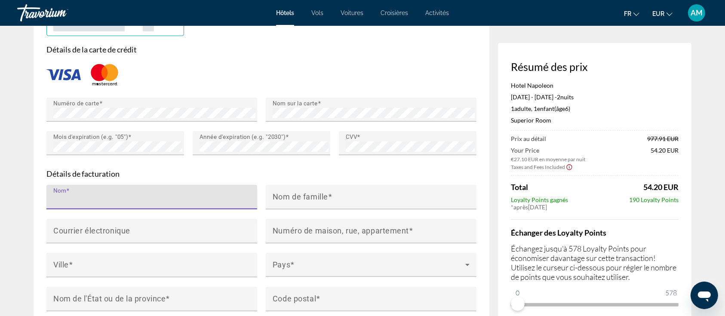
click at [105, 196] on input "Nom" at bounding box center [154, 201] width 202 height 10
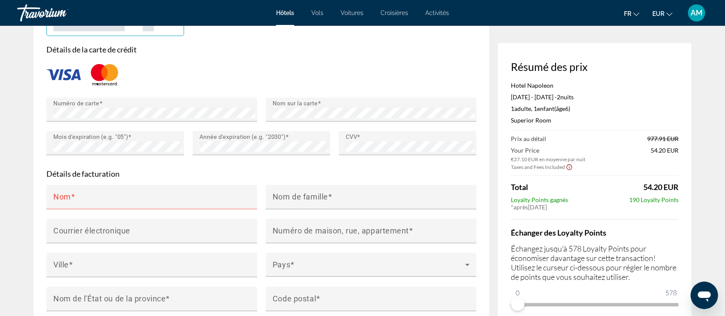
type input "**********"
type input "*******"
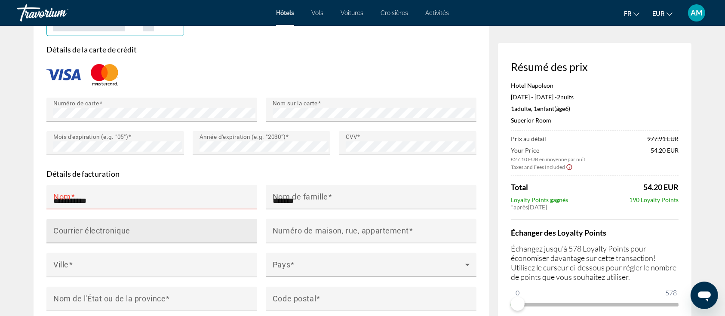
type input "**********"
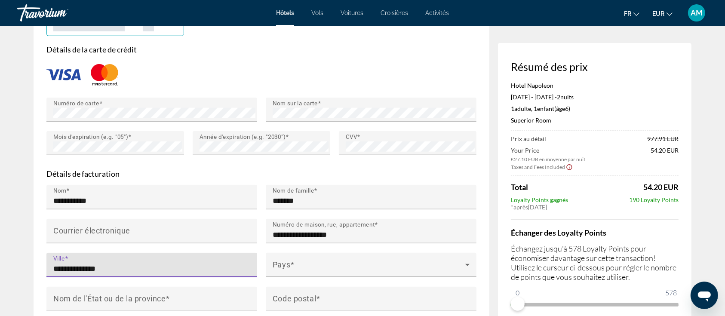
type input "*****"
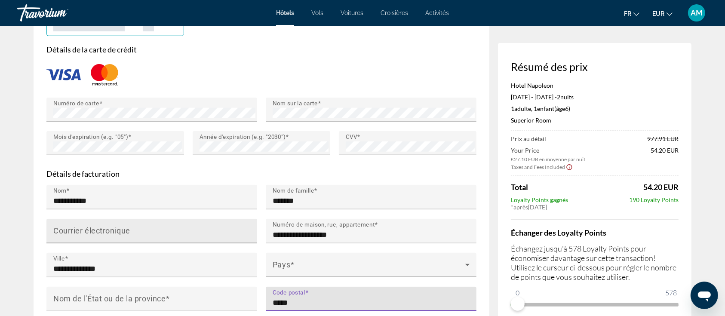
click at [107, 230] on input "Courrier électronique" at bounding box center [154, 235] width 202 height 10
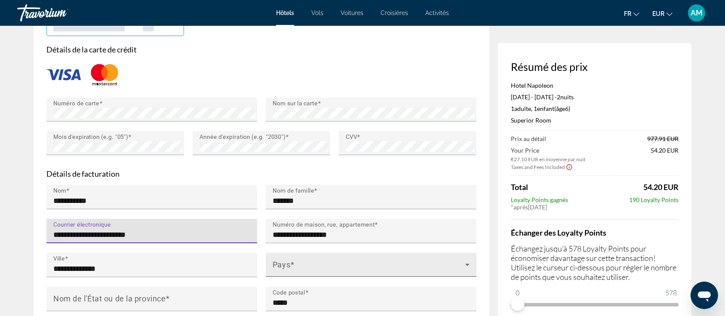
type input "**********"
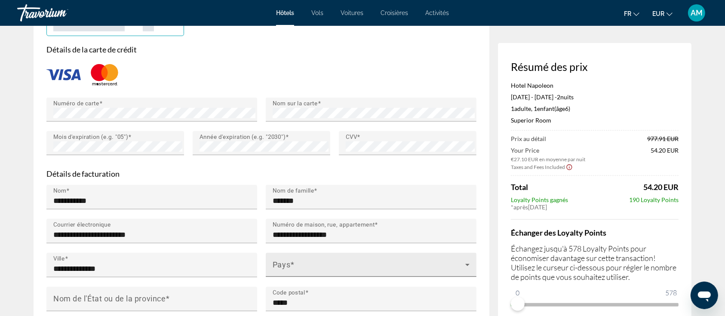
click at [309, 253] on div "Pays" at bounding box center [371, 265] width 197 height 24
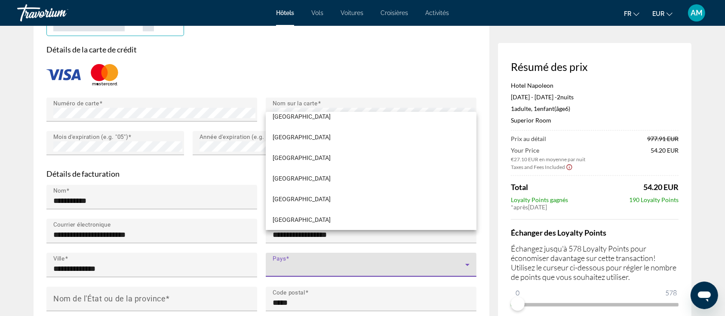
scroll to position [1495, 0]
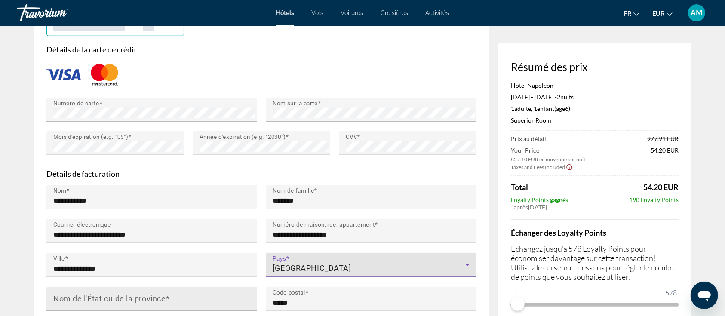
click at [221, 297] on input "Nom de l'État ou de la province" at bounding box center [154, 302] width 202 height 10
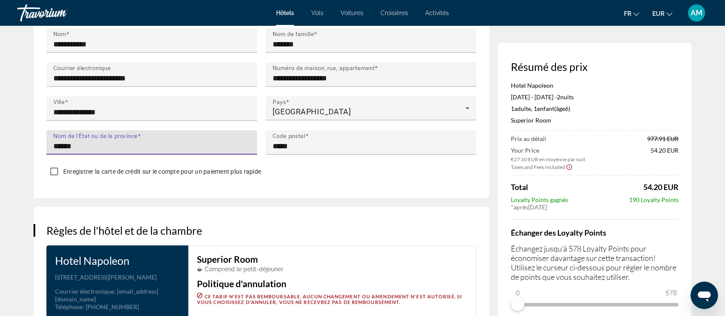
scroll to position [1089, 0]
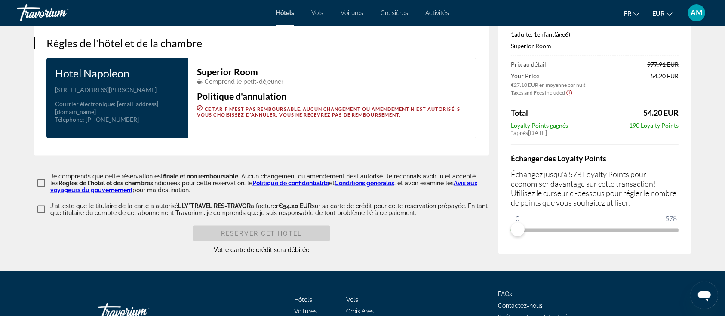
type input "******"
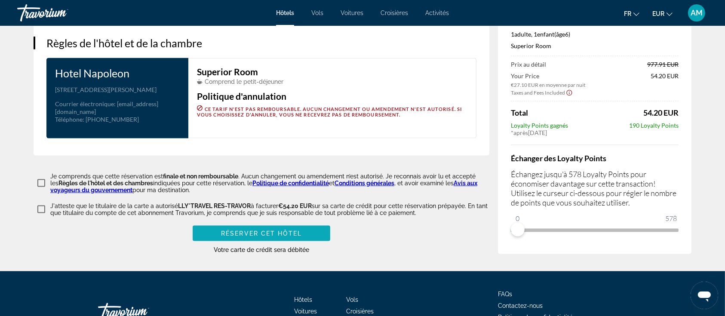
click at [313, 223] on span "Main content" at bounding box center [262, 233] width 138 height 21
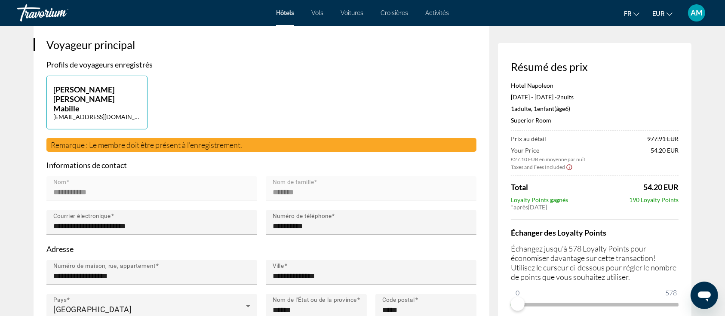
scroll to position [0, 0]
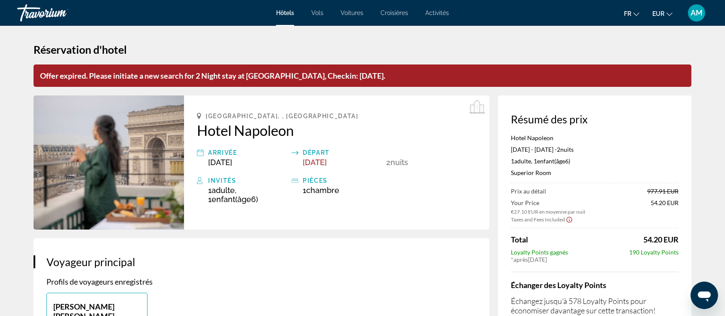
click at [696, 12] on span "AM" at bounding box center [696, 13] width 12 height 9
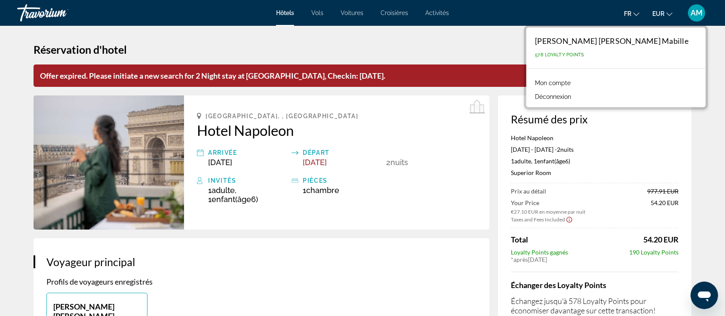
click at [575, 96] on button "Déconnexion" at bounding box center [553, 96] width 45 height 11
